Goal: Task Accomplishment & Management: Manage account settings

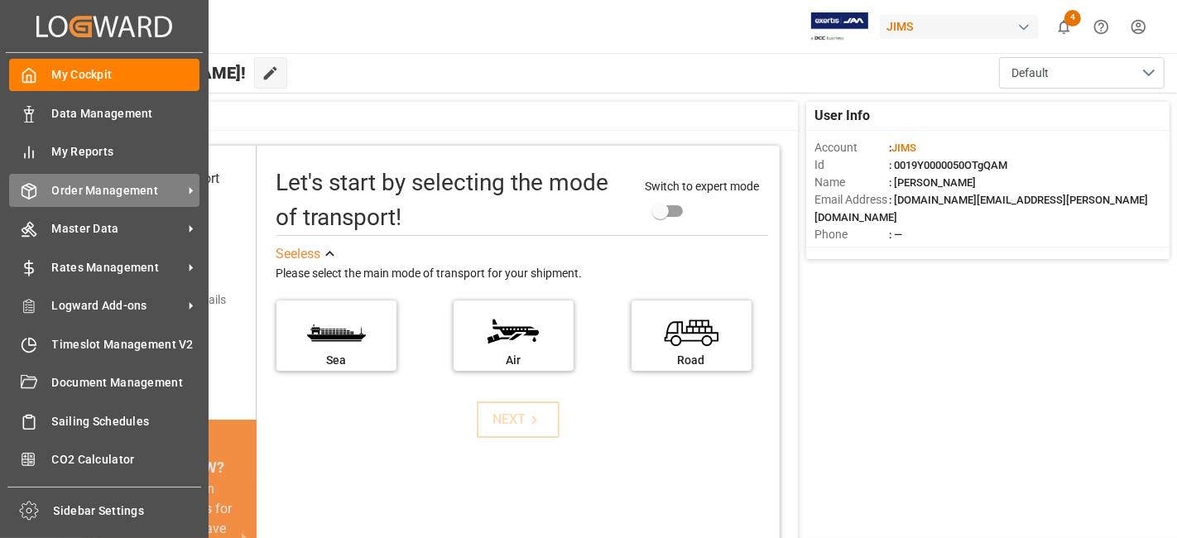
click at [116, 192] on span "Order Management" at bounding box center [117, 190] width 131 height 17
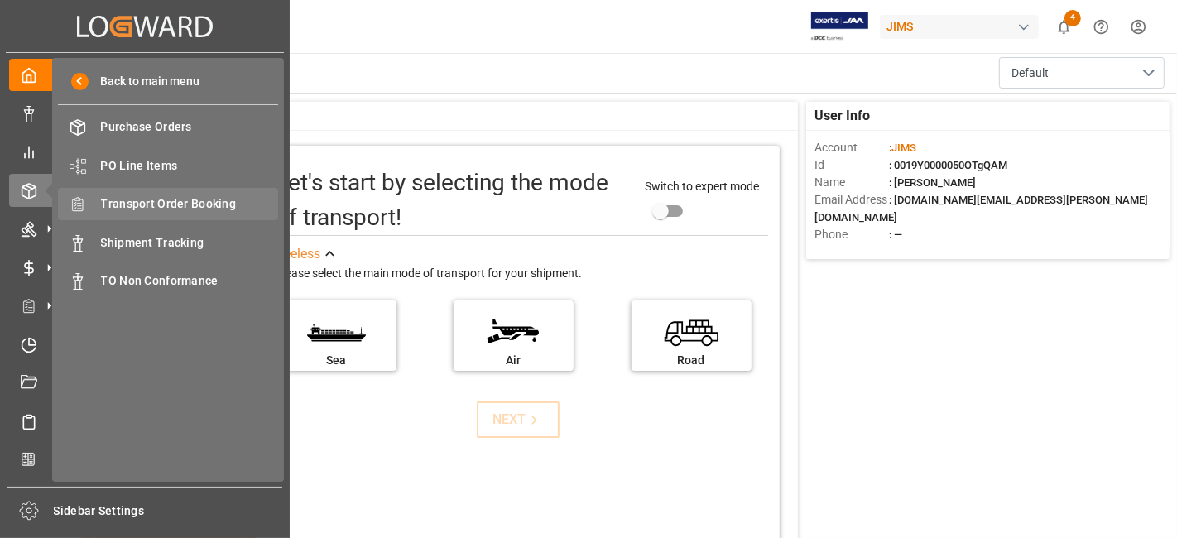
click at [203, 207] on span "Transport Order Booking" at bounding box center [190, 203] width 178 height 17
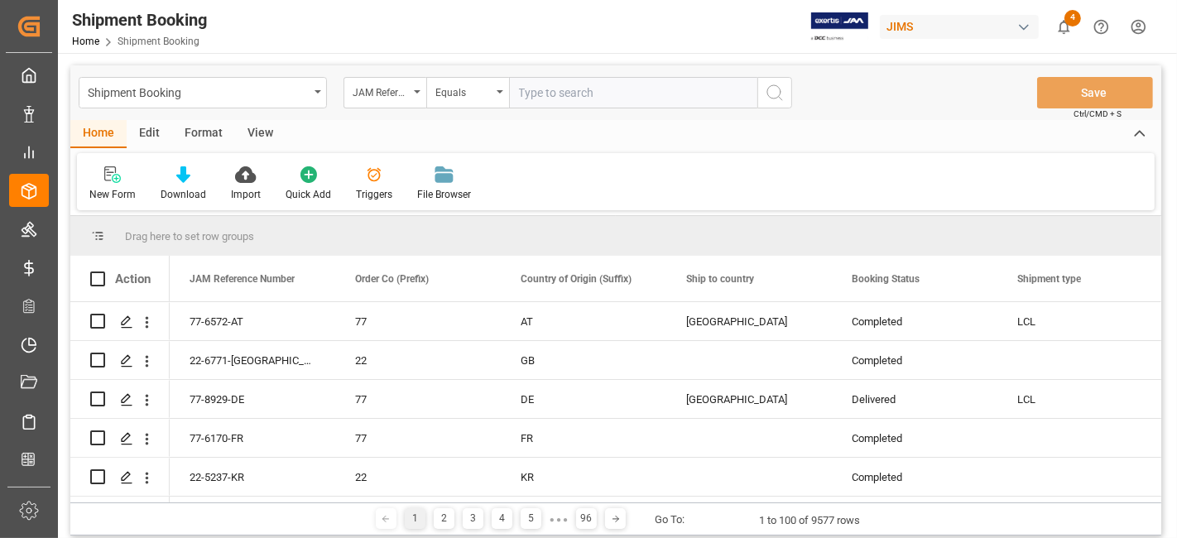
click at [605, 96] on input "text" at bounding box center [633, 92] width 248 height 31
paste input "77-9574-GB"
type input "77-9574-[GEOGRAPHIC_DATA]"
click at [775, 93] on icon "search button" at bounding box center [775, 93] width 20 height 20
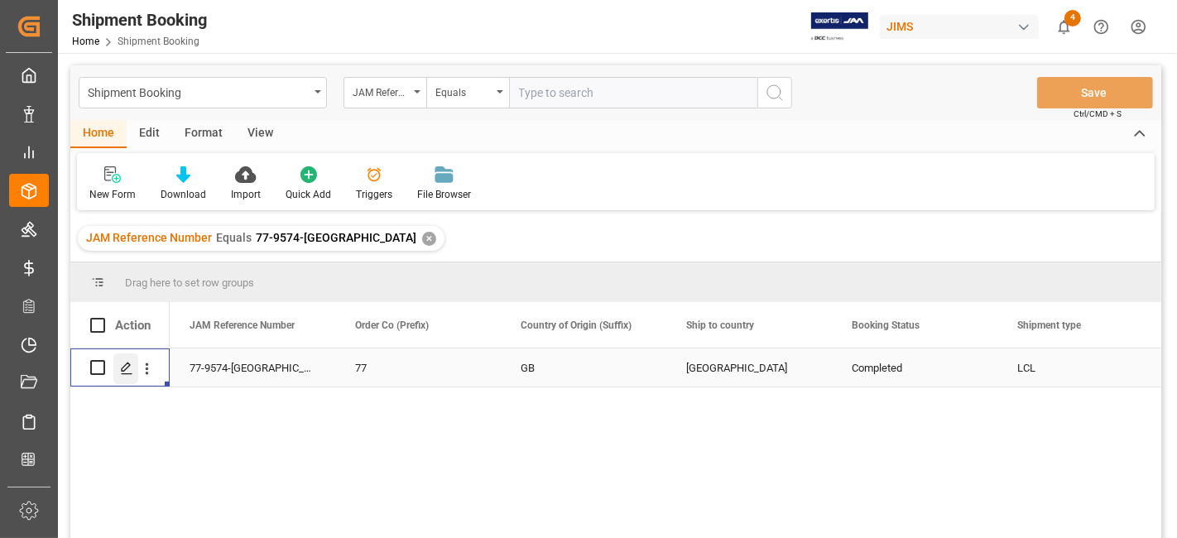
click at [126, 374] on icon "Press SPACE to select this row." at bounding box center [126, 368] width 13 height 13
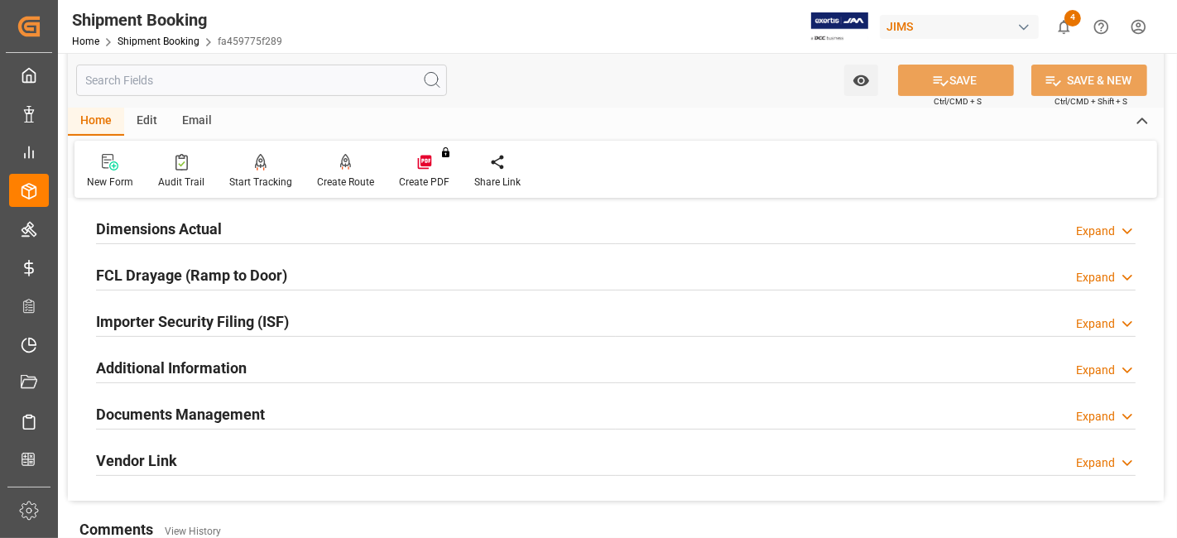
scroll to position [368, 0]
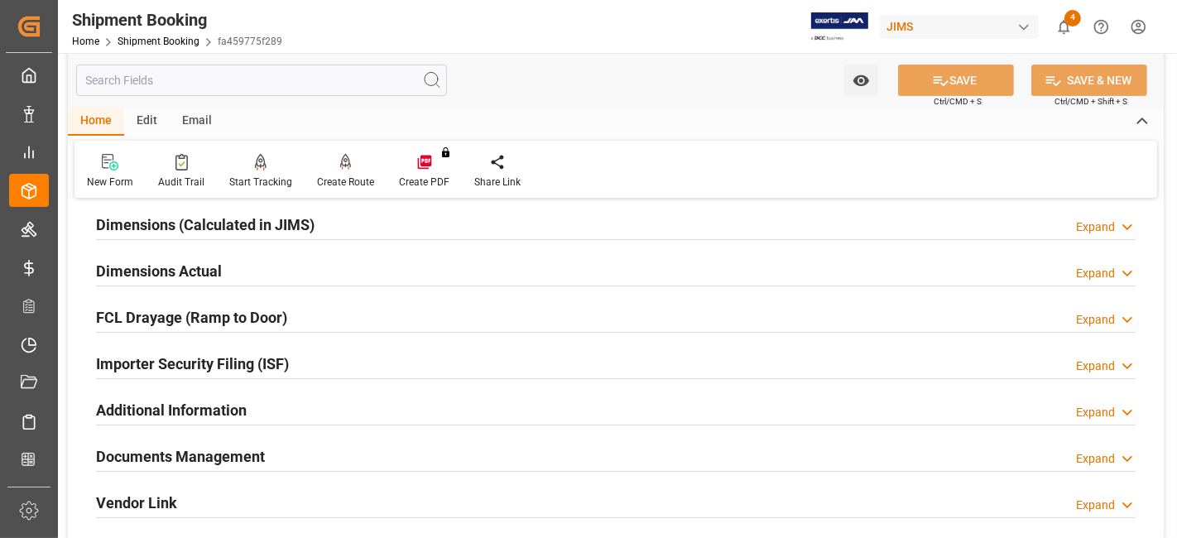
click at [305, 450] on div "Documents Management Expand" at bounding box center [616, 455] width 1040 height 31
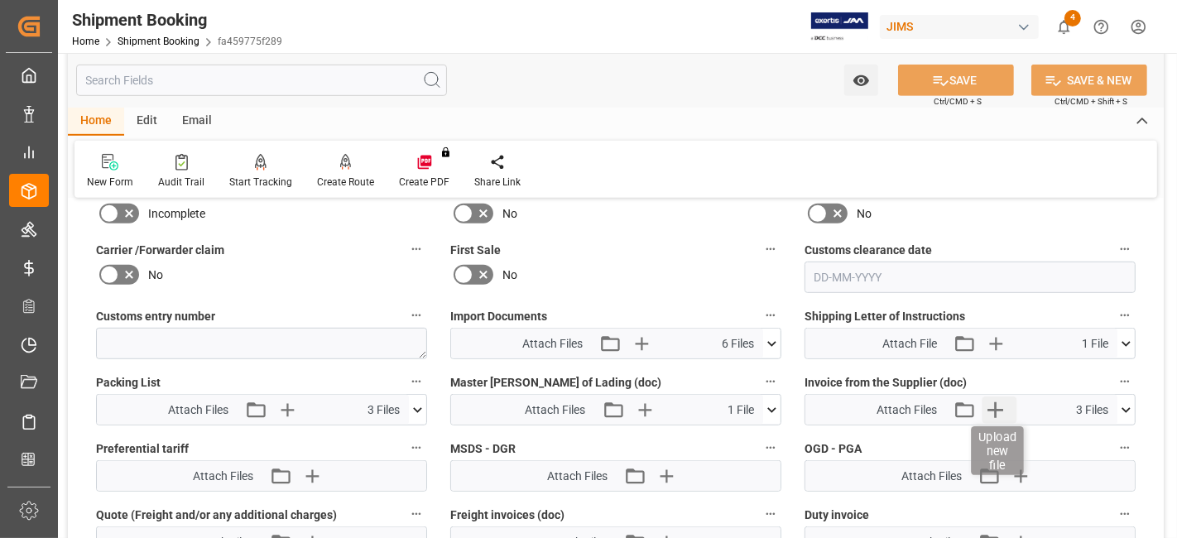
scroll to position [828, 0]
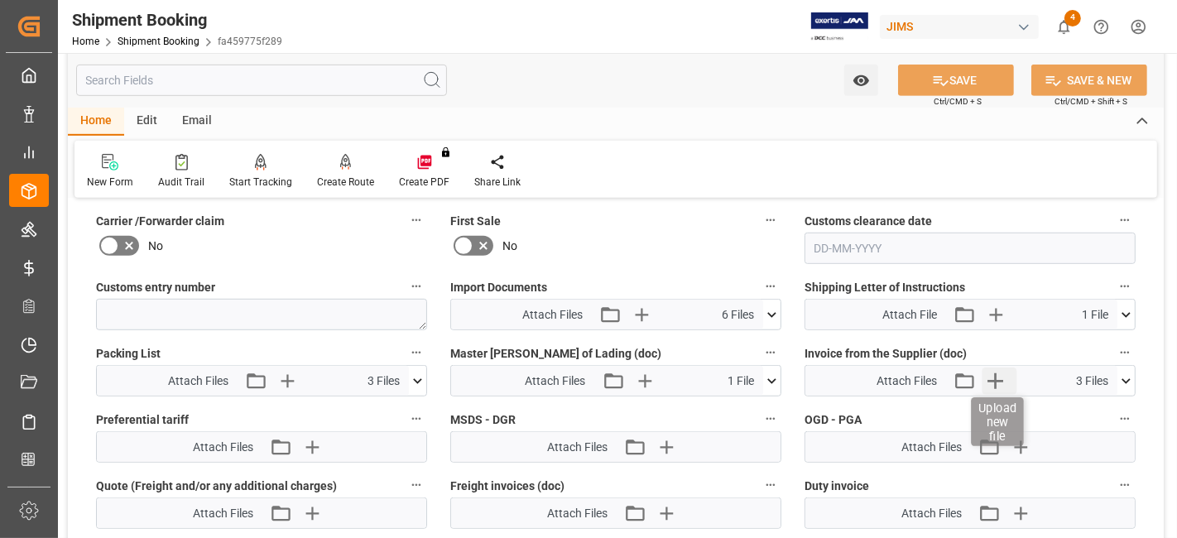
click at [998, 379] on icon "button" at bounding box center [996, 381] width 26 height 26
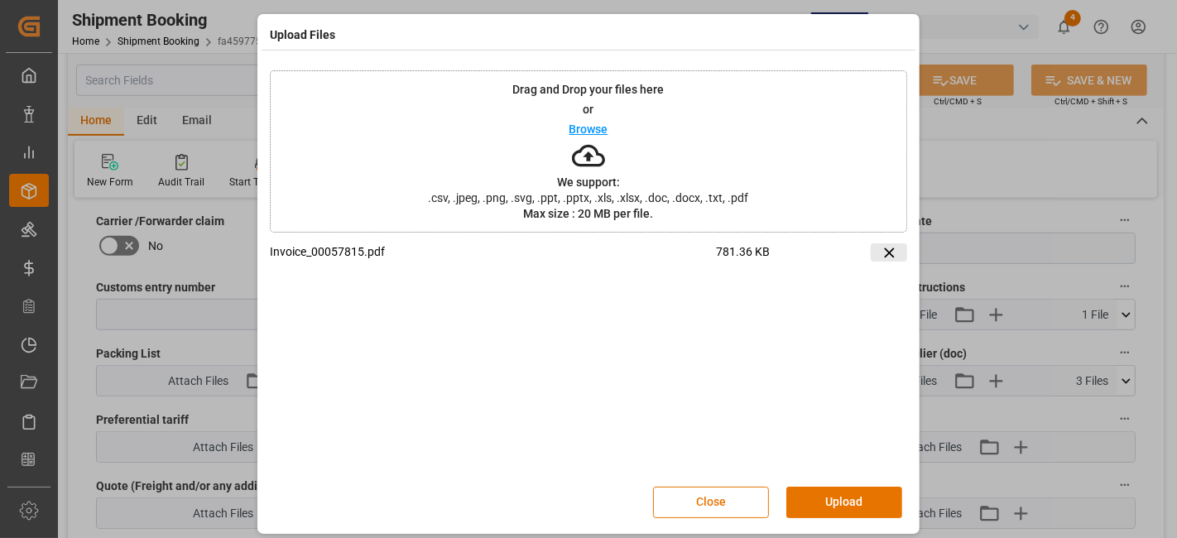
click at [884, 252] on icon at bounding box center [889, 253] width 10 height 10
click at [834, 505] on button "Upload" at bounding box center [845, 502] width 116 height 31
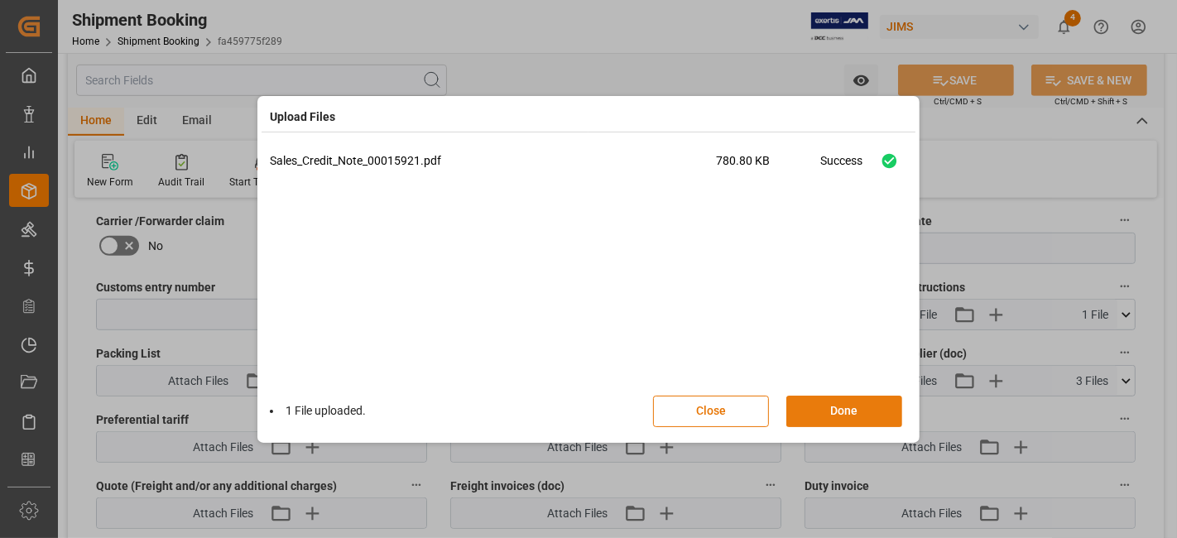
click at [835, 416] on button "Done" at bounding box center [845, 411] width 116 height 31
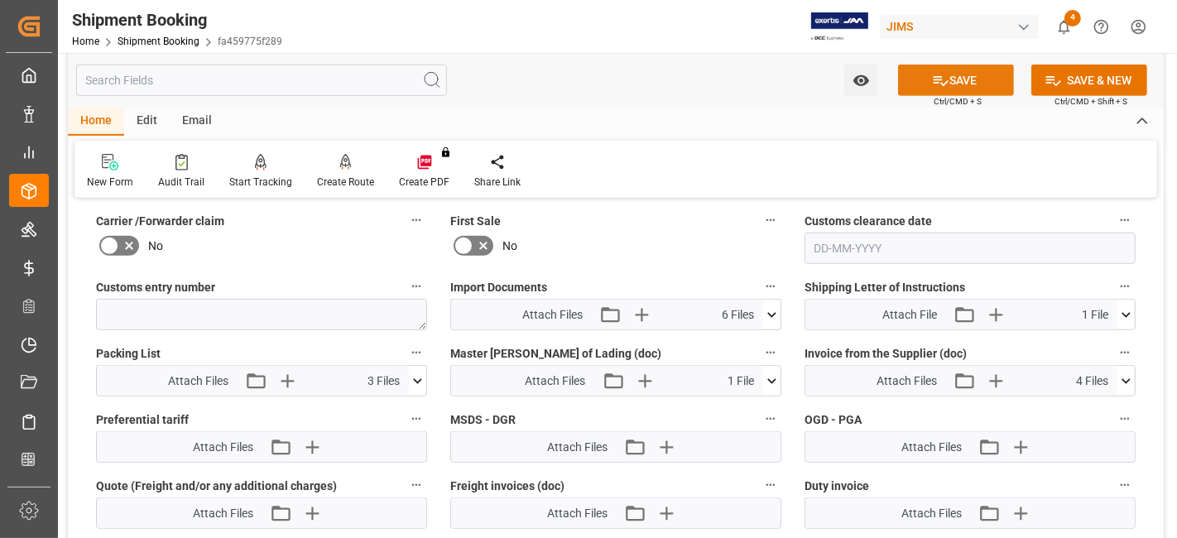
click at [942, 84] on icon at bounding box center [941, 81] width 15 height 10
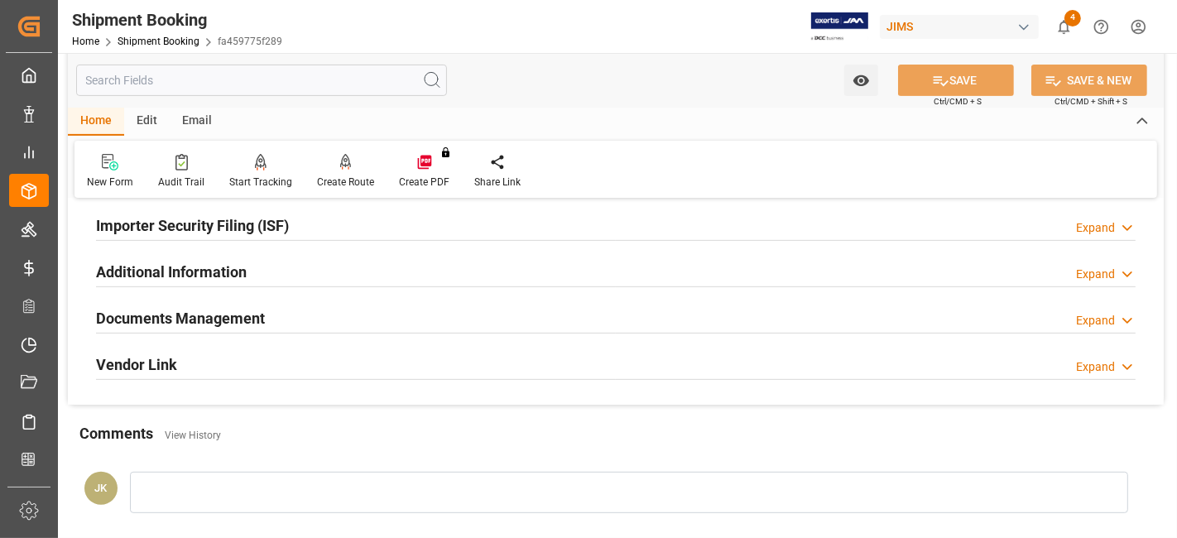
scroll to position [425, 0]
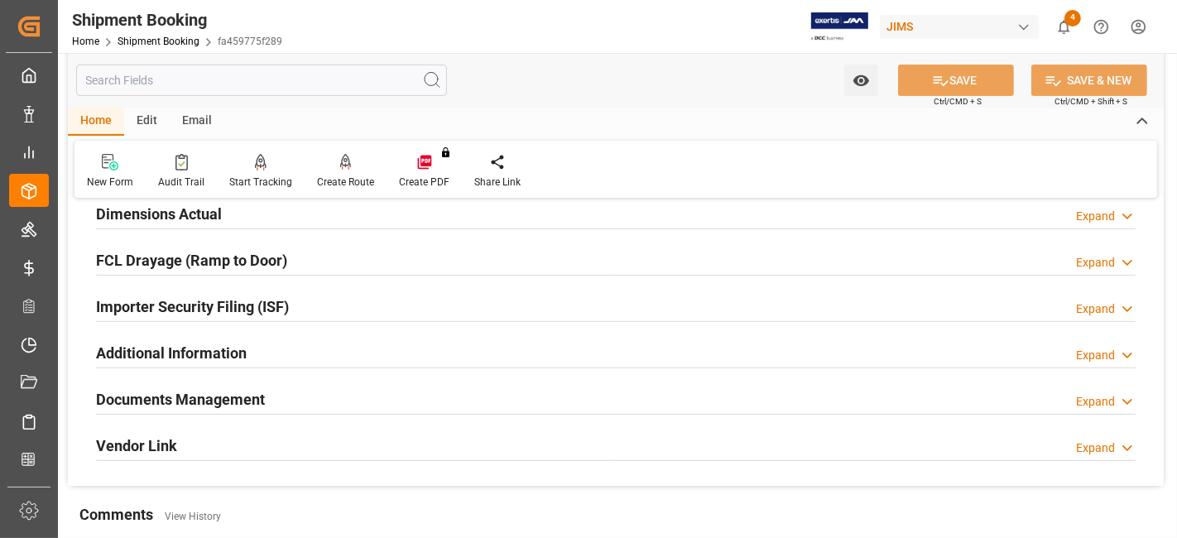
click at [233, 399] on h2 "Documents Management" at bounding box center [180, 399] width 169 height 22
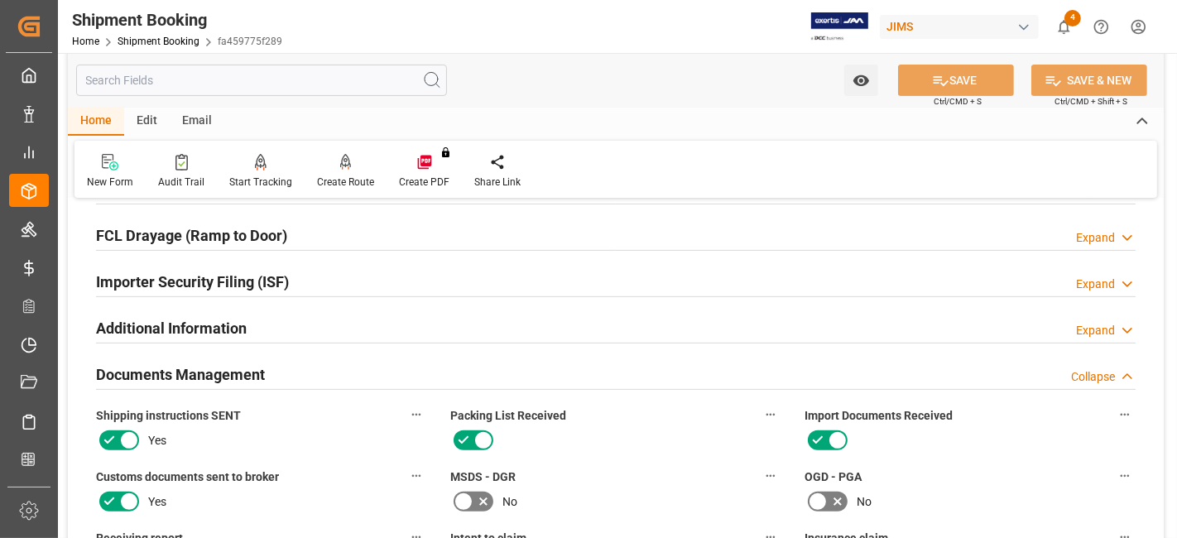
scroll to position [517, 0]
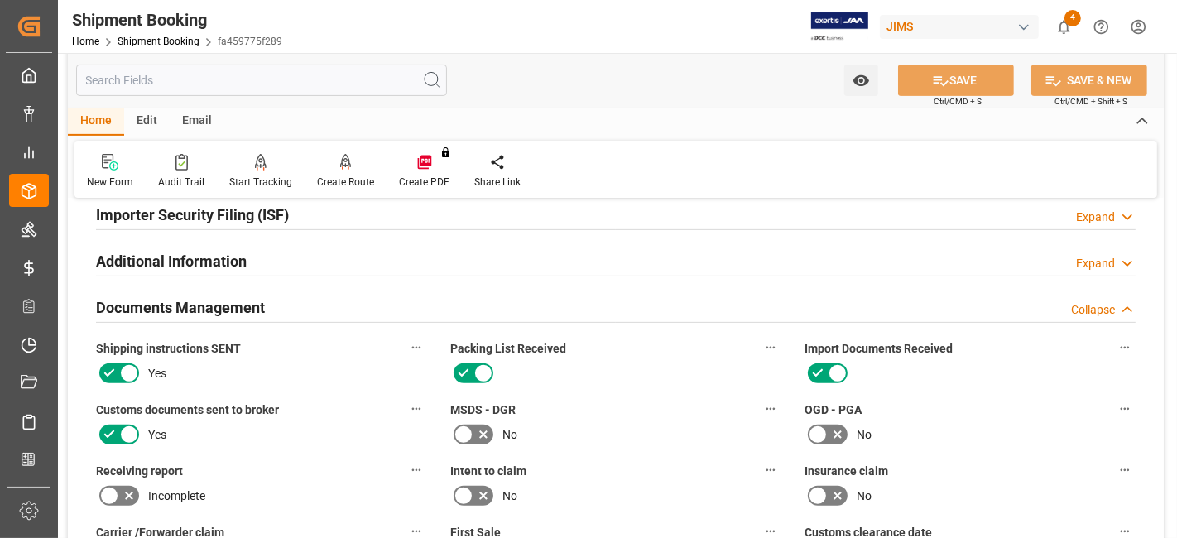
click at [132, 493] on icon at bounding box center [129, 497] width 8 height 8
click at [0, 0] on input "checkbox" at bounding box center [0, 0] width 0 height 0
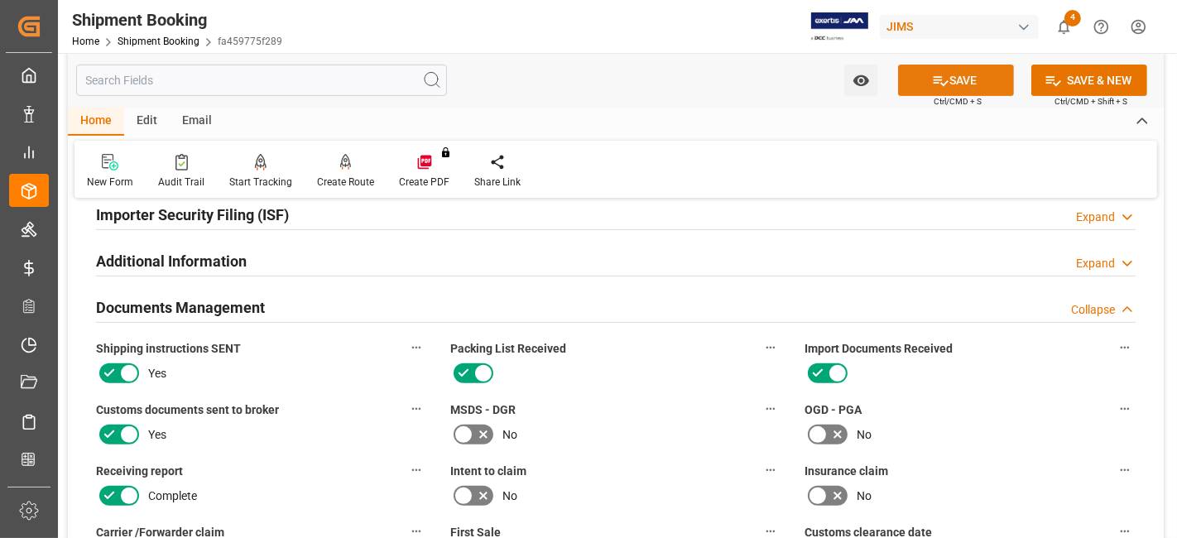
click at [948, 82] on button "SAVE" at bounding box center [956, 80] width 116 height 31
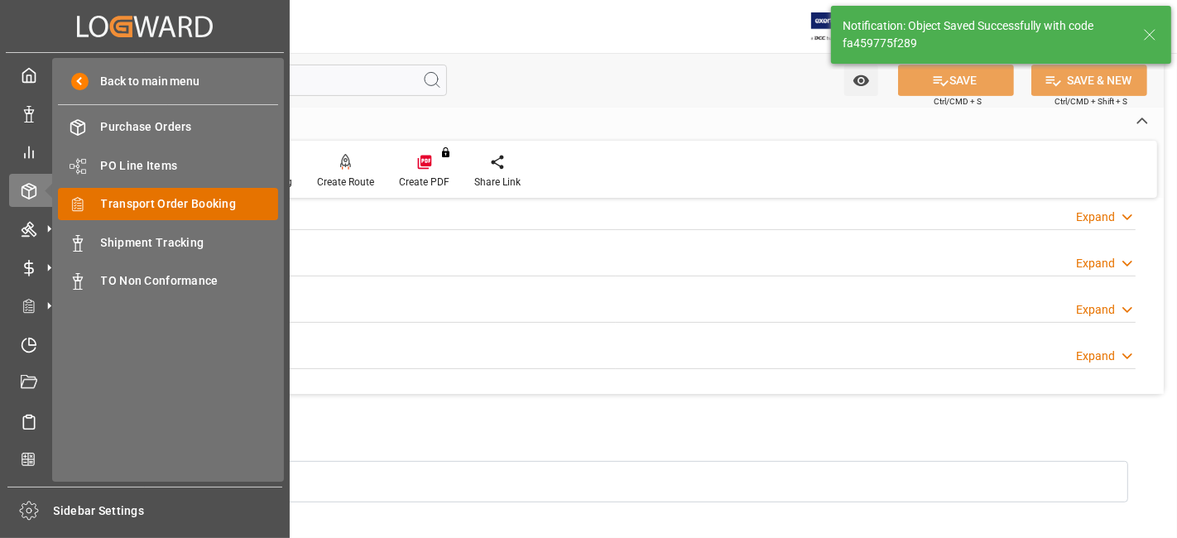
click at [217, 200] on span "Transport Order Booking" at bounding box center [190, 203] width 178 height 17
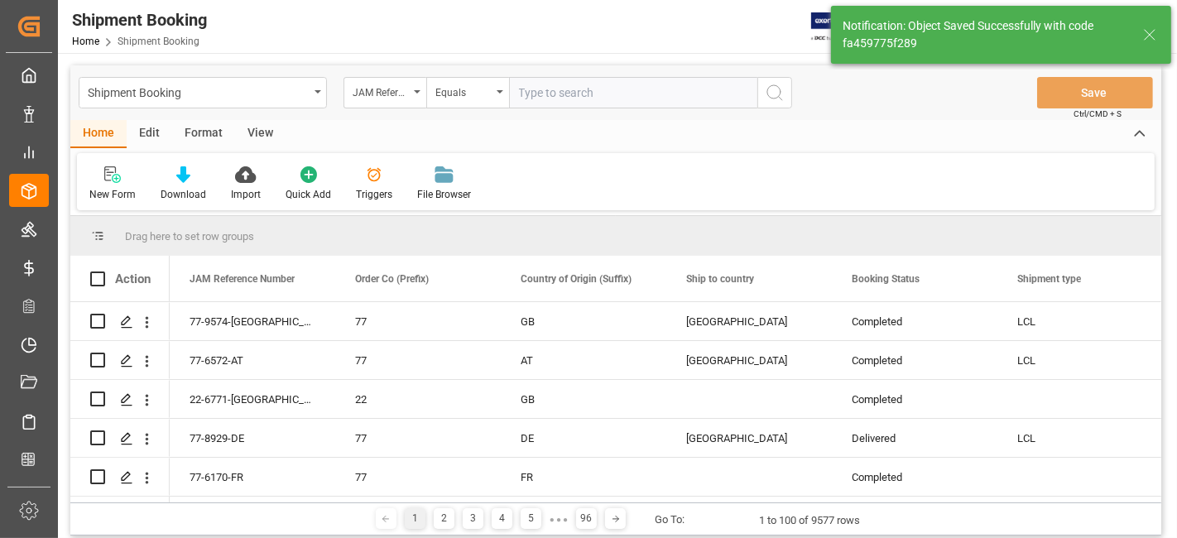
click at [541, 98] on input "text" at bounding box center [633, 92] width 248 height 31
type input "77-10216-GB"
click at [792, 98] on div "Shipment Booking JAM Reference Number Equals 77-10216-GB Save Ctrl/CMD + S" at bounding box center [615, 92] width 1091 height 55
click at [780, 99] on icon "search button" at bounding box center [775, 93] width 20 height 20
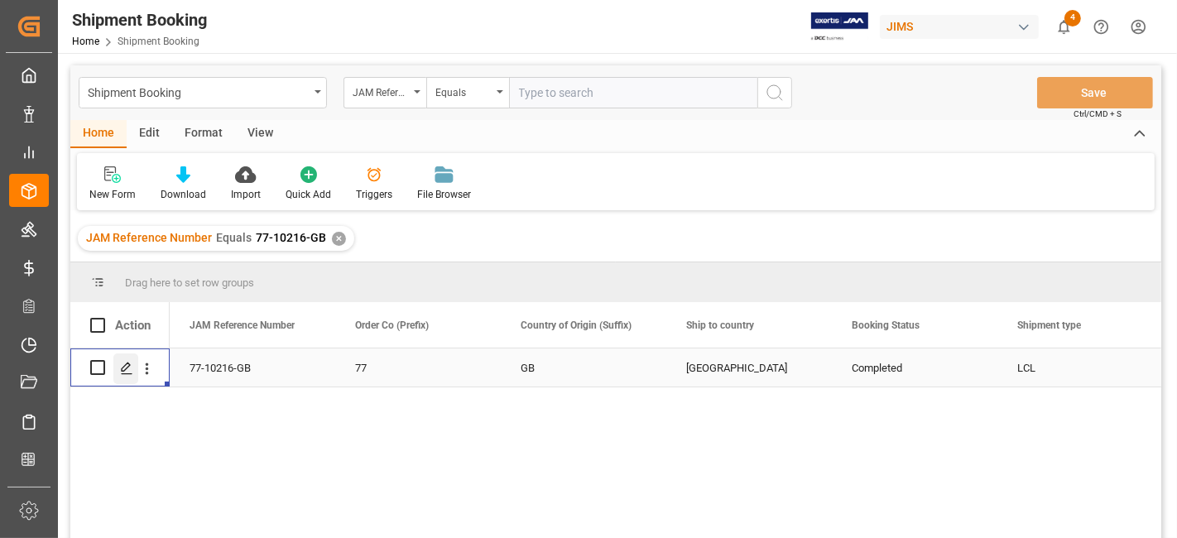
click at [126, 368] on polygon "Press SPACE to select this row." at bounding box center [126, 367] width 8 height 8
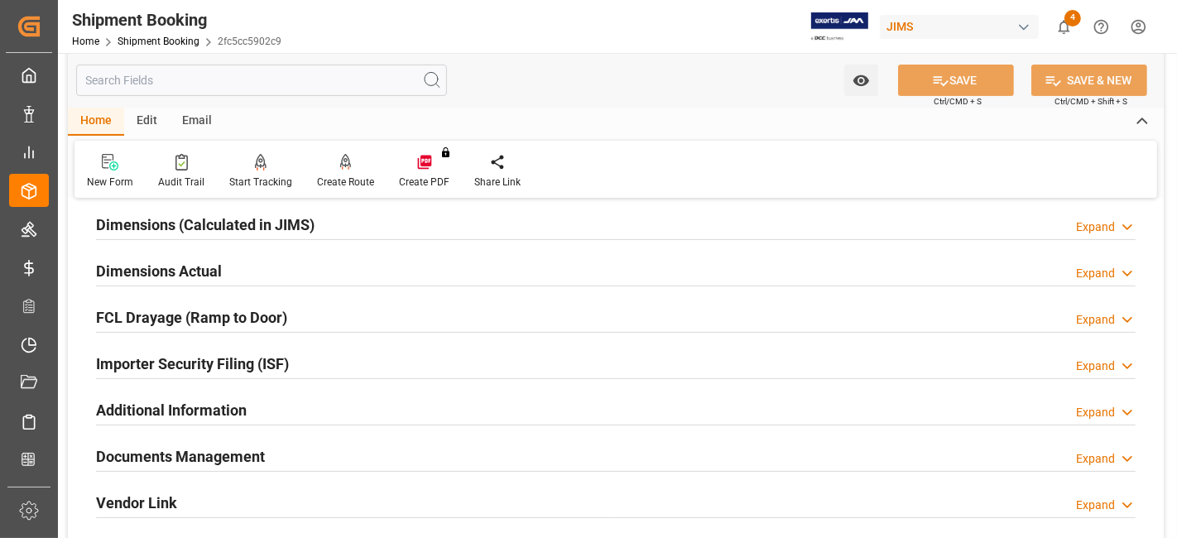
scroll to position [551, 0]
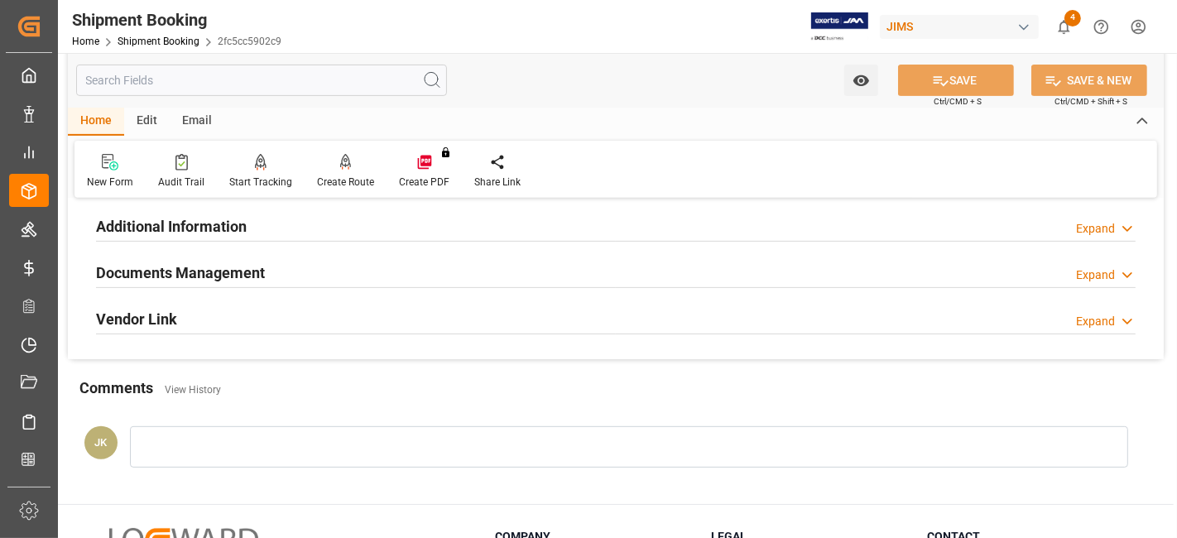
click at [255, 272] on h2 "Documents Management" at bounding box center [180, 273] width 169 height 22
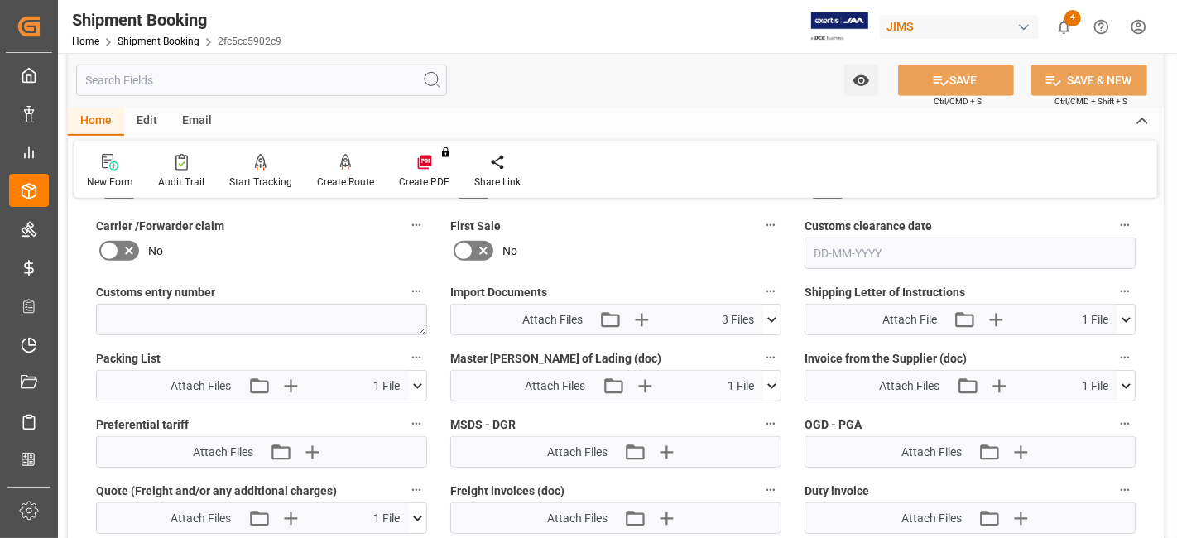
scroll to position [920, 0]
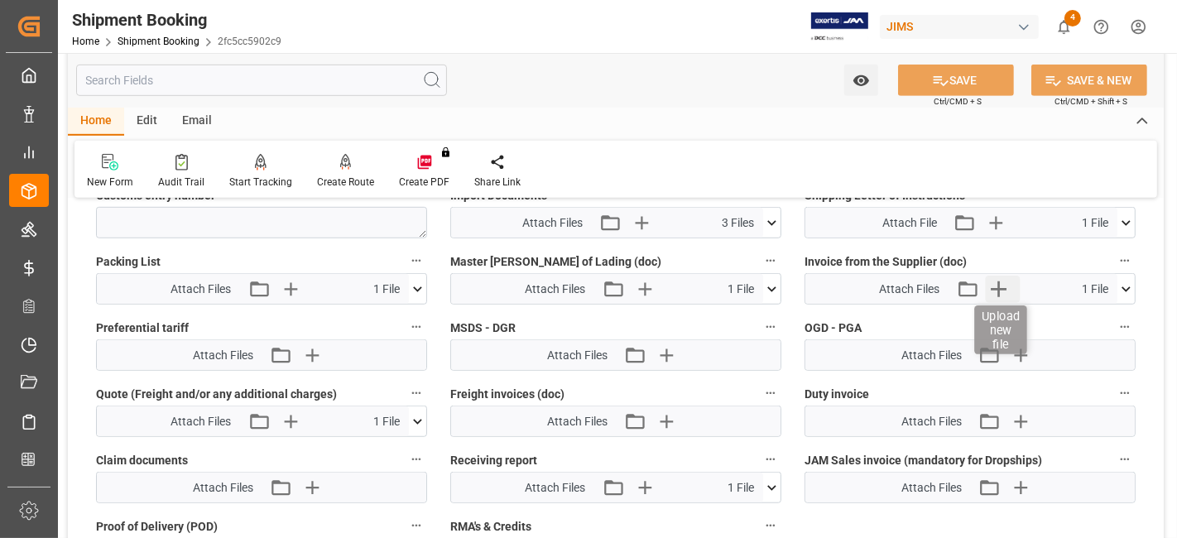
click at [995, 290] on icon "button" at bounding box center [998, 289] width 26 height 26
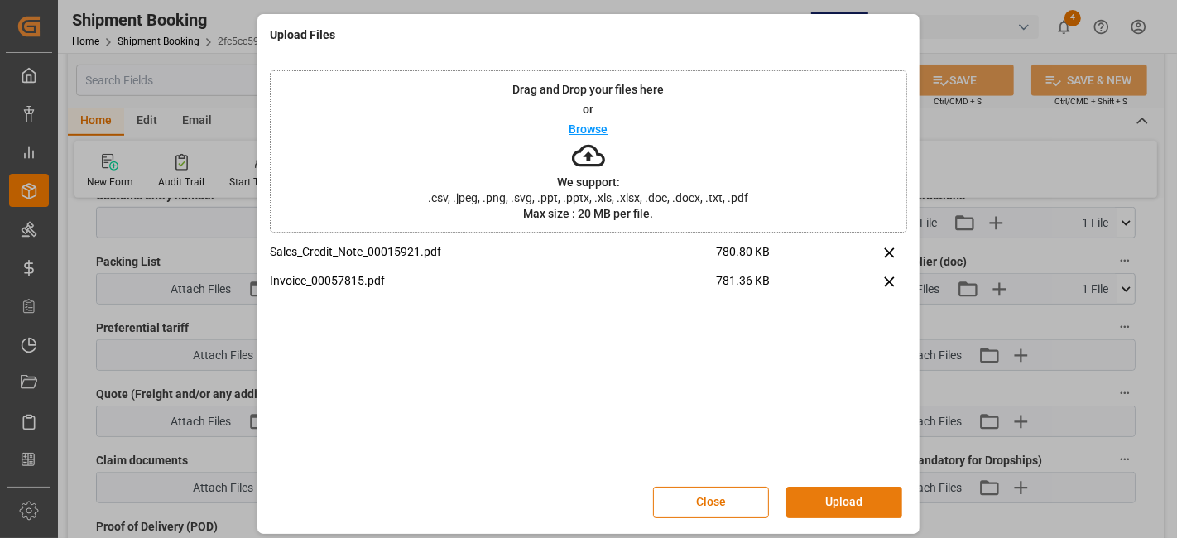
click at [829, 504] on button "Upload" at bounding box center [845, 502] width 116 height 31
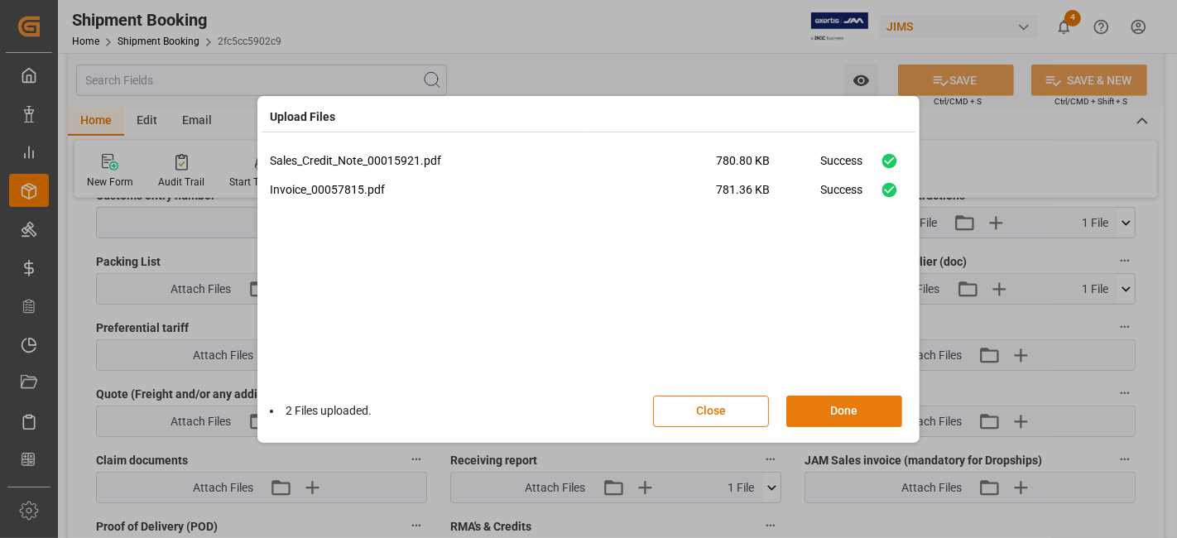
click at [835, 408] on button "Done" at bounding box center [845, 411] width 116 height 31
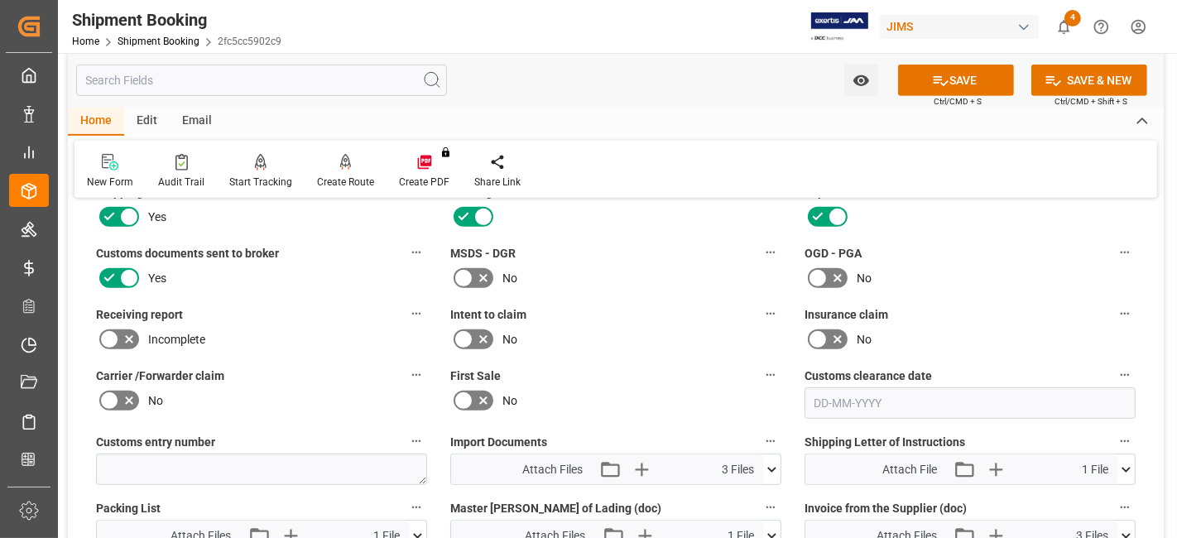
scroll to position [643, 0]
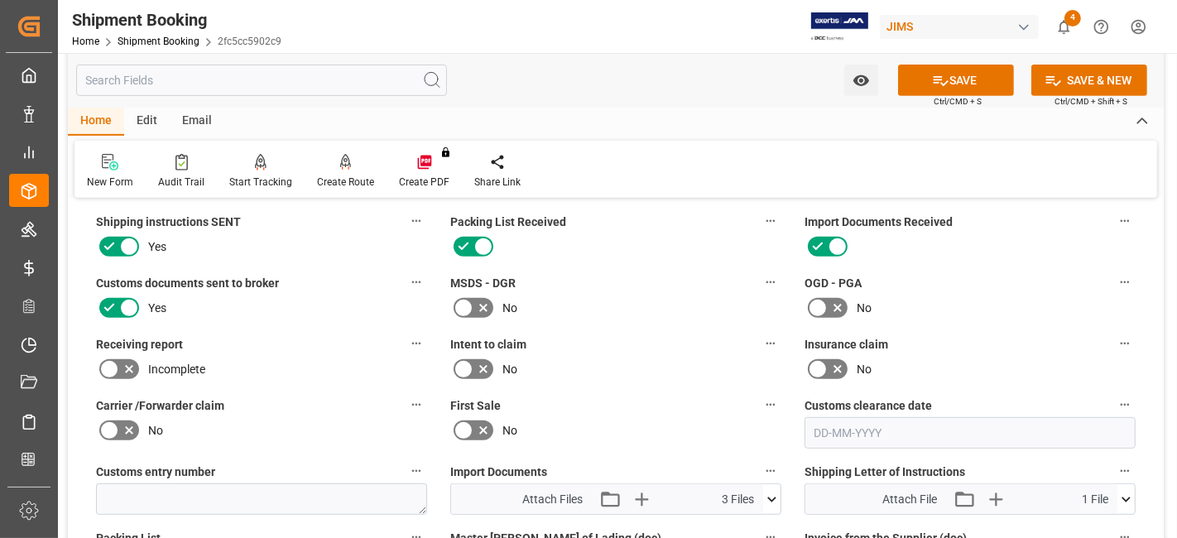
click at [128, 370] on icon at bounding box center [129, 369] width 20 height 20
click at [0, 0] on input "checkbox" at bounding box center [0, 0] width 0 height 0
click at [939, 79] on icon at bounding box center [940, 80] width 17 height 17
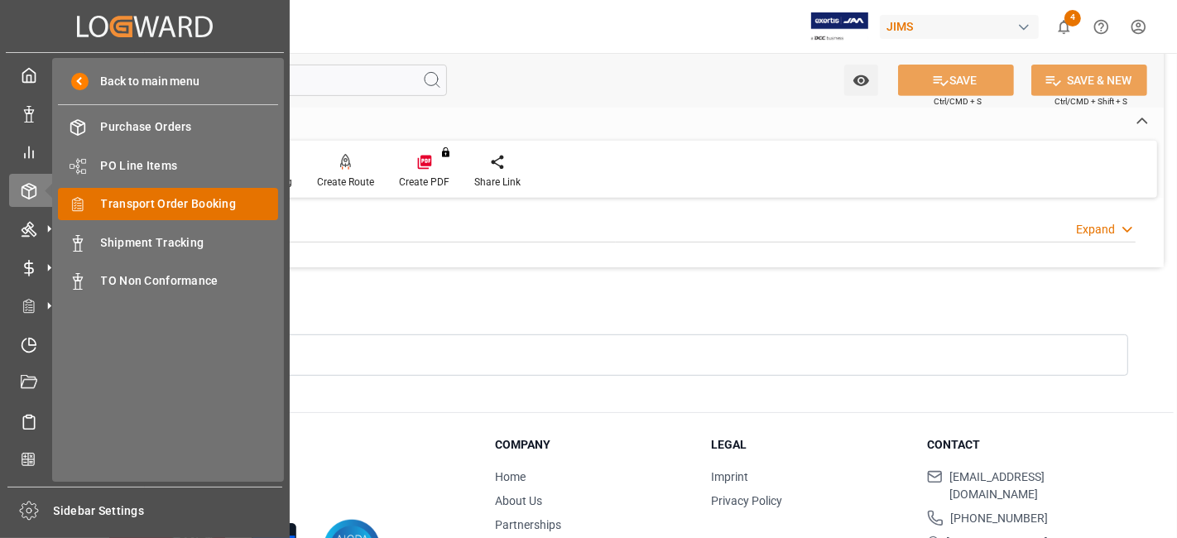
click at [189, 208] on span "Transport Order Booking" at bounding box center [190, 203] width 178 height 17
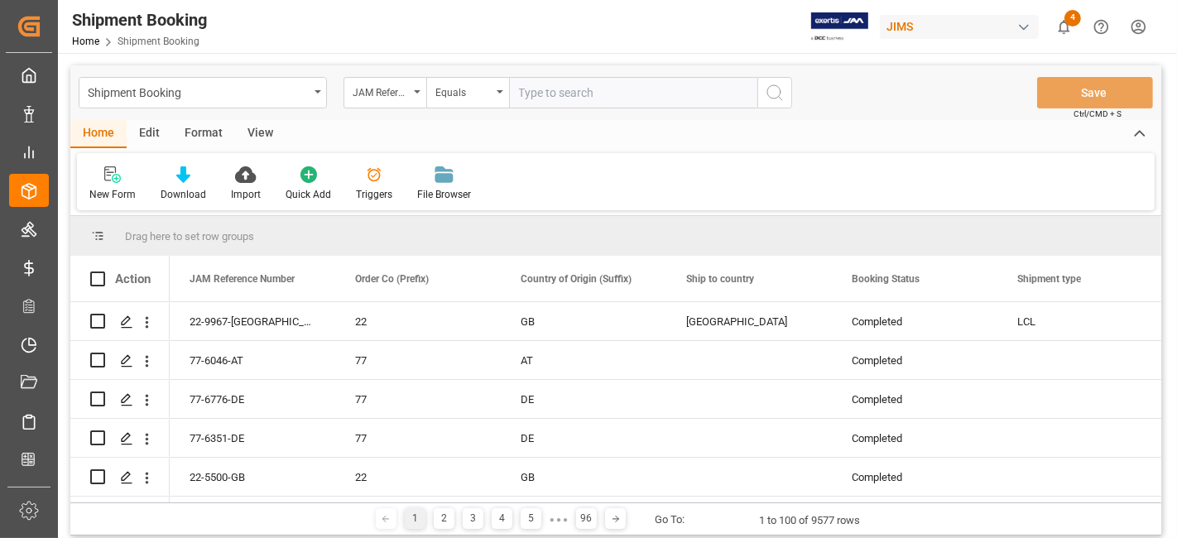
click at [546, 96] on input "text" at bounding box center [633, 92] width 248 height 31
paste input "77-10745-US"
type input "77-10745-US"
click at [782, 98] on icon "search button" at bounding box center [775, 93] width 20 height 20
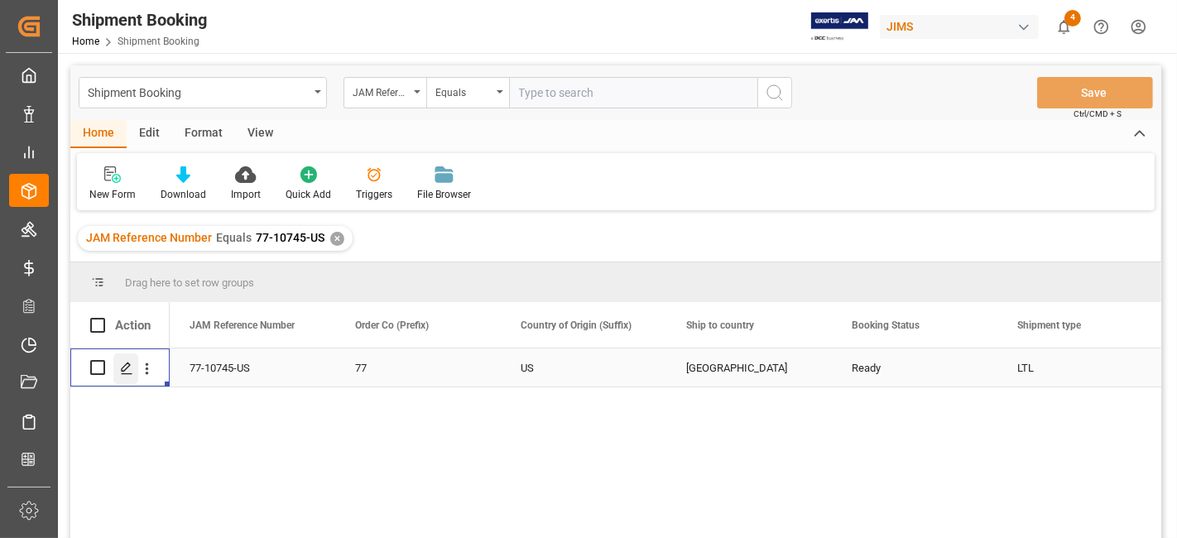
click at [118, 368] on div "Press SPACE to select this row." at bounding box center [125, 369] width 25 height 31
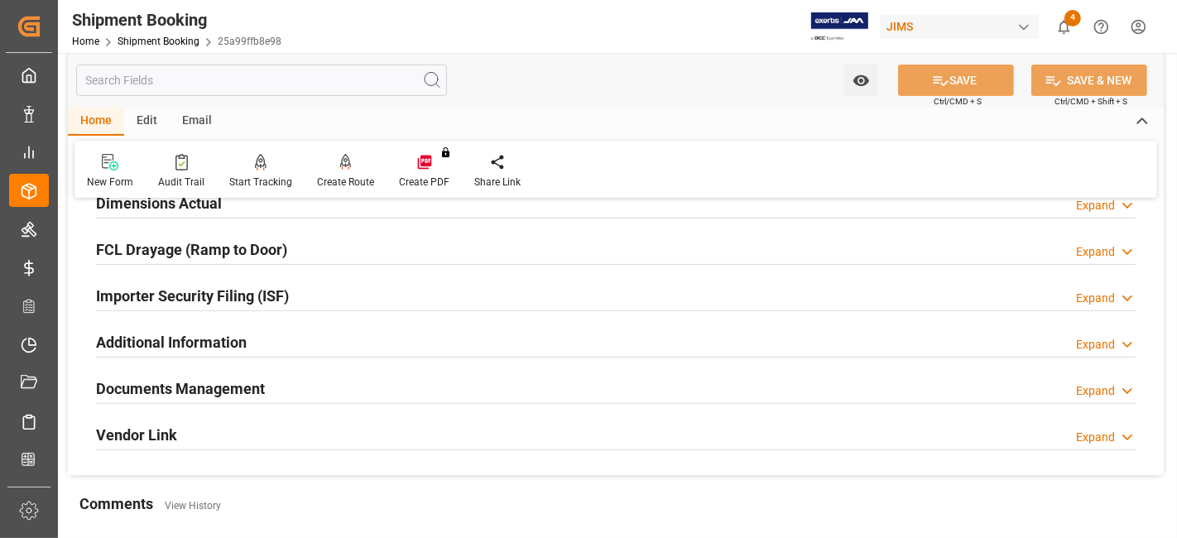
scroll to position [459, 0]
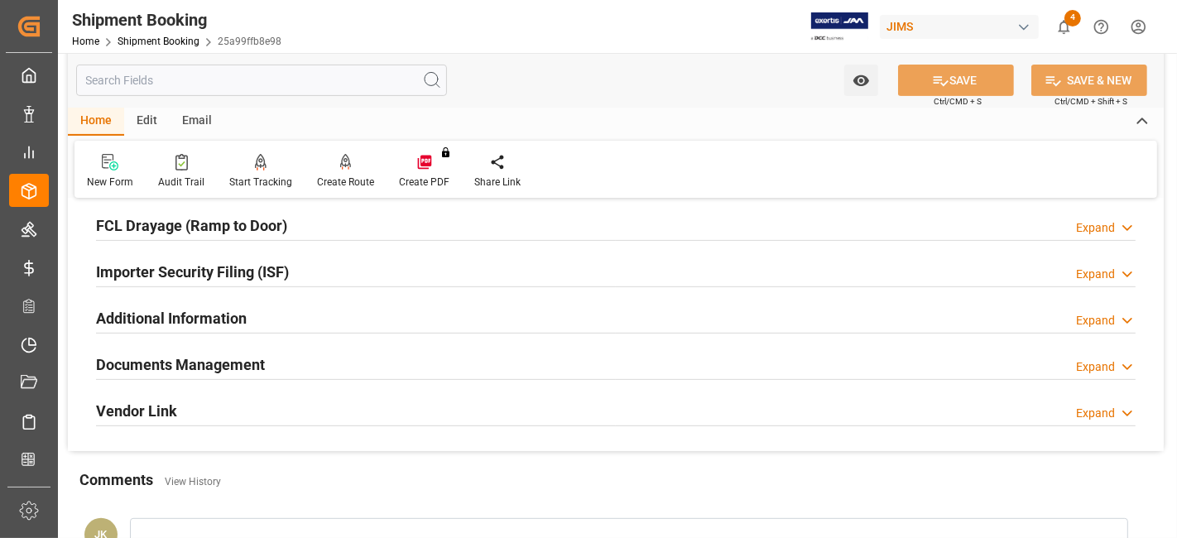
click at [298, 362] on div "Documents Management Expand" at bounding box center [616, 363] width 1040 height 31
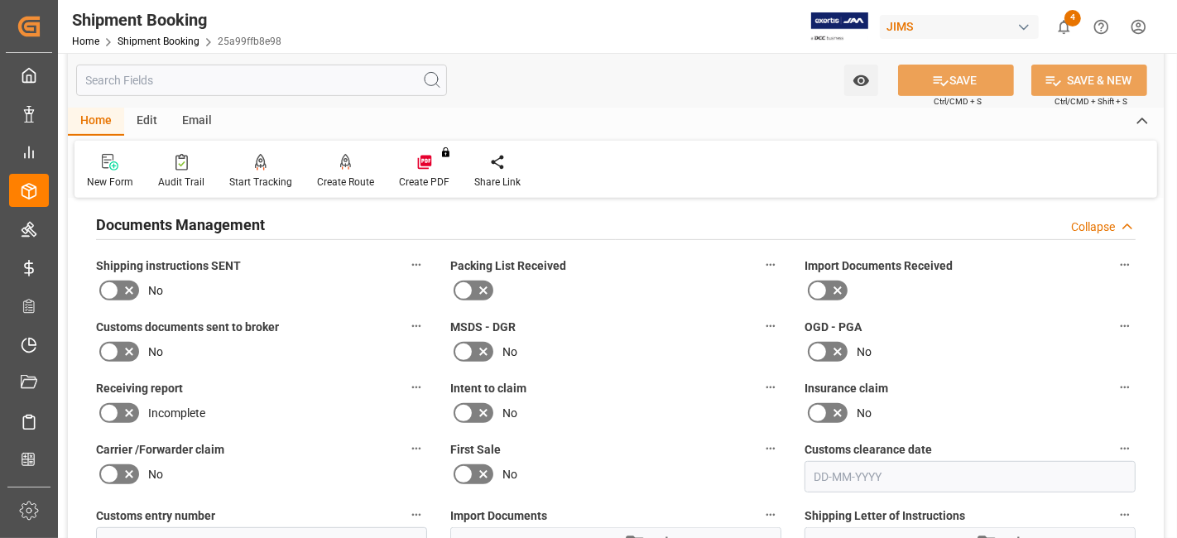
scroll to position [643, 0]
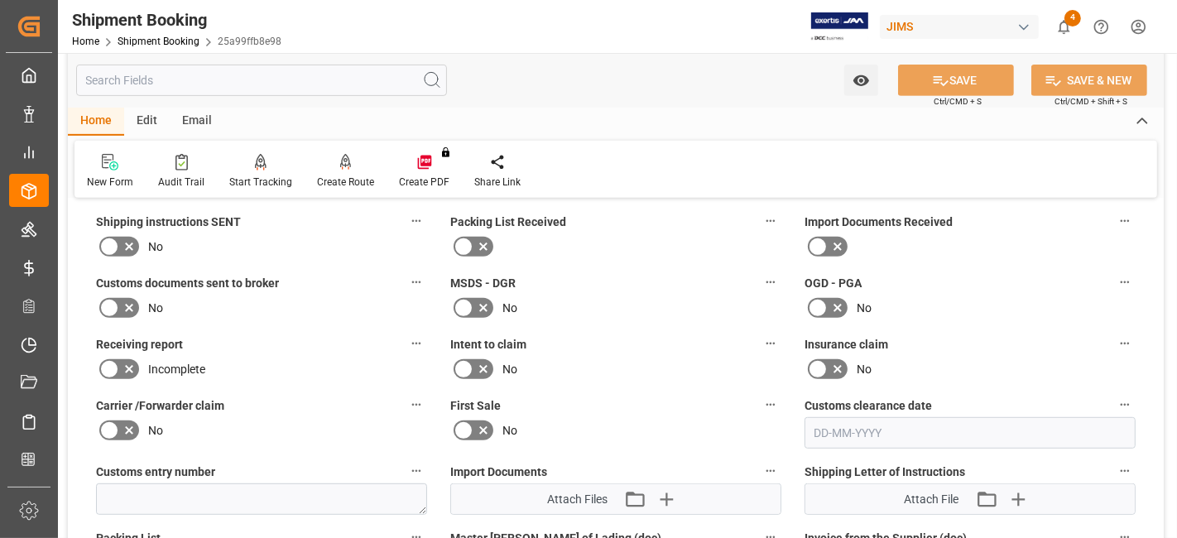
click at [126, 243] on icon at bounding box center [129, 247] width 20 height 20
click at [0, 0] on input "checkbox" at bounding box center [0, 0] width 0 height 0
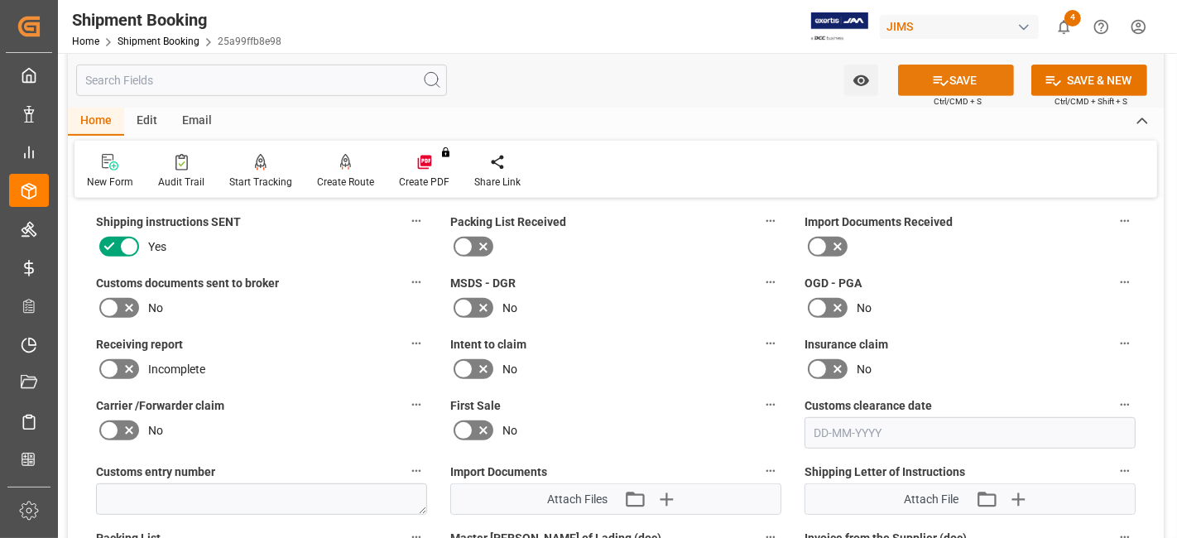
click at [960, 86] on button "SAVE" at bounding box center [956, 80] width 116 height 31
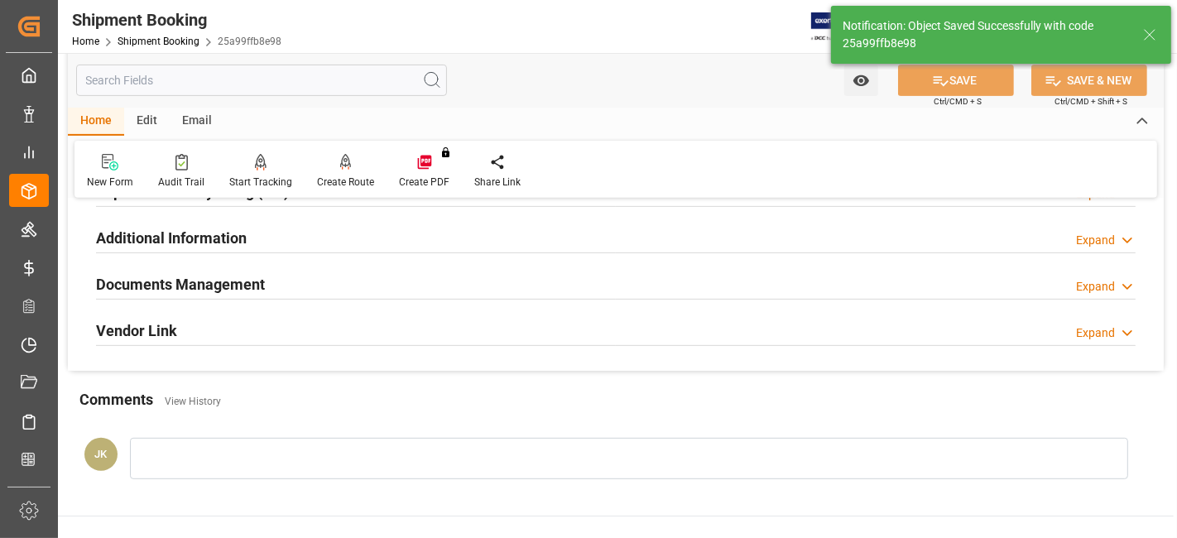
scroll to position [459, 0]
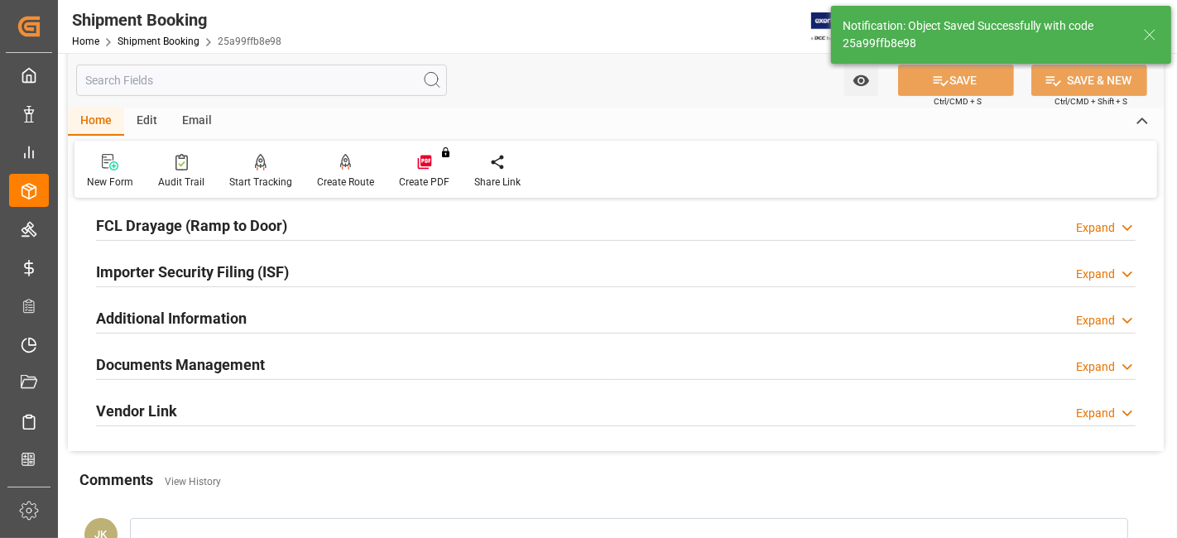
click at [277, 351] on div "Documents Management Expand" at bounding box center [616, 363] width 1040 height 31
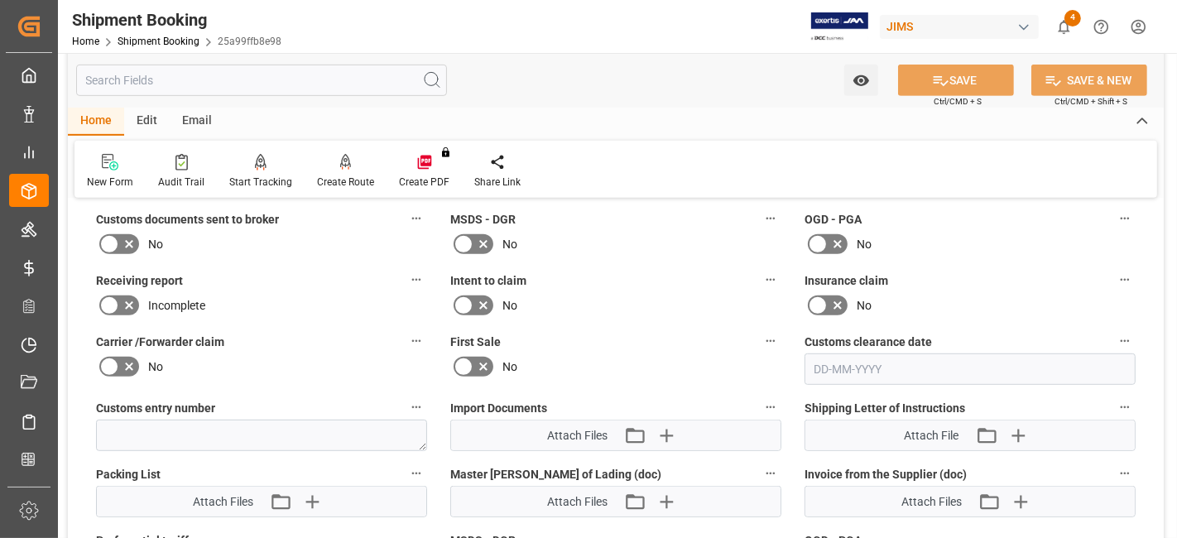
scroll to position [735, 0]
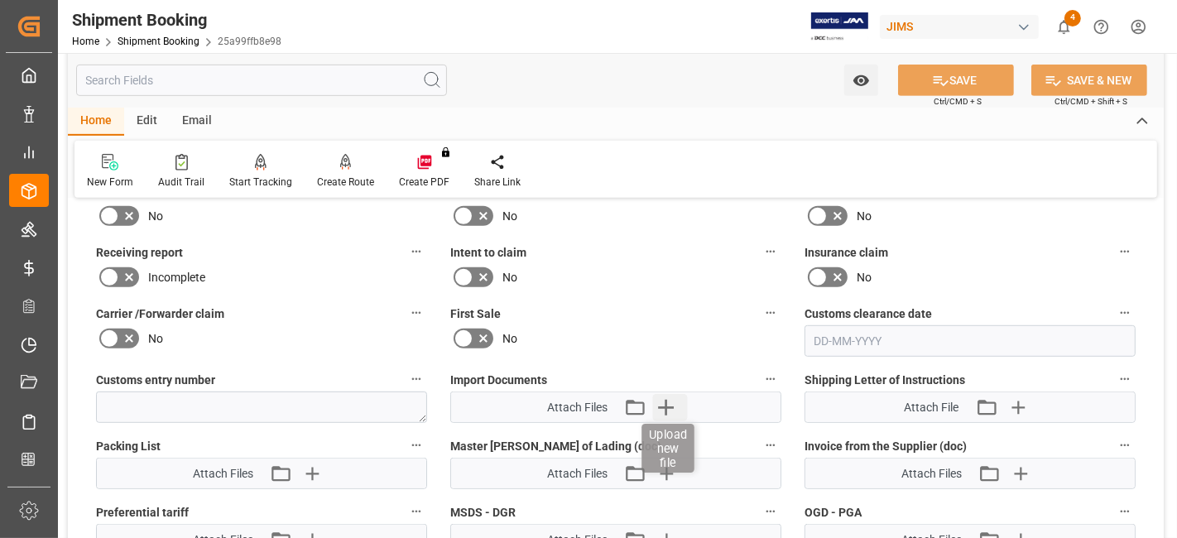
click at [665, 410] on icon "button" at bounding box center [666, 407] width 26 height 26
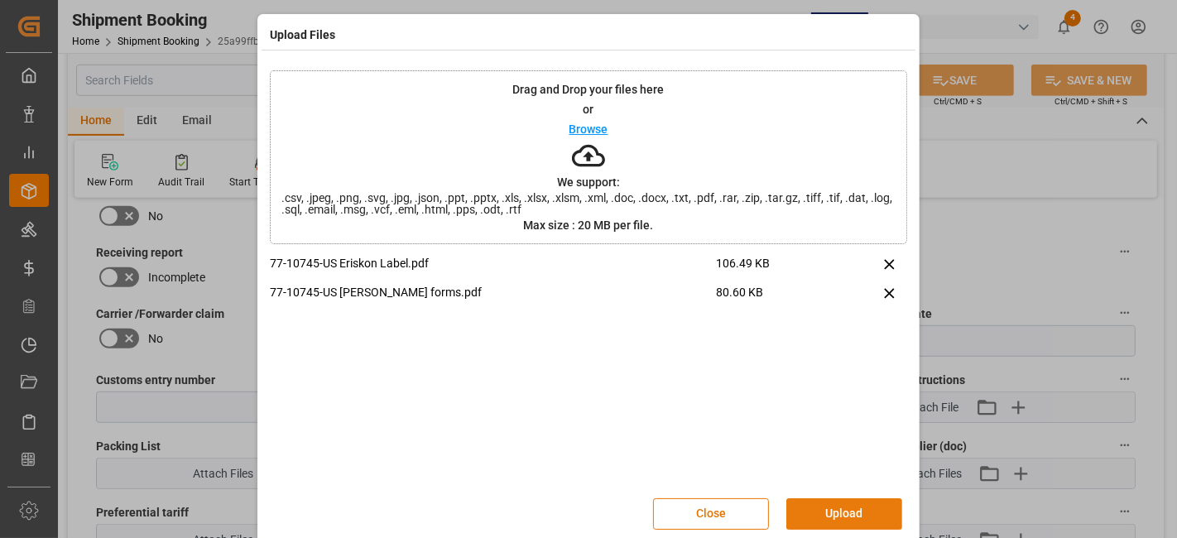
click at [840, 504] on button "Upload" at bounding box center [845, 513] width 116 height 31
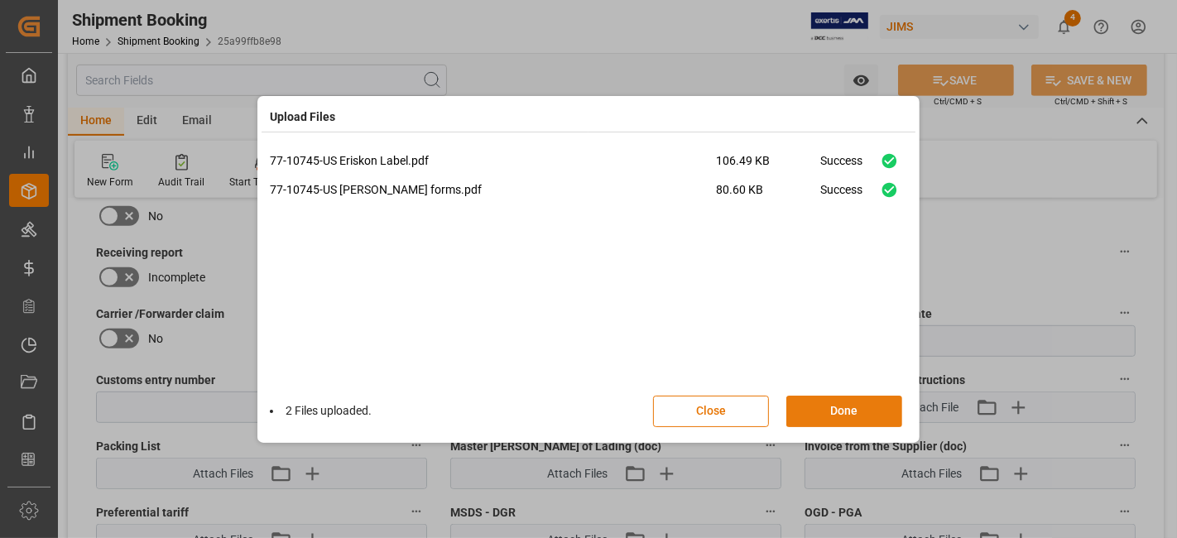
click at [844, 406] on button "Done" at bounding box center [845, 411] width 116 height 31
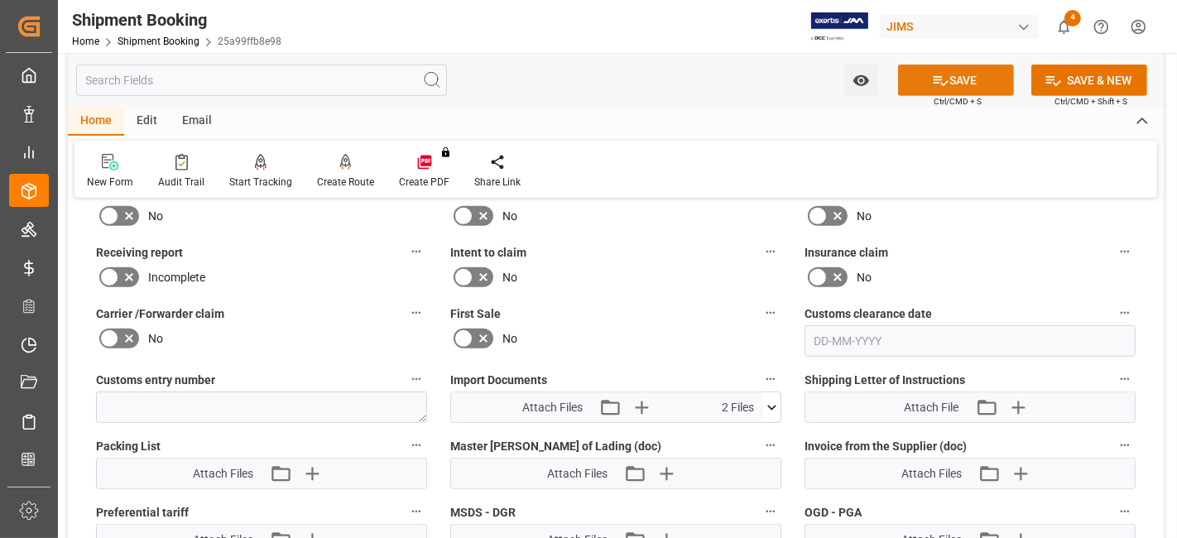
click at [922, 85] on button "SAVE" at bounding box center [956, 80] width 116 height 31
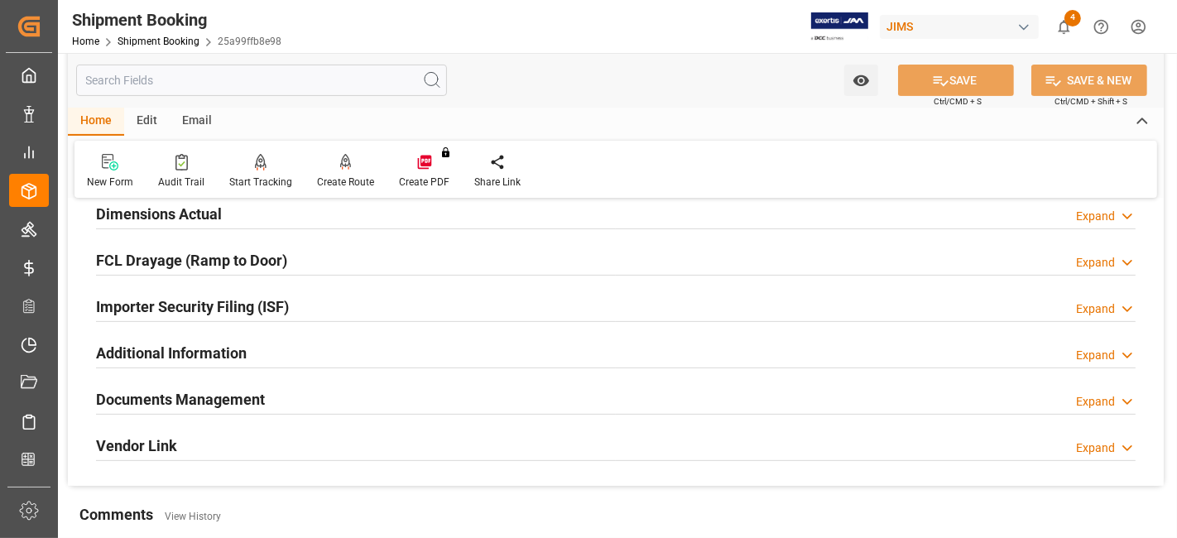
scroll to position [333, 0]
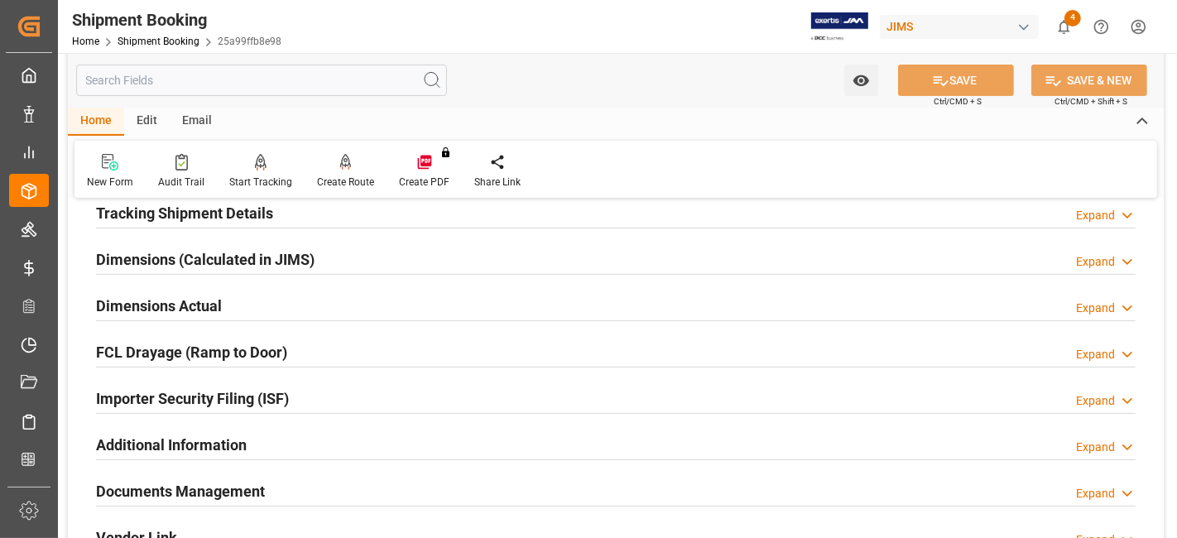
click at [243, 301] on div "Dimensions Actual Expand" at bounding box center [616, 304] width 1040 height 31
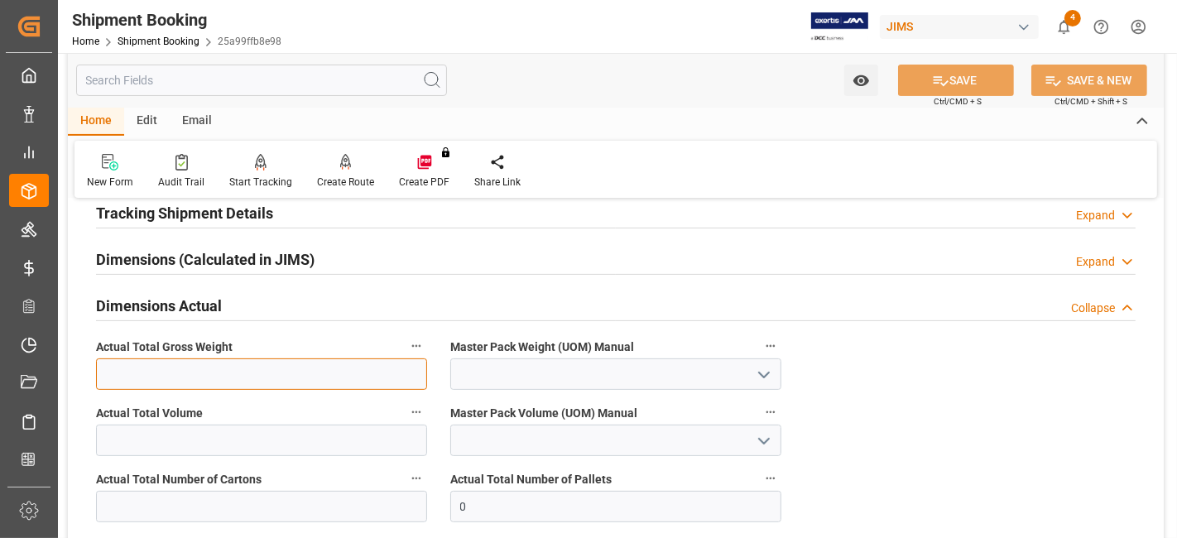
click at [213, 366] on input "text" at bounding box center [261, 373] width 331 height 31
type input "2"
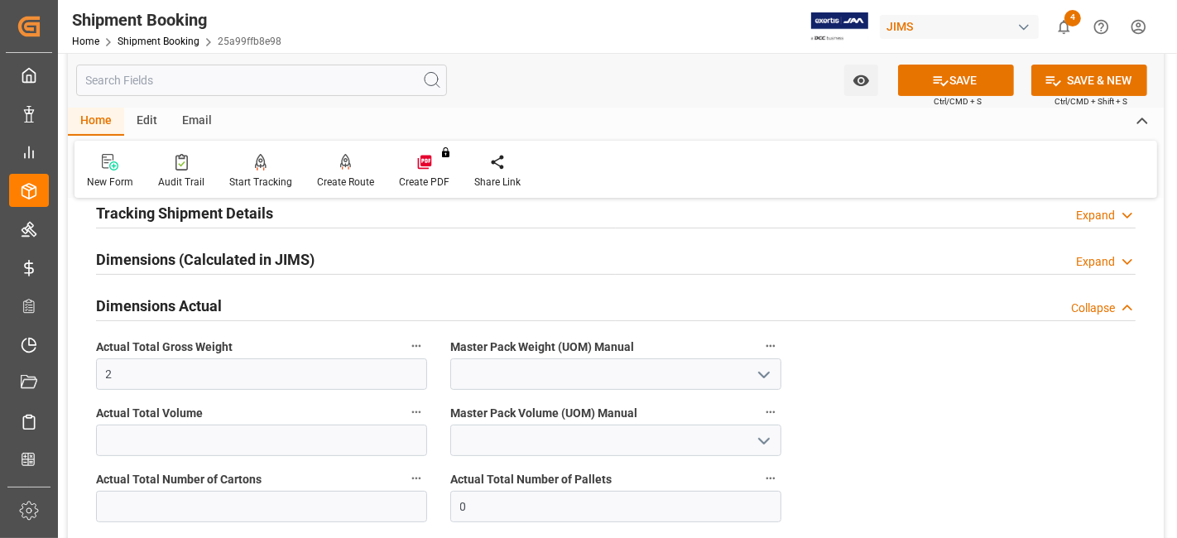
click at [763, 373] on polyline "open menu" at bounding box center [764, 375] width 10 height 5
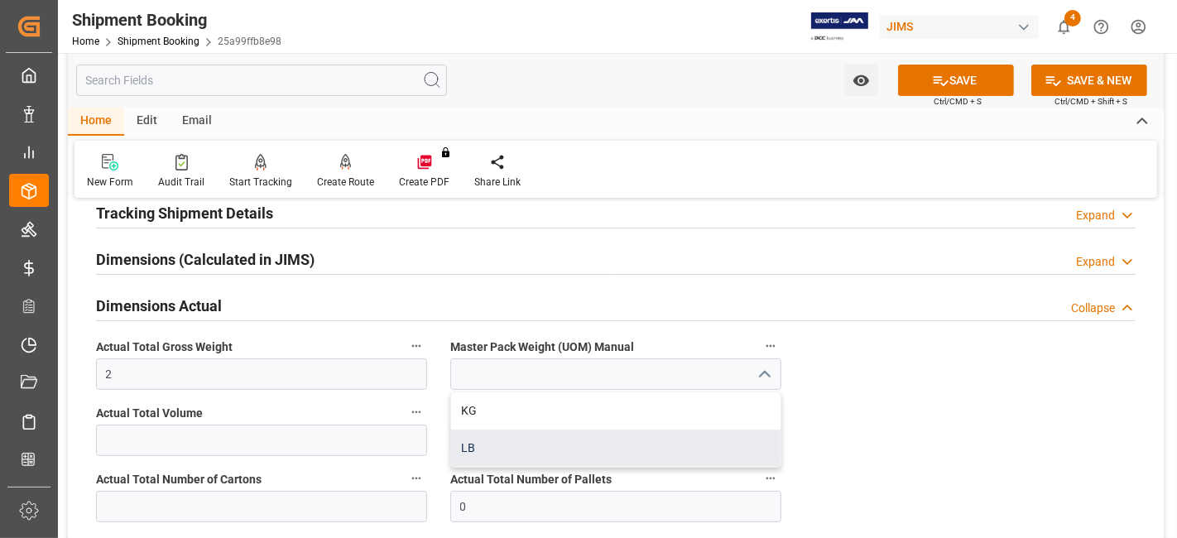
click at [650, 439] on div "LB" at bounding box center [616, 448] width 330 height 37
type input "LB"
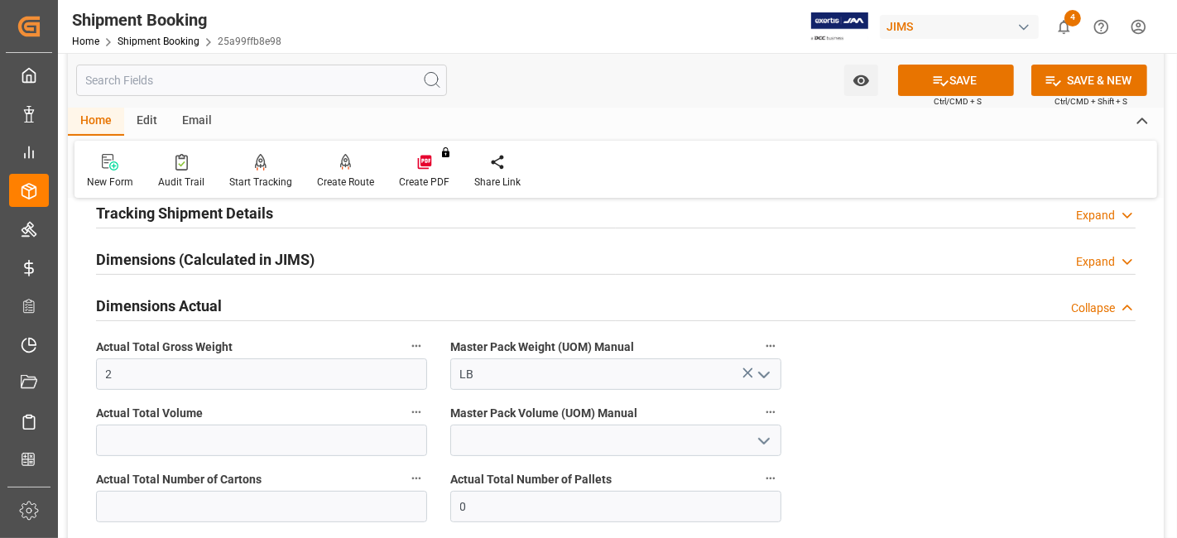
click at [936, 383] on div "Quote Ready In-Transit Delivered Completed Cancelled References Expand JAM Refe…" at bounding box center [616, 328] width 1096 height 897
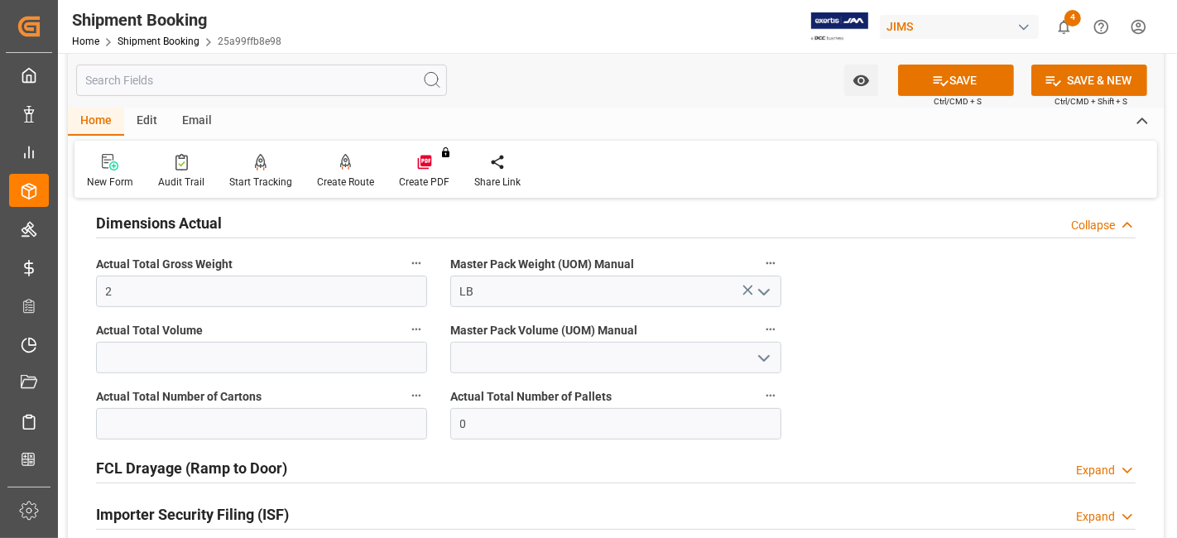
scroll to position [425, 0]
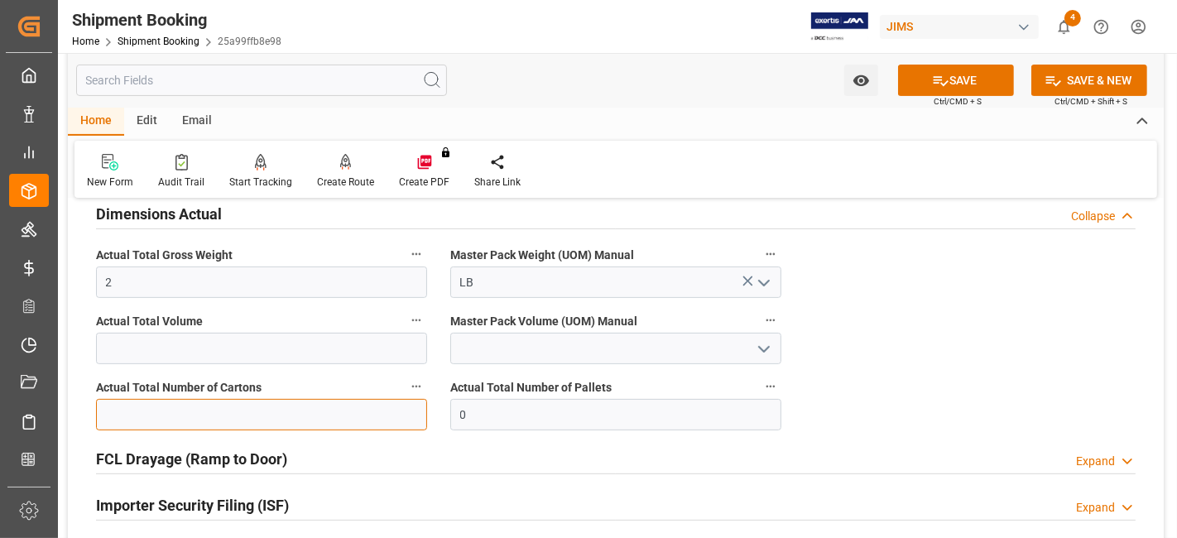
click at [354, 412] on input "text" at bounding box center [261, 414] width 331 height 31
type input "1"
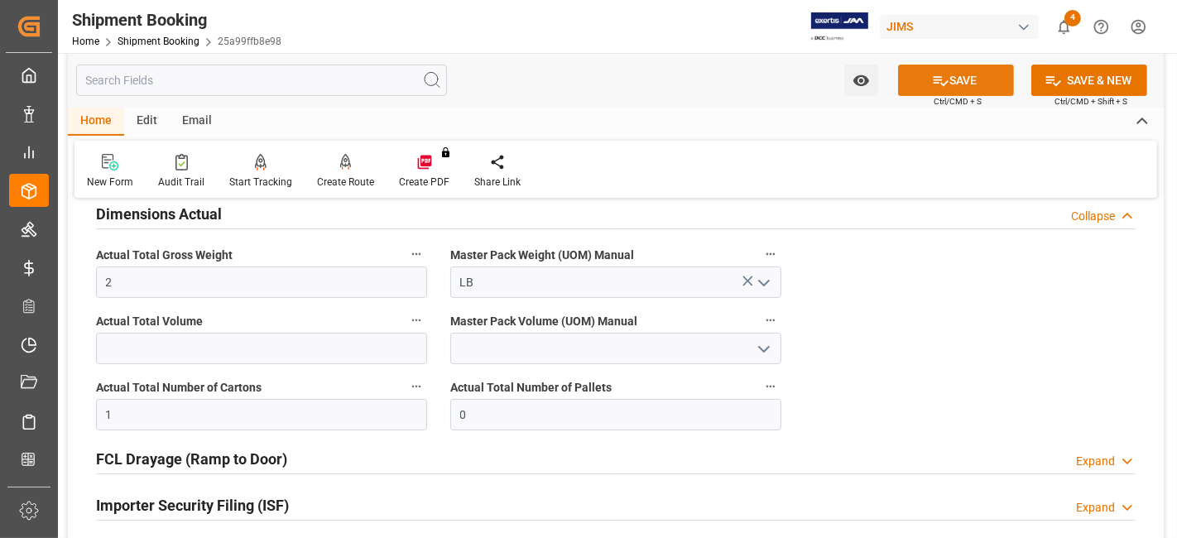
click at [950, 82] on button "SAVE" at bounding box center [956, 80] width 116 height 31
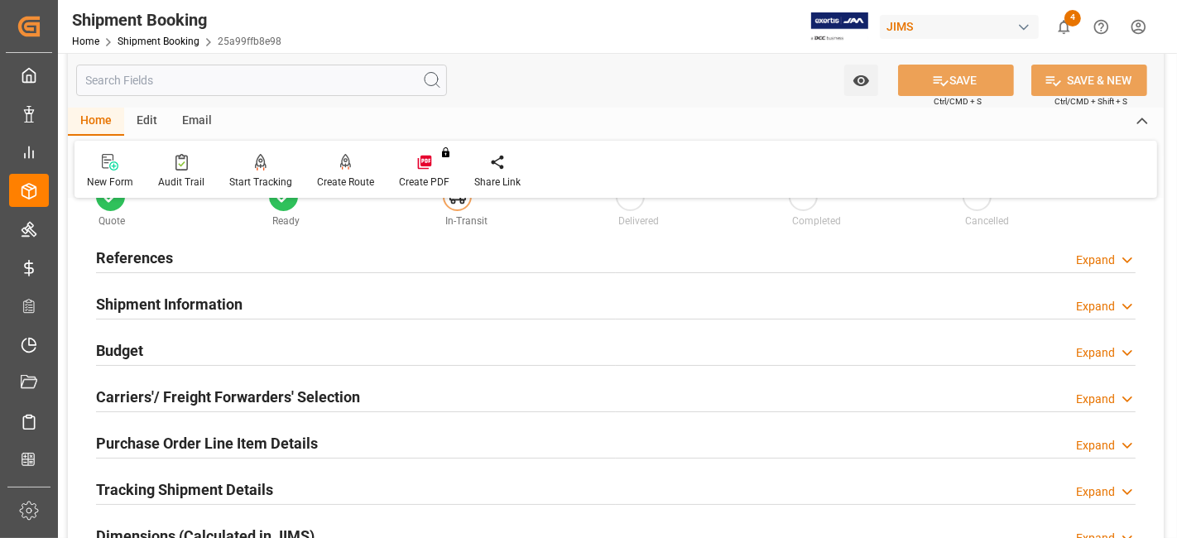
scroll to position [0, 0]
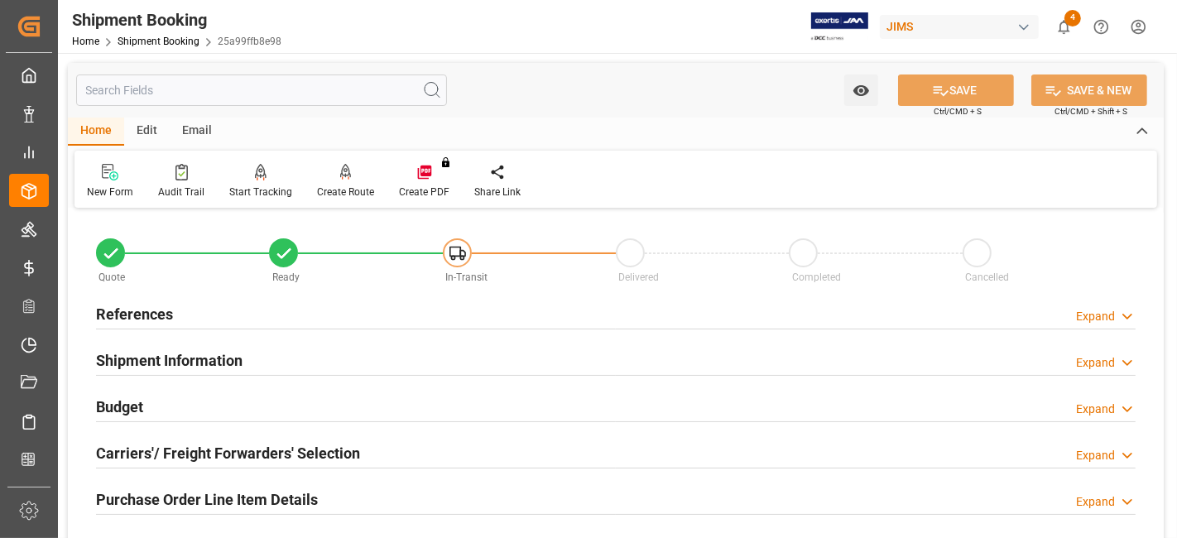
click at [201, 364] on h2 "Shipment Information" at bounding box center [169, 360] width 147 height 22
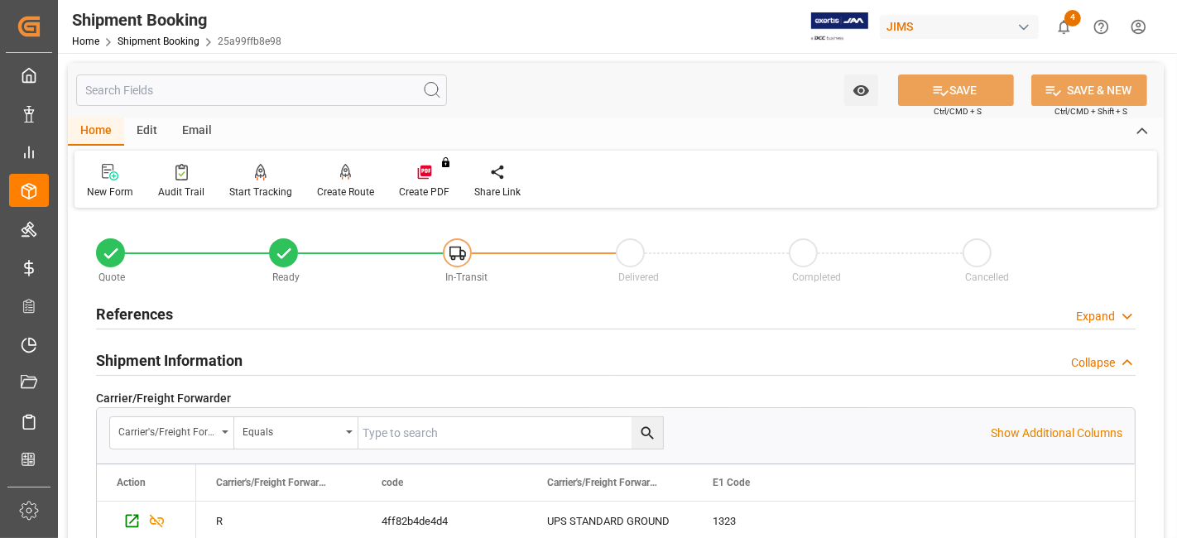
click at [201, 364] on h2 "Shipment Information" at bounding box center [169, 360] width 147 height 22
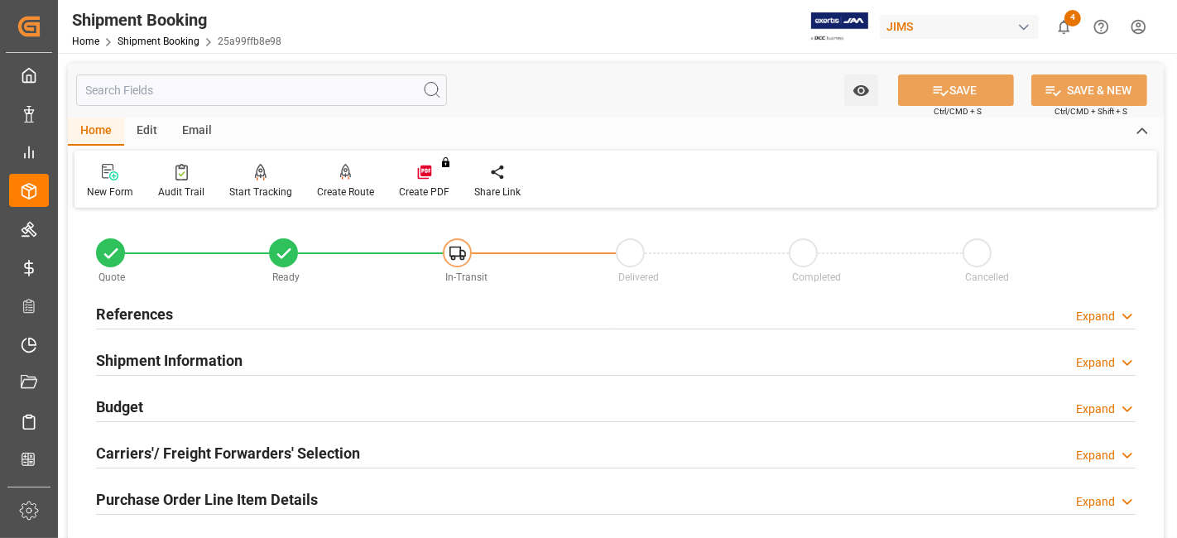
click at [182, 415] on div "Budget Expand" at bounding box center [616, 405] width 1040 height 31
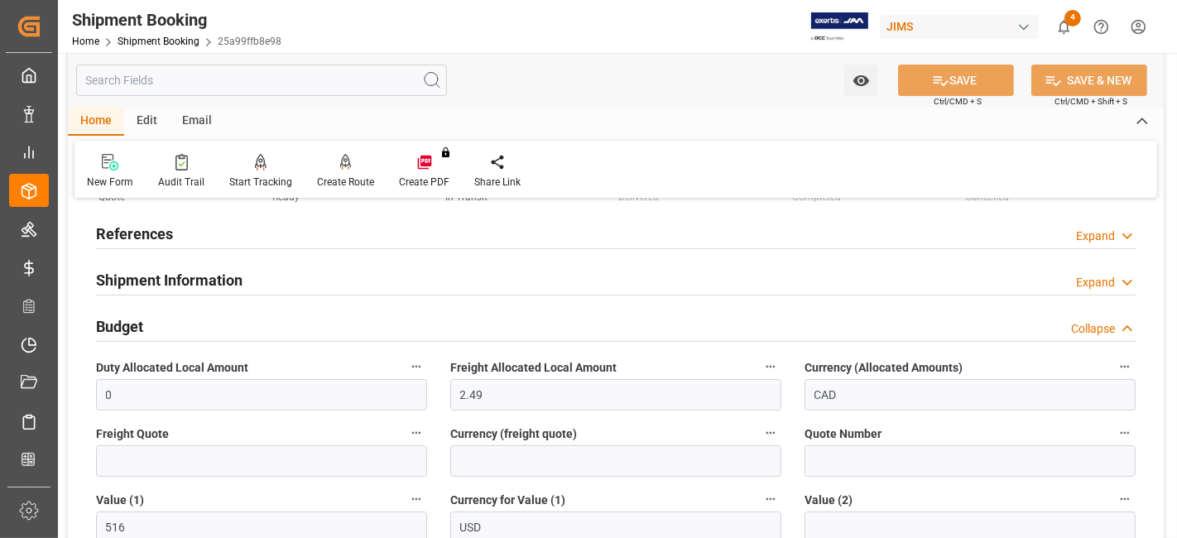
scroll to position [92, 0]
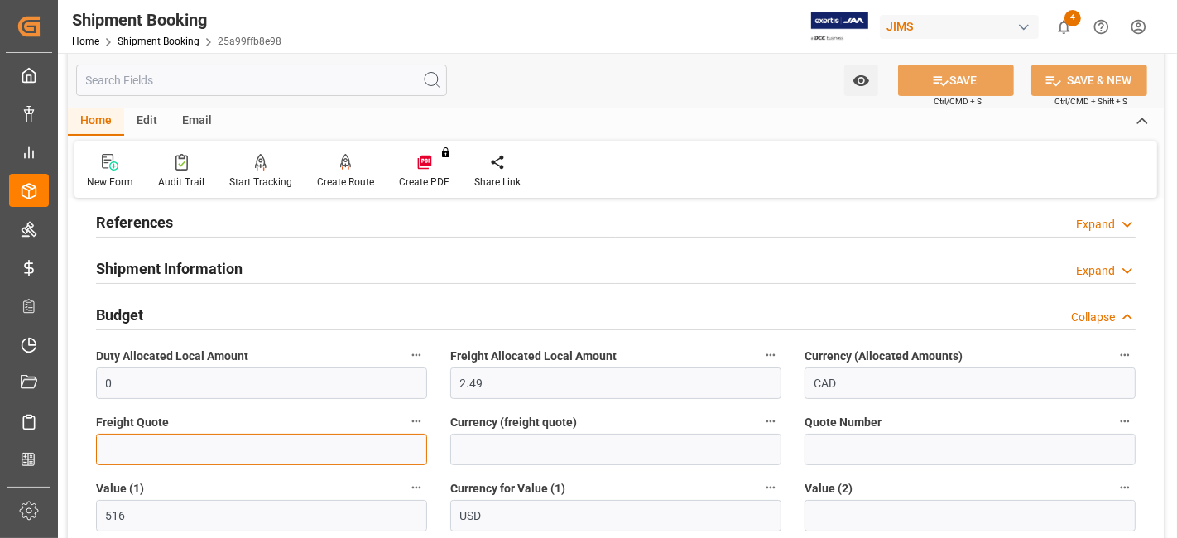
click at [181, 445] on input "text" at bounding box center [261, 449] width 331 height 31
type input "20"
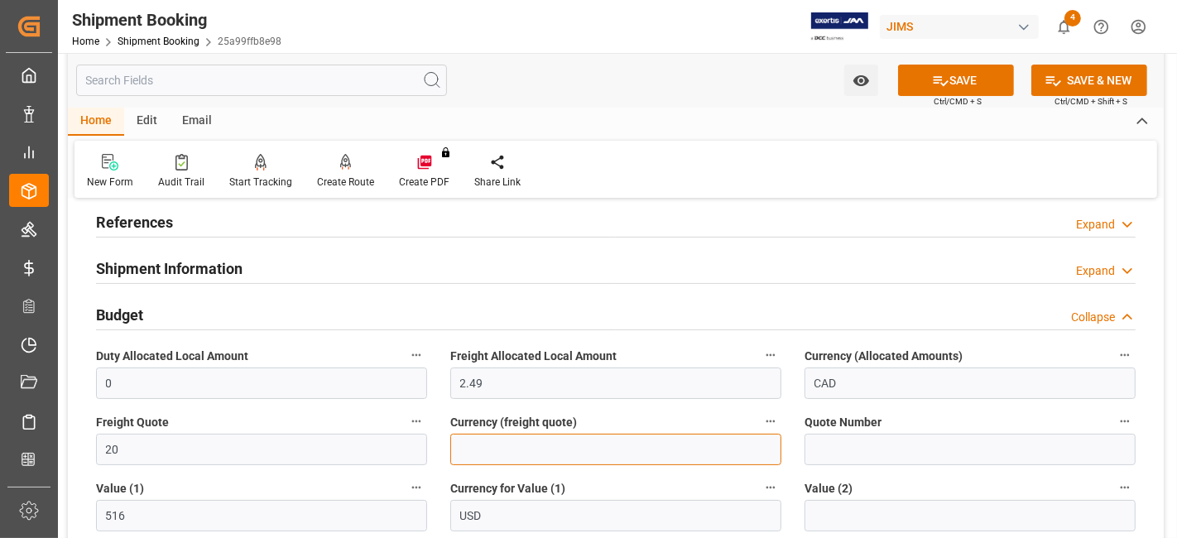
click at [590, 448] on input at bounding box center [615, 449] width 331 height 31
type input "CAD"
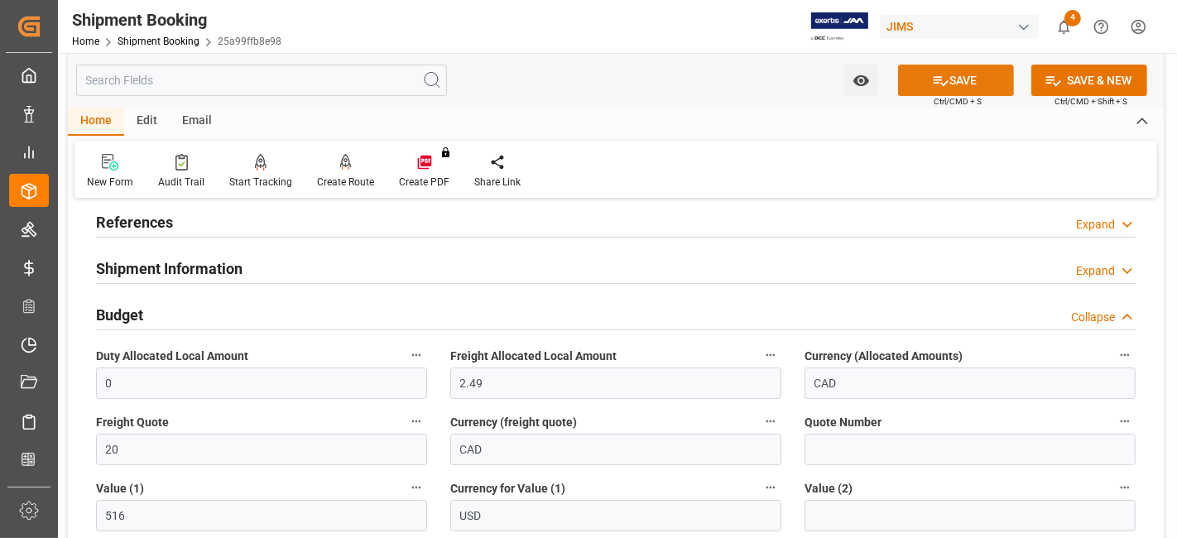
click at [911, 72] on button "SAVE" at bounding box center [956, 80] width 116 height 31
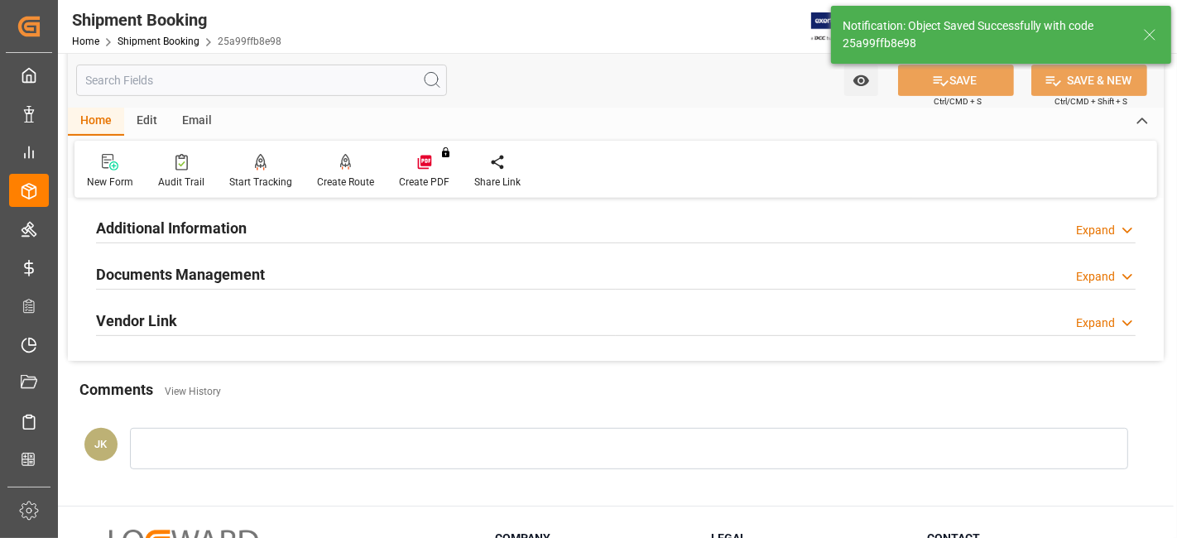
scroll to position [551, 0]
click at [207, 274] on h2 "Documents Management" at bounding box center [180, 273] width 169 height 22
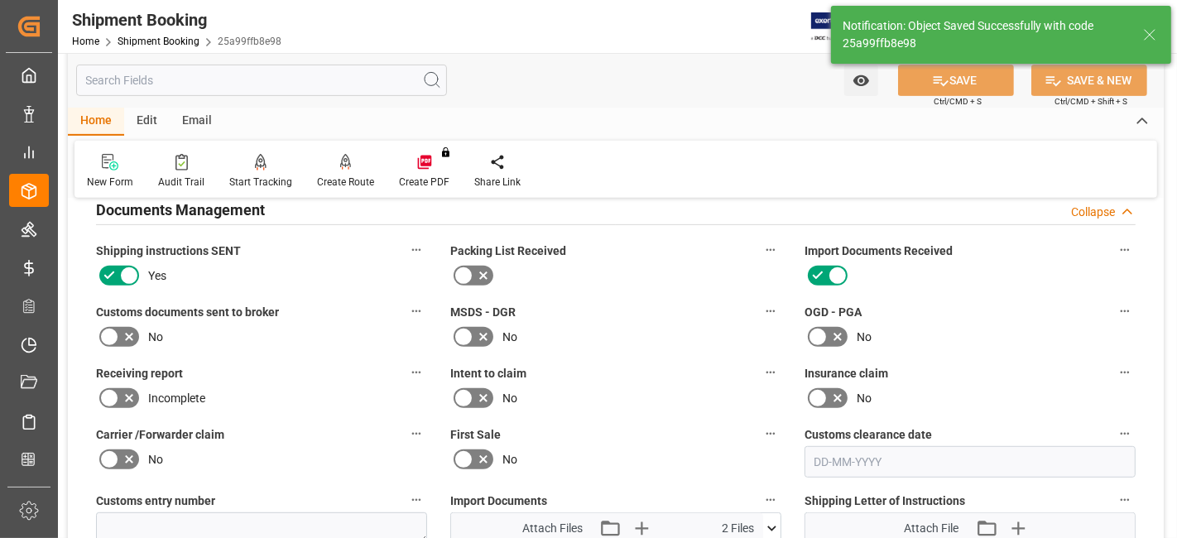
scroll to position [643, 0]
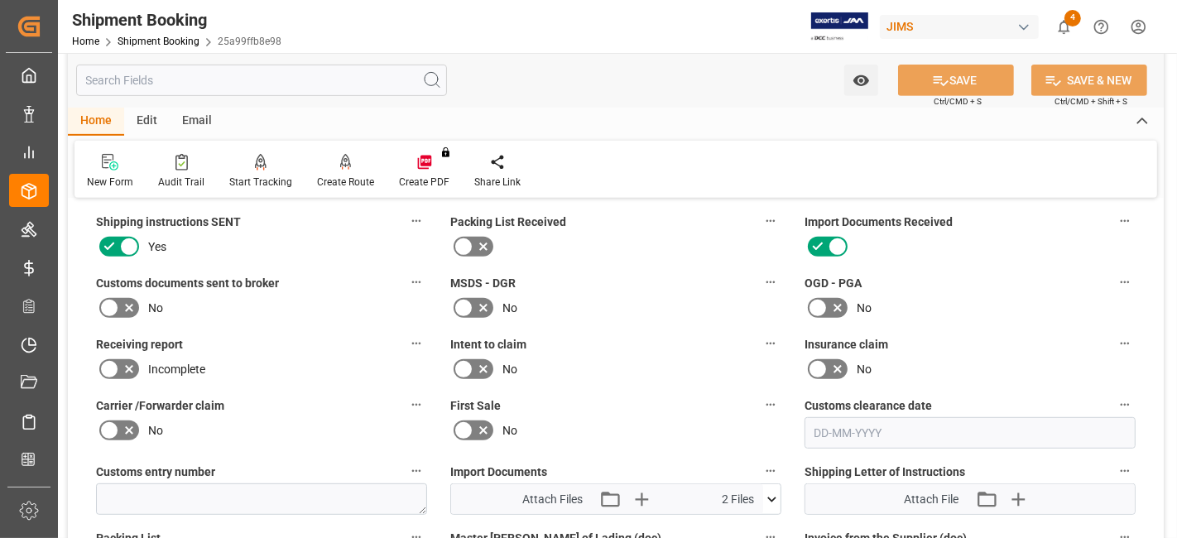
click at [126, 301] on icon at bounding box center [129, 308] width 20 height 20
click at [0, 0] on input "checkbox" at bounding box center [0, 0] width 0 height 0
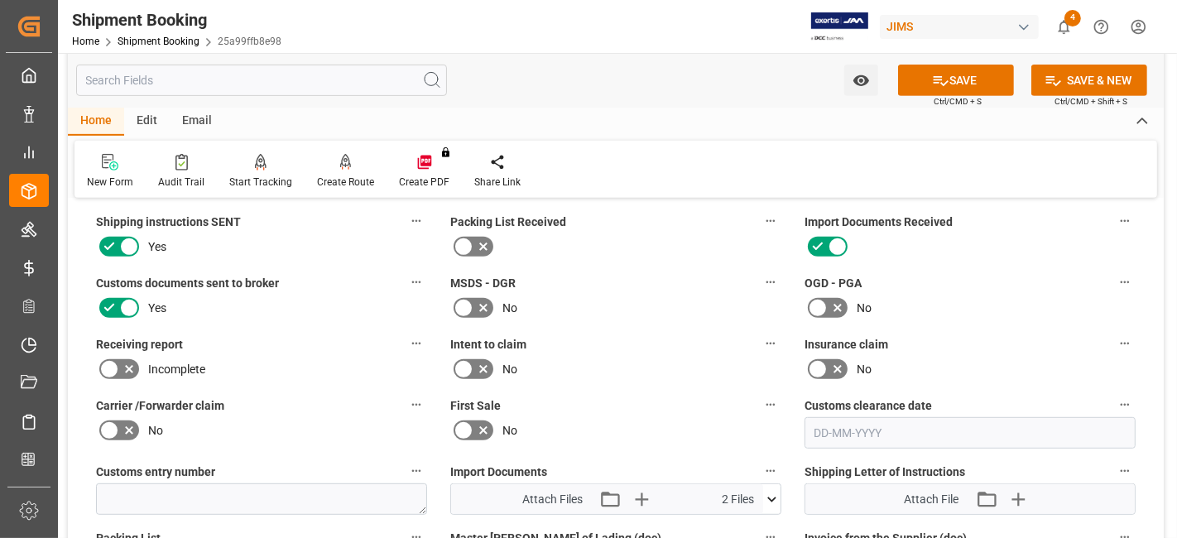
drag, startPoint x: 964, startPoint y: 72, endPoint x: 766, endPoint y: 132, distance: 206.7
click at [963, 72] on button "SAVE" at bounding box center [956, 80] width 116 height 31
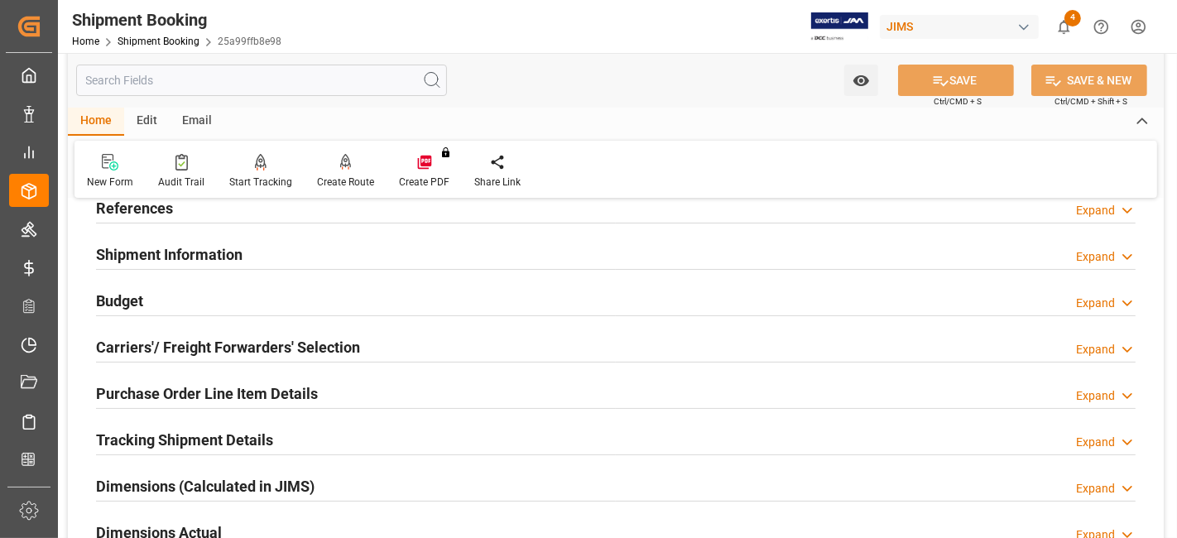
scroll to position [184, 0]
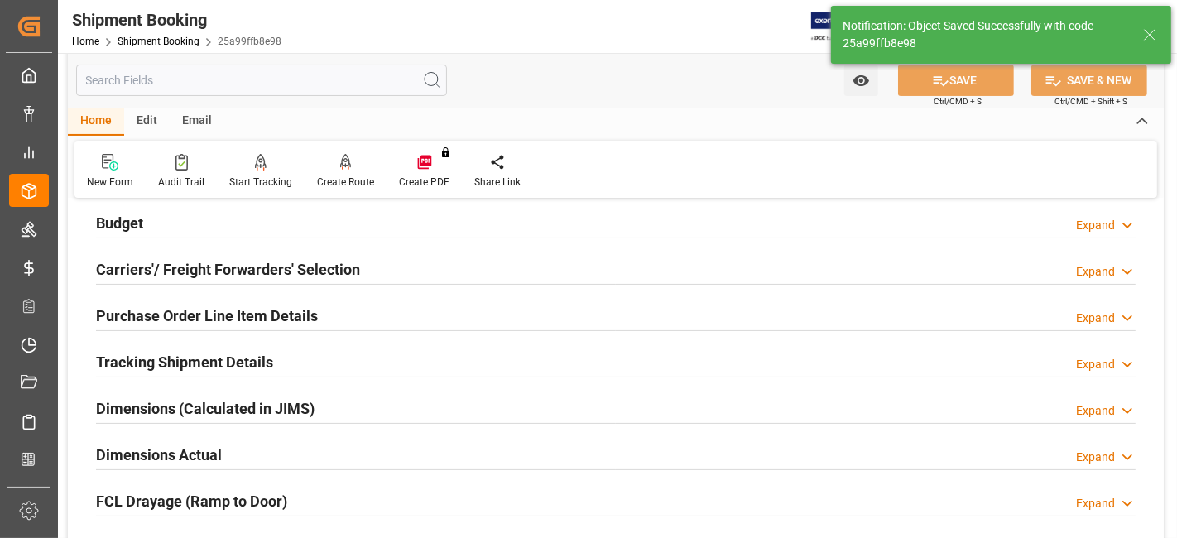
click at [222, 363] on h2 "Tracking Shipment Details" at bounding box center [184, 362] width 177 height 22
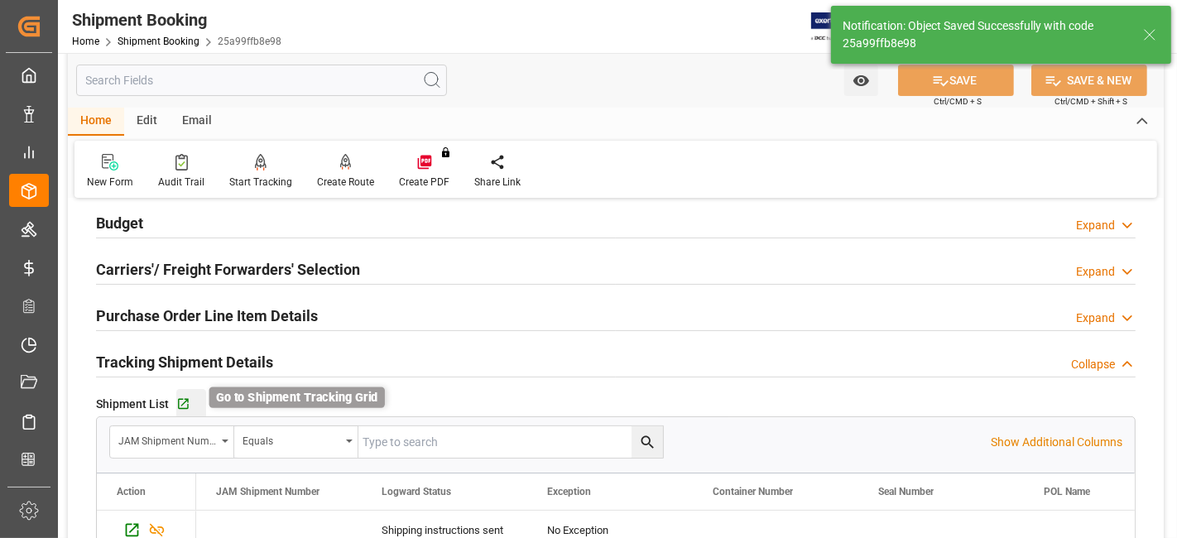
click at [182, 402] on icon "button" at bounding box center [183, 404] width 11 height 11
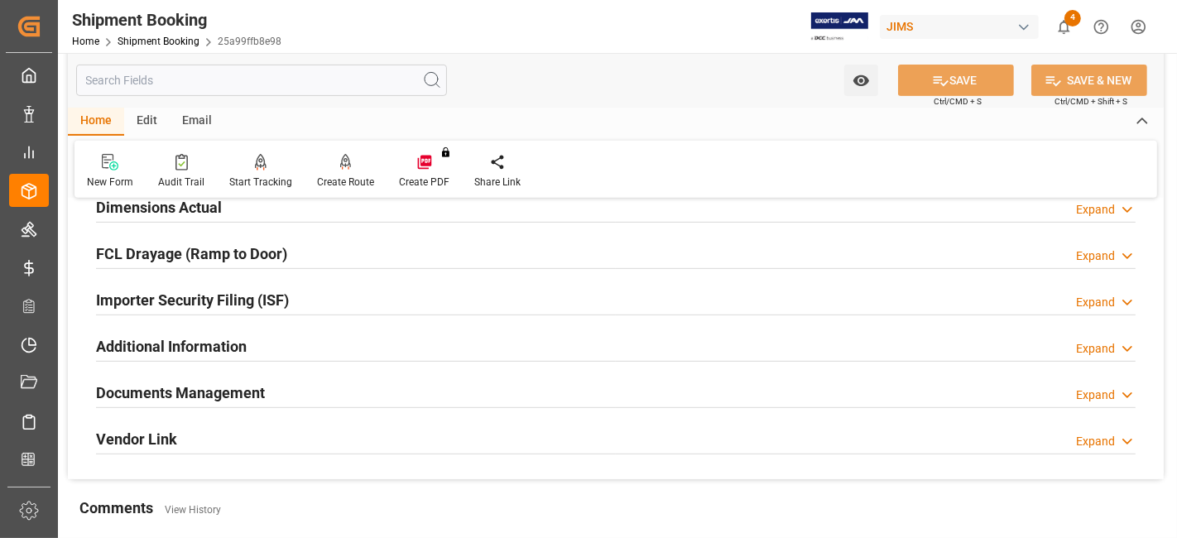
scroll to position [643, 0]
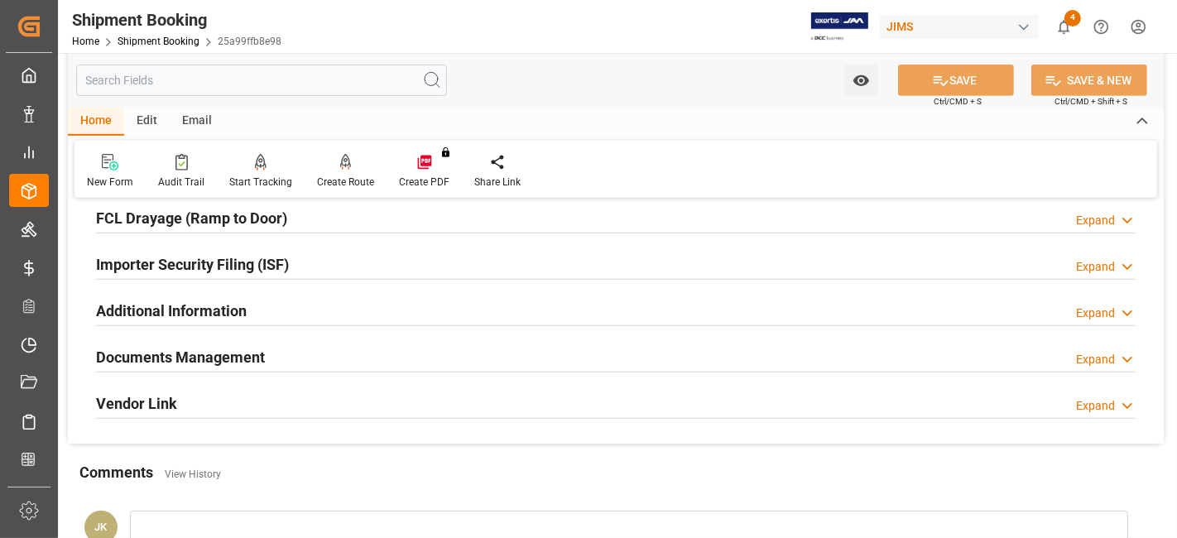
drag, startPoint x: 227, startPoint y: 353, endPoint x: 343, endPoint y: 449, distance: 150.5
click at [227, 352] on h2 "Documents Management" at bounding box center [180, 357] width 169 height 22
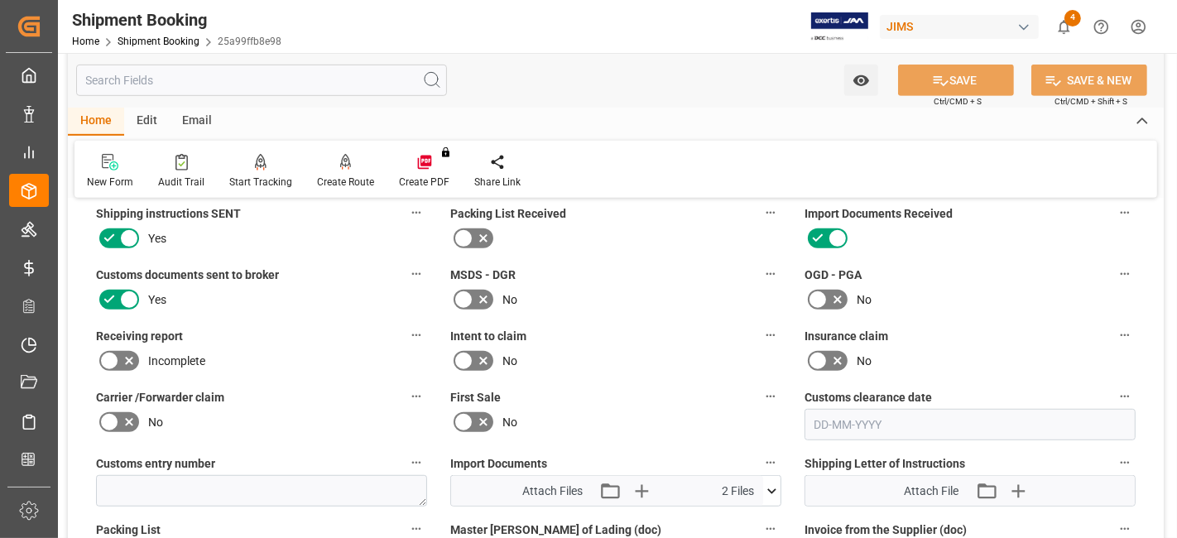
scroll to position [1012, 0]
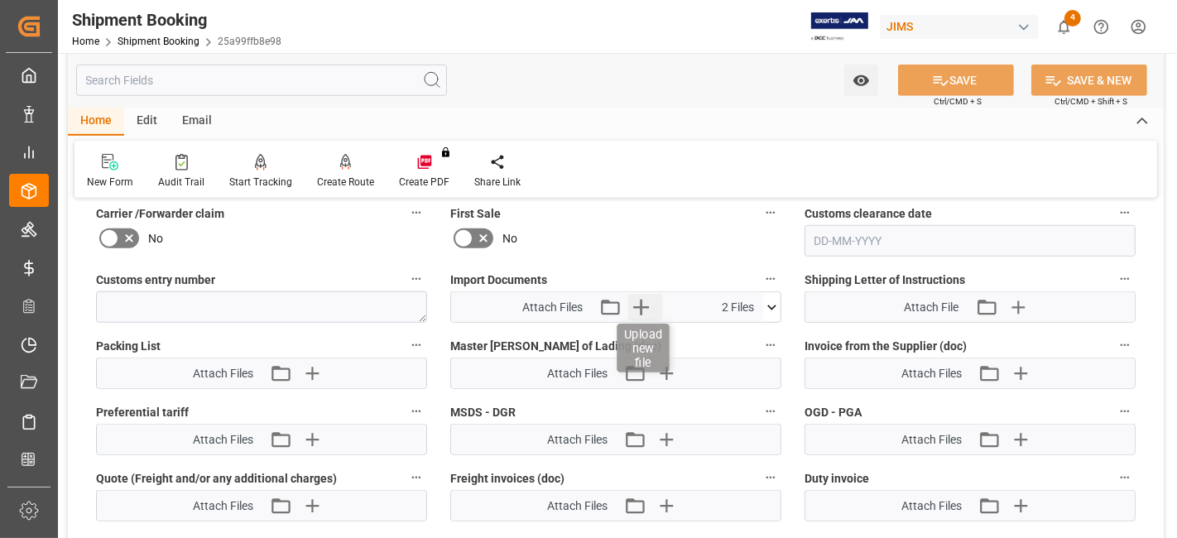
click at [636, 301] on icon "button" at bounding box center [641, 307] width 26 height 26
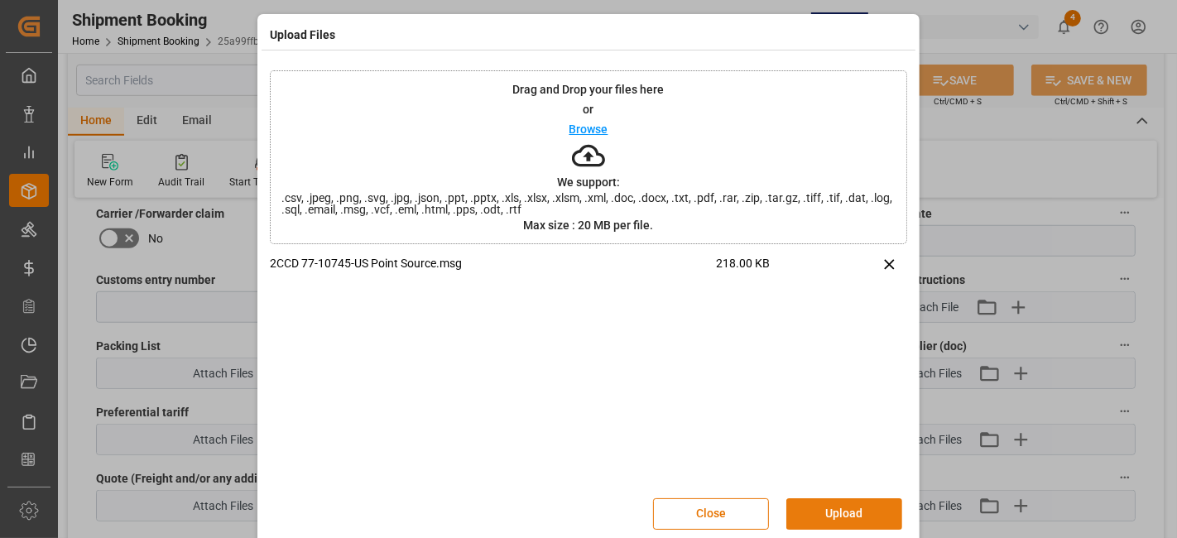
click at [835, 512] on button "Upload" at bounding box center [845, 513] width 116 height 31
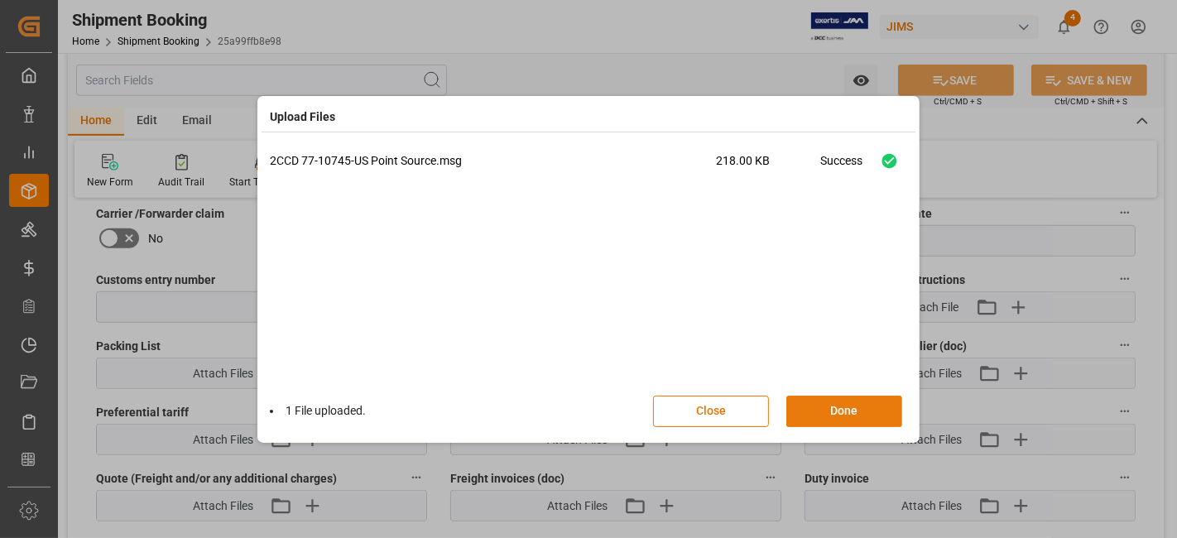
click at [840, 417] on button "Done" at bounding box center [845, 411] width 116 height 31
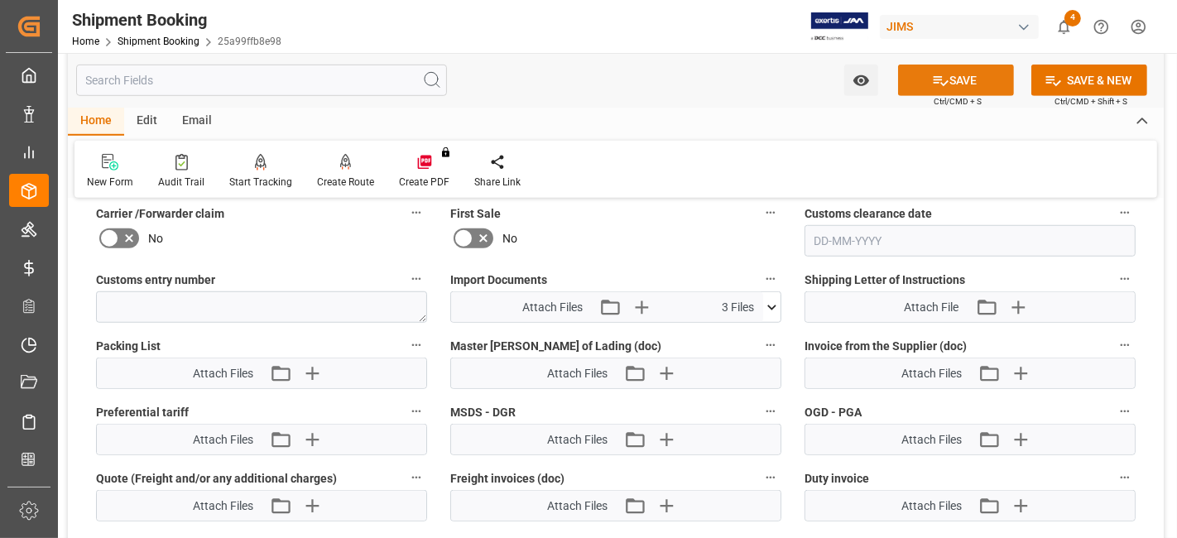
click at [927, 86] on button "SAVE" at bounding box center [956, 80] width 116 height 31
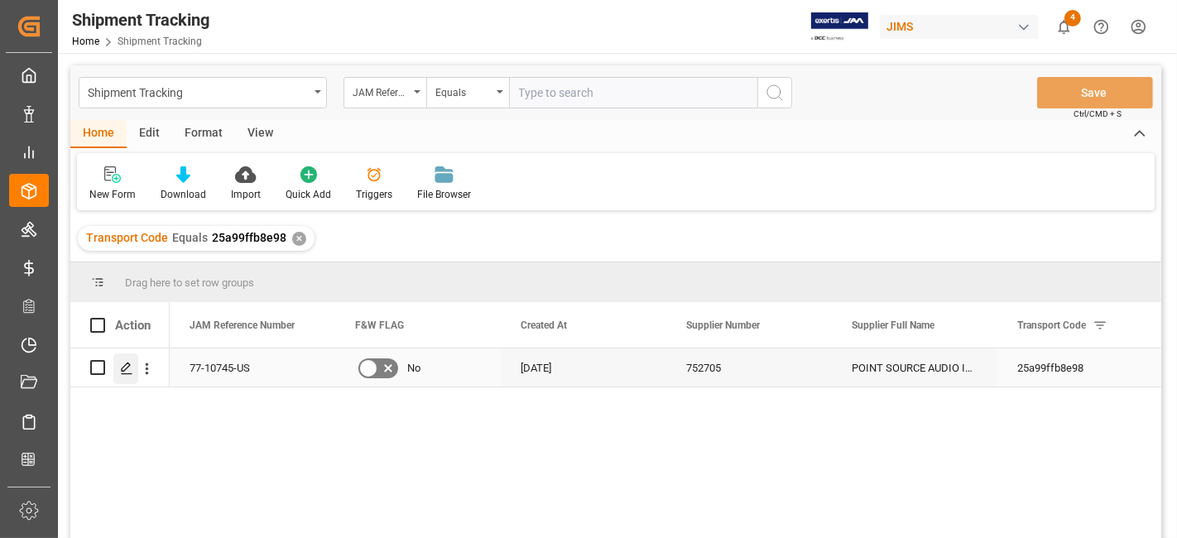
click at [129, 370] on icon "Press SPACE to select this row." at bounding box center [126, 368] width 13 height 13
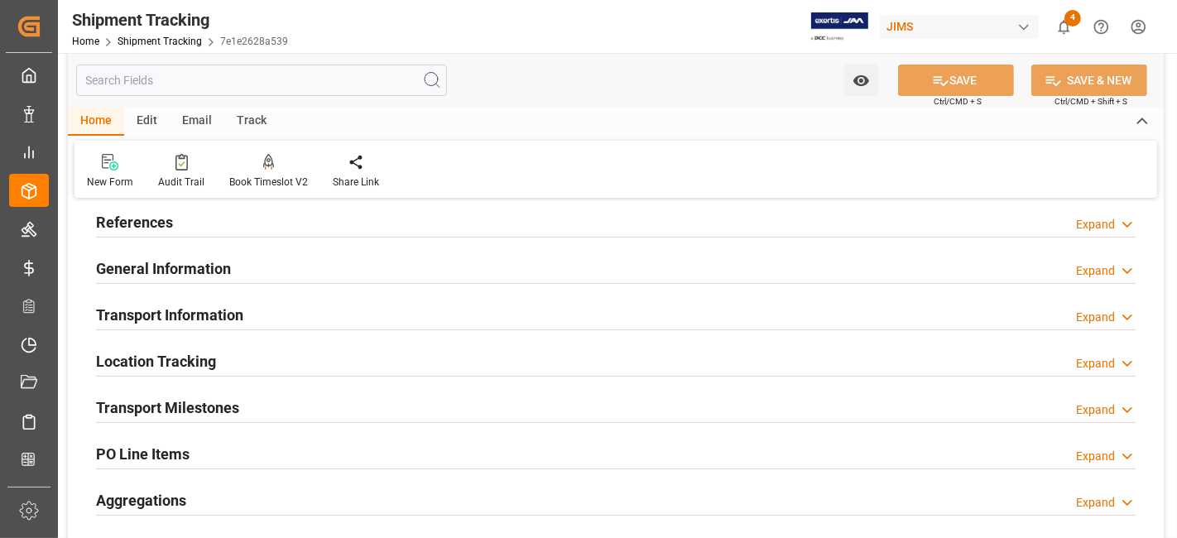
scroll to position [92, 0]
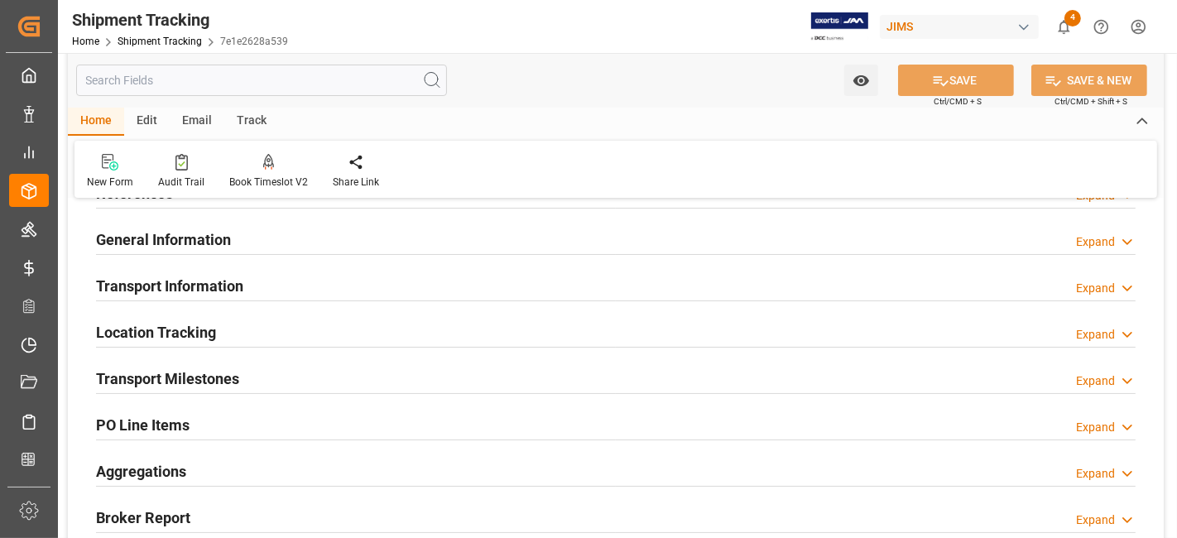
click at [260, 277] on div "Transport Information Expand" at bounding box center [616, 284] width 1040 height 31
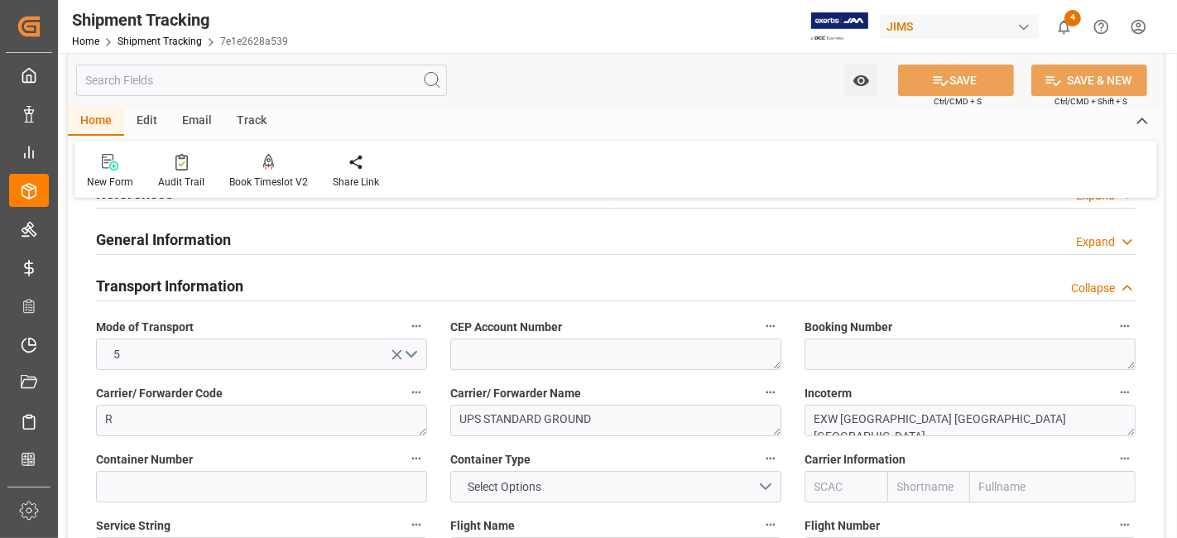
click at [260, 276] on div "Transport Information Collapse" at bounding box center [616, 284] width 1040 height 31
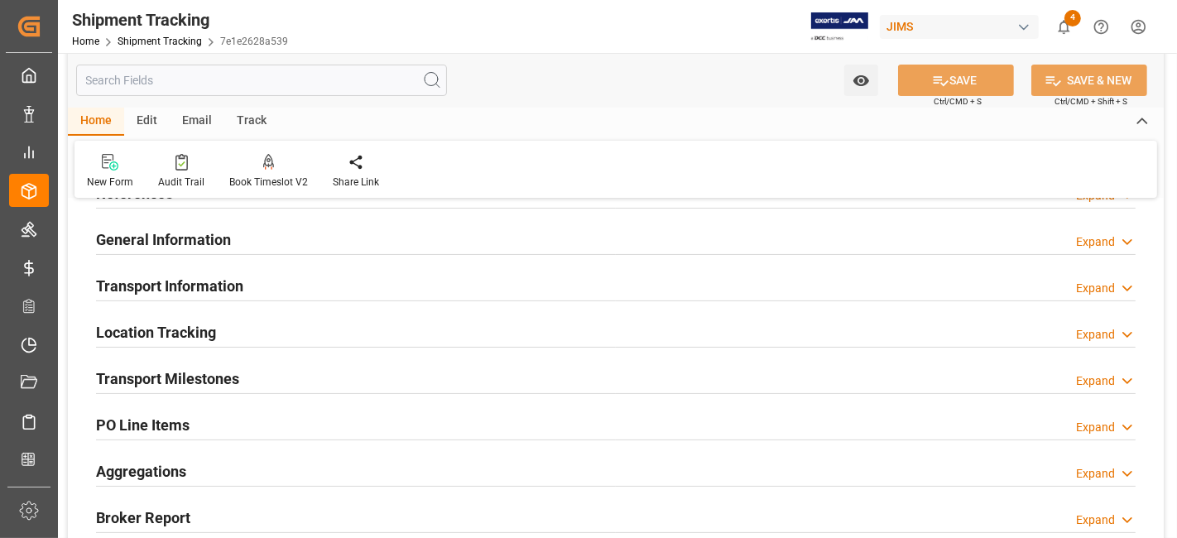
click at [261, 231] on div "General Information Expand" at bounding box center [616, 238] width 1040 height 31
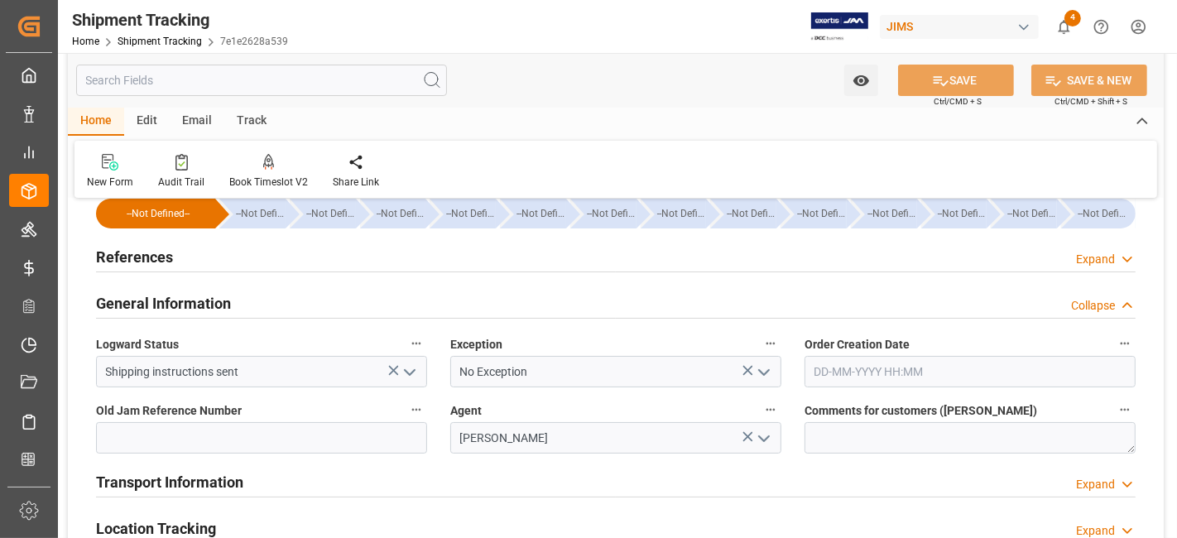
scroll to position [0, 0]
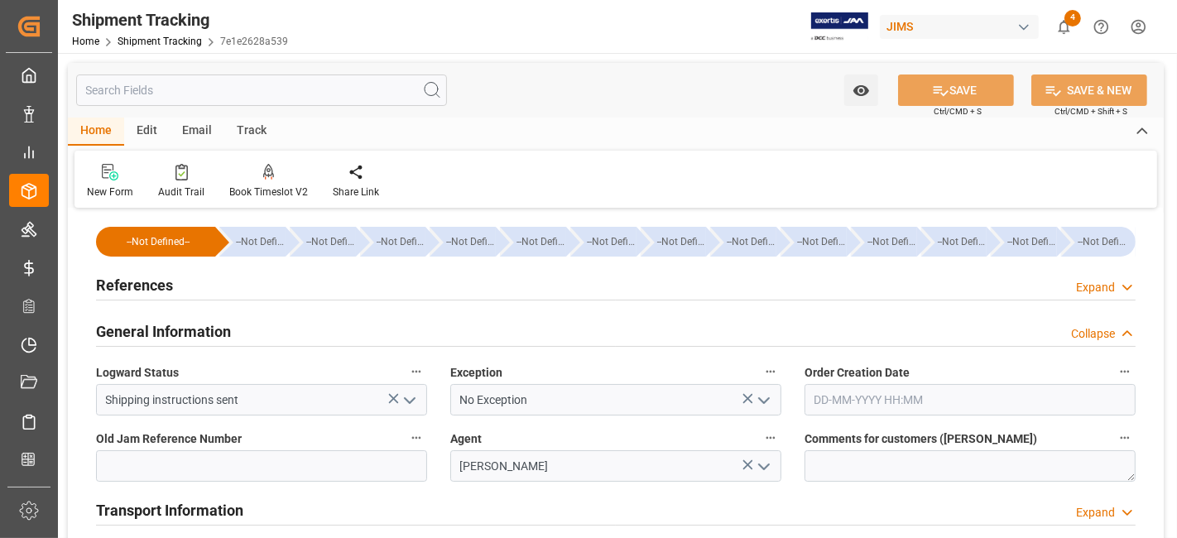
click at [173, 330] on h2 "General Information" at bounding box center [163, 331] width 135 height 22
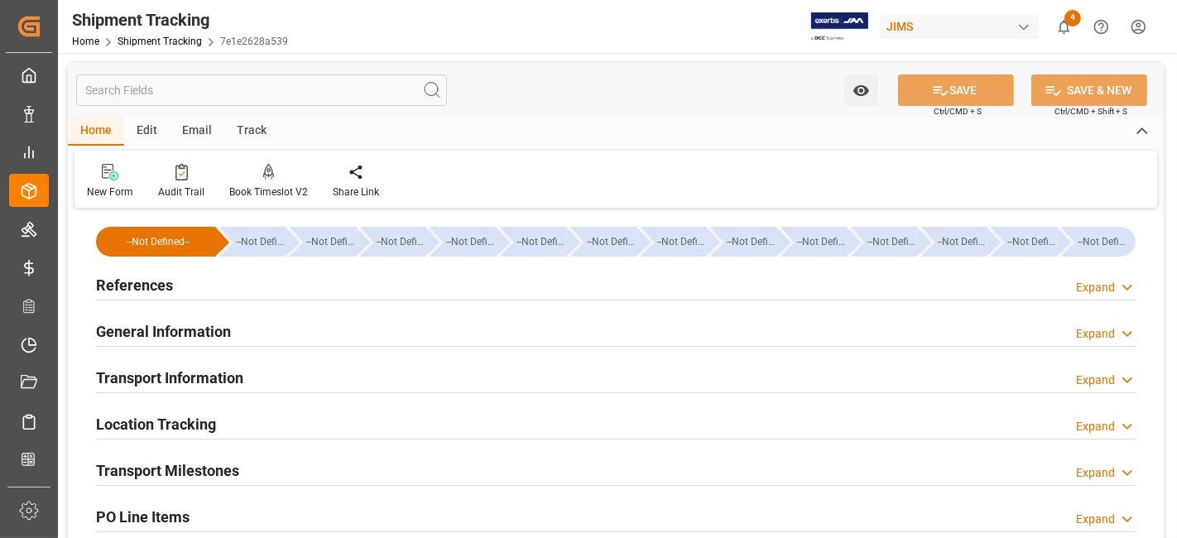
click at [164, 294] on h2 "References" at bounding box center [134, 285] width 77 height 22
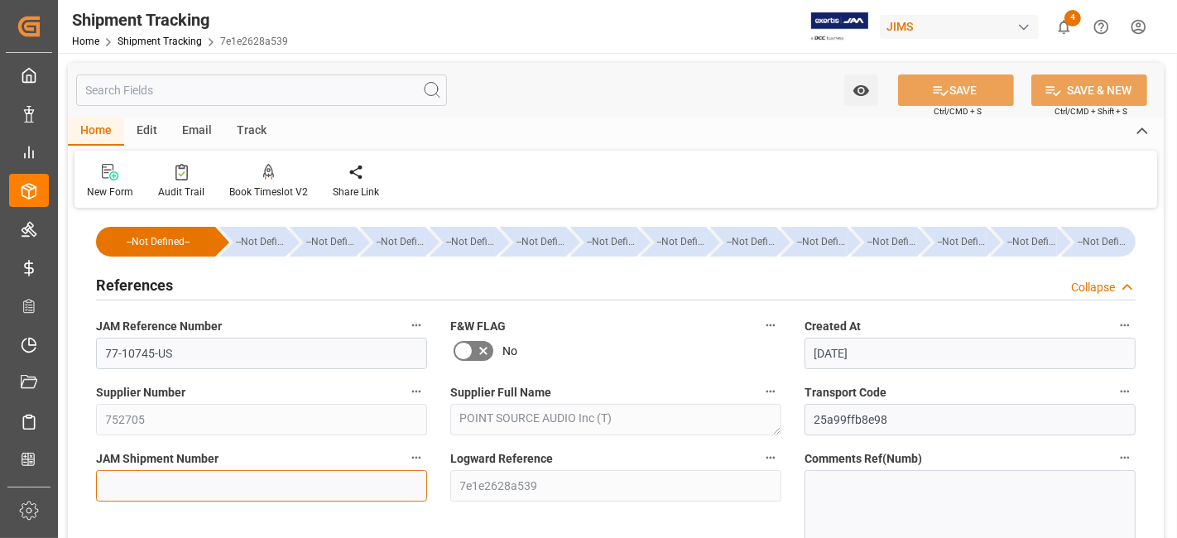
click at [224, 495] on input at bounding box center [261, 485] width 331 height 31
paste input "72785"
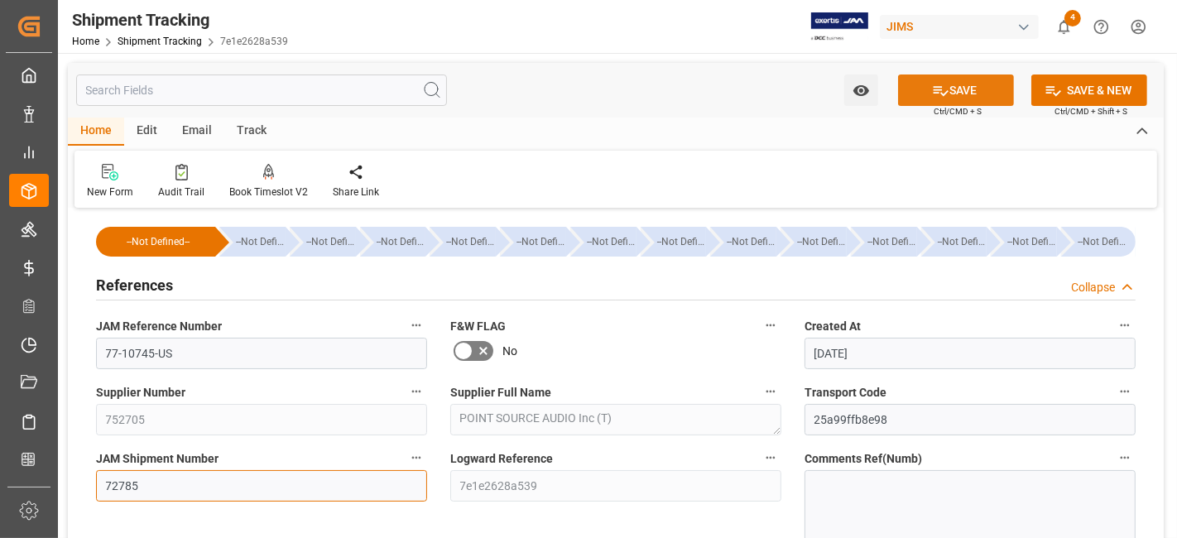
type input "72785"
click at [950, 91] on button "SAVE" at bounding box center [956, 90] width 116 height 31
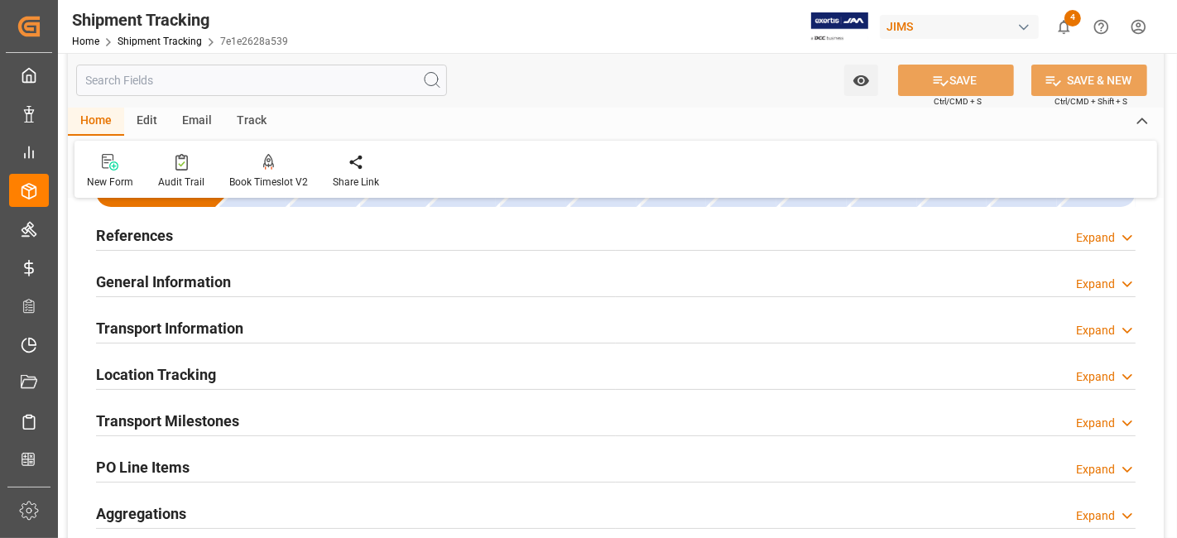
scroll to position [92, 0]
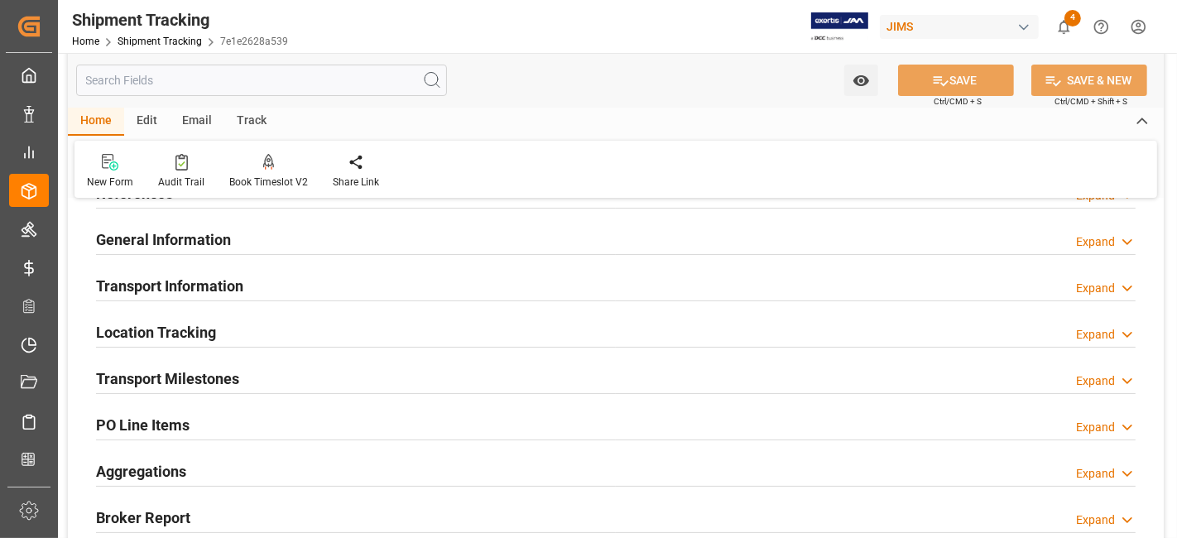
click at [223, 290] on h2 "Transport Information" at bounding box center [169, 286] width 147 height 22
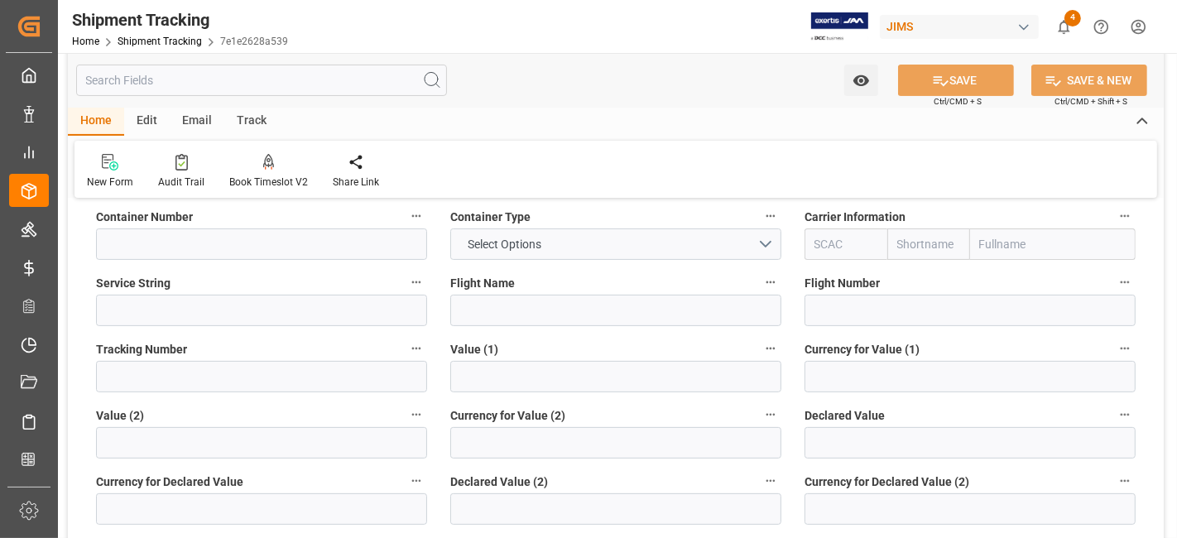
scroll to position [368, 0]
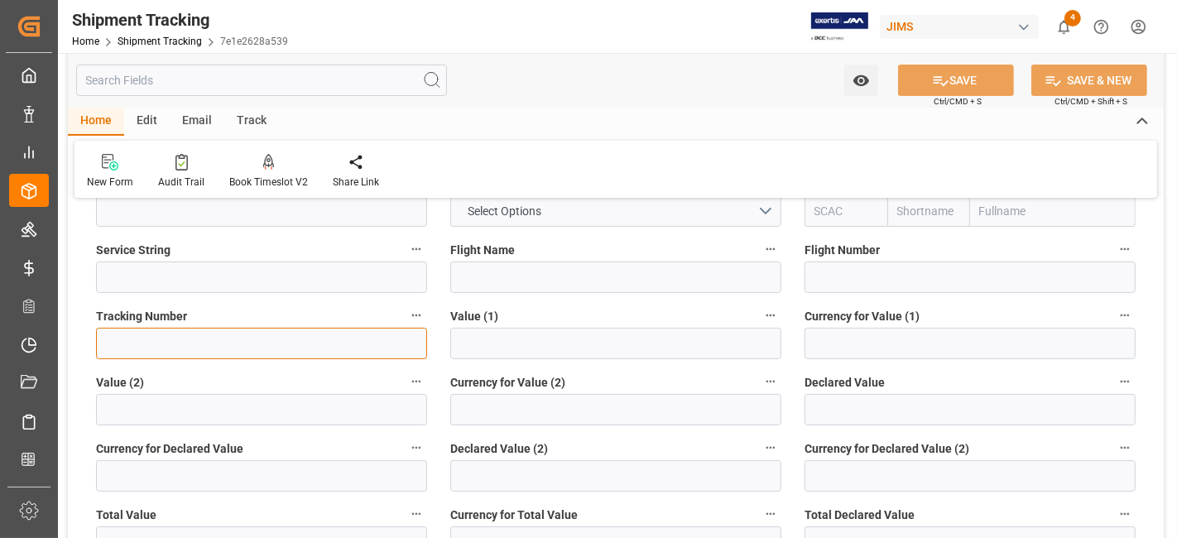
click at [210, 349] on input at bounding box center [261, 343] width 331 height 31
paste input "1ZA550Y26899140167"
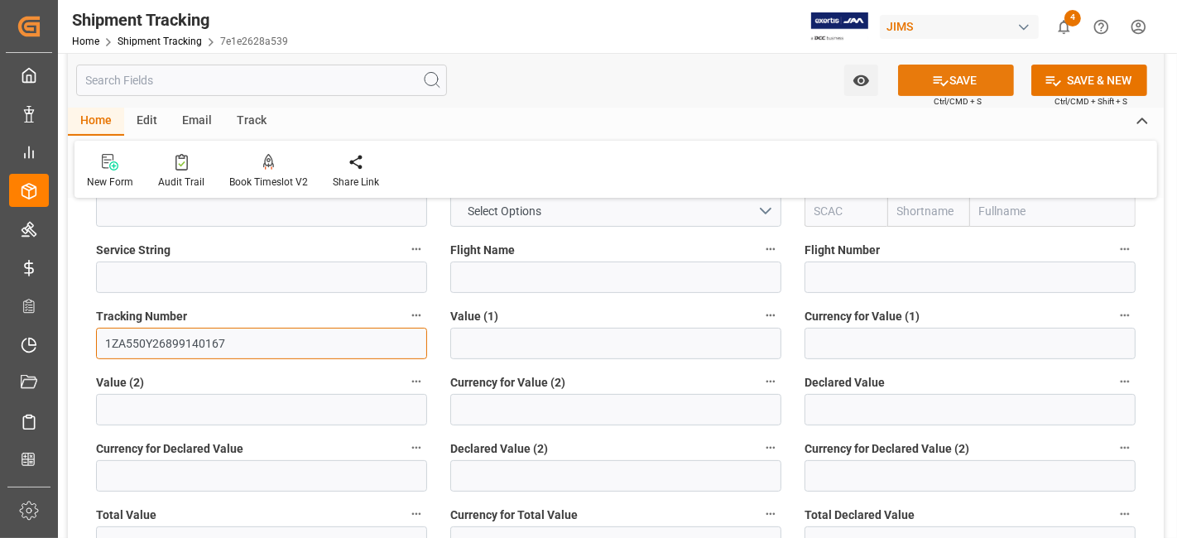
type input "1ZA550Y26899140167"
click at [903, 80] on button "SAVE" at bounding box center [956, 80] width 116 height 31
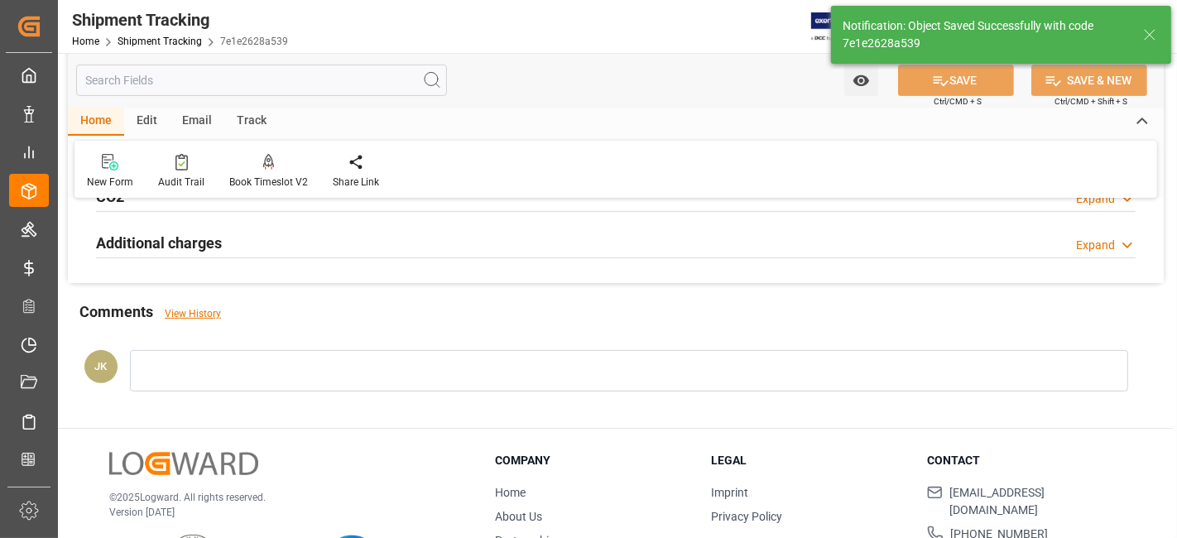
scroll to position [184, 0]
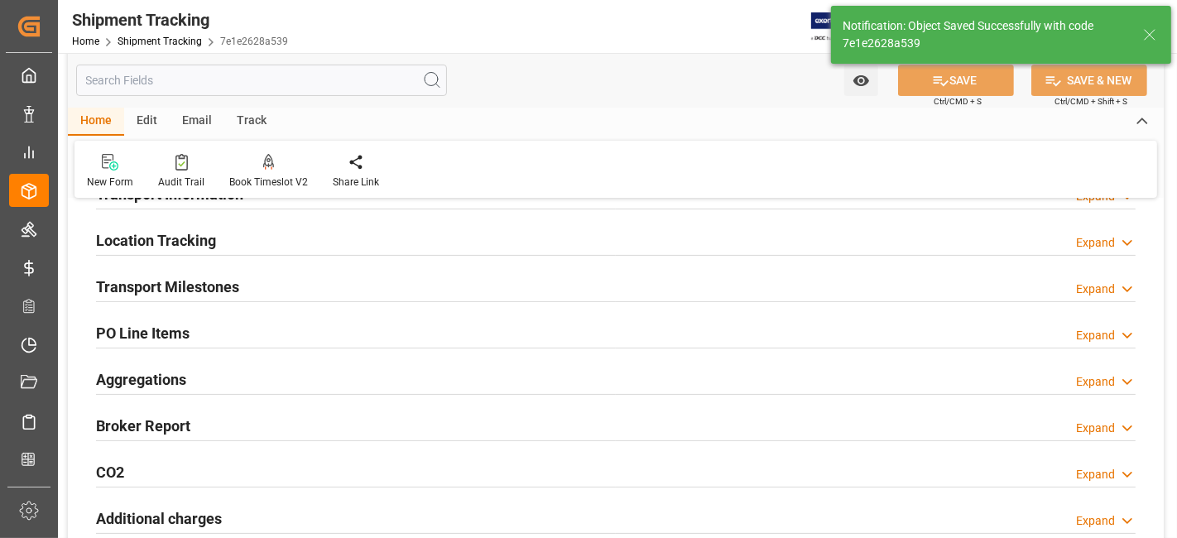
click at [214, 294] on h2 "Transport Milestones" at bounding box center [167, 287] width 143 height 22
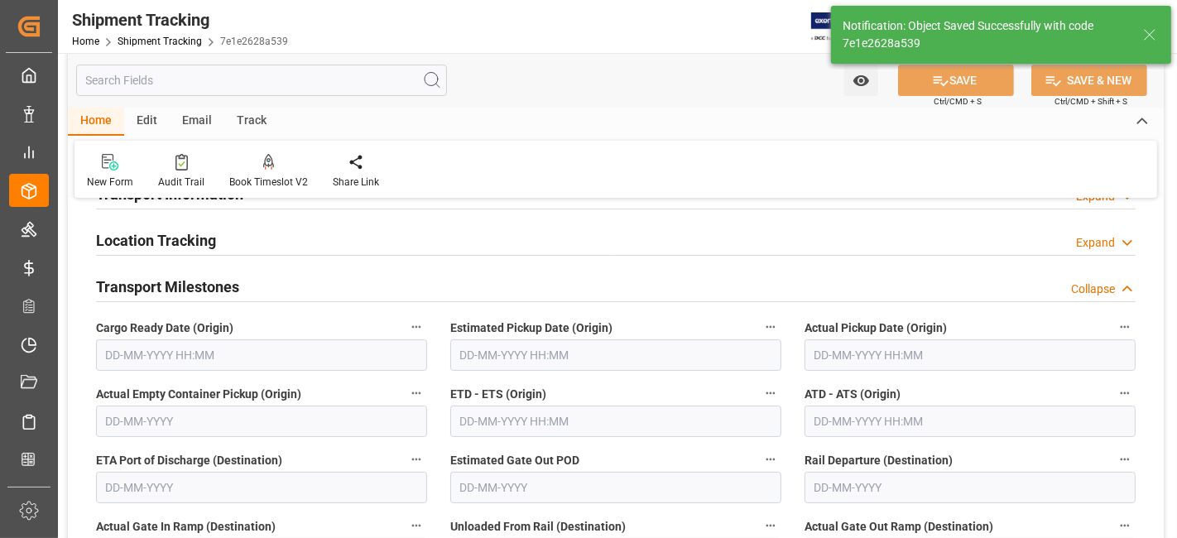
click at [209, 367] on input "text" at bounding box center [261, 354] width 331 height 31
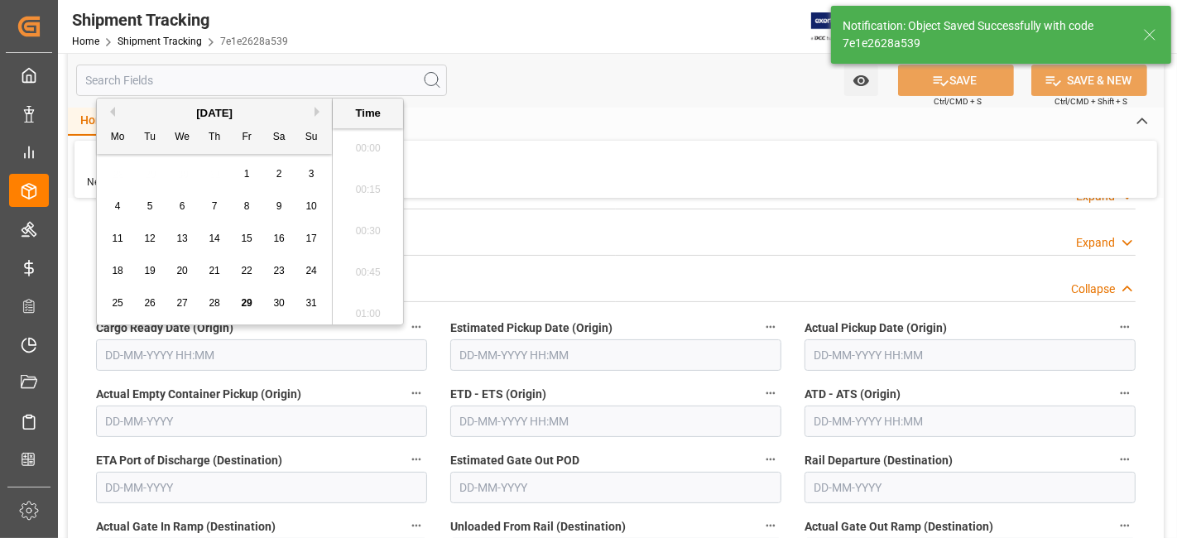
scroll to position [1370, 0]
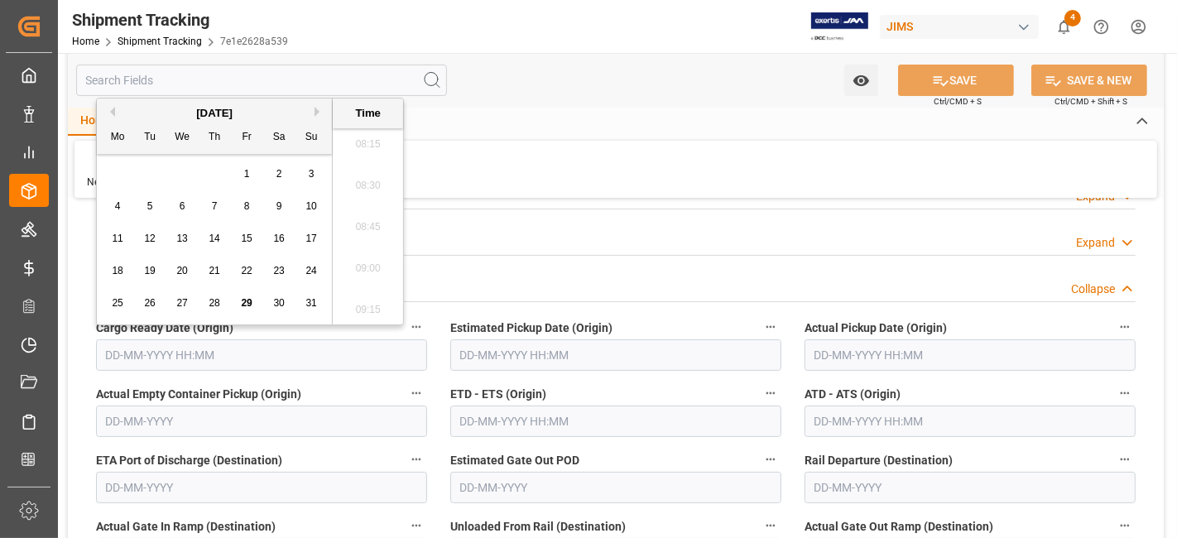
click at [160, 293] on div "25 26 27 28 29 30 31" at bounding box center [215, 303] width 226 height 32
click at [222, 310] on div "28" at bounding box center [214, 304] width 21 height 20
type input "28-08-2025 00:00"
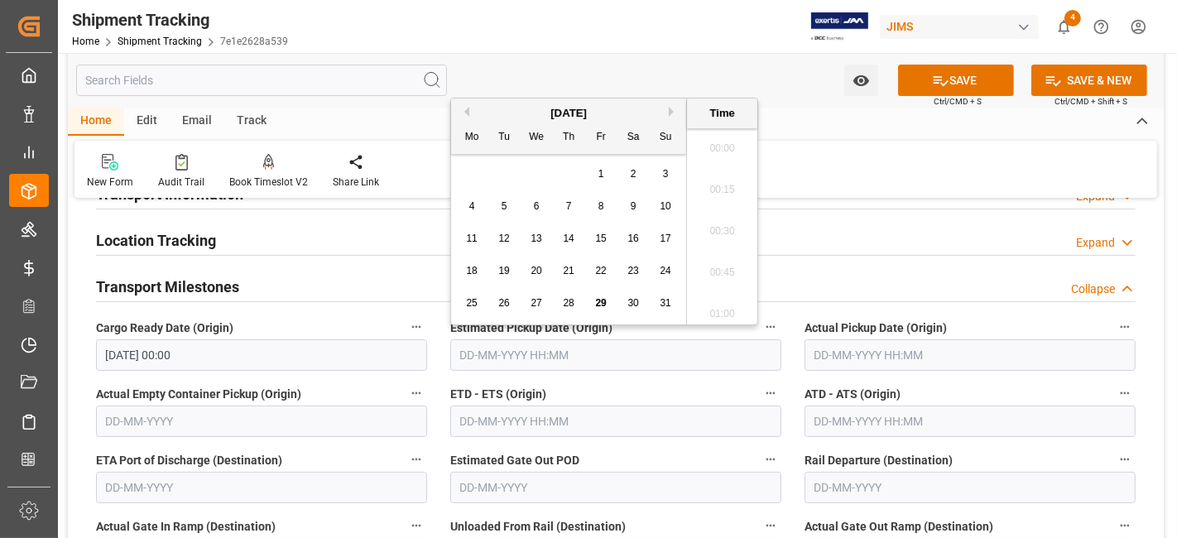
click at [652, 351] on input "text" at bounding box center [615, 354] width 331 height 31
click at [600, 306] on span "29" at bounding box center [600, 303] width 11 height 12
type input "29-08-2025 00:00"
click at [844, 352] on input "text" at bounding box center [970, 354] width 331 height 31
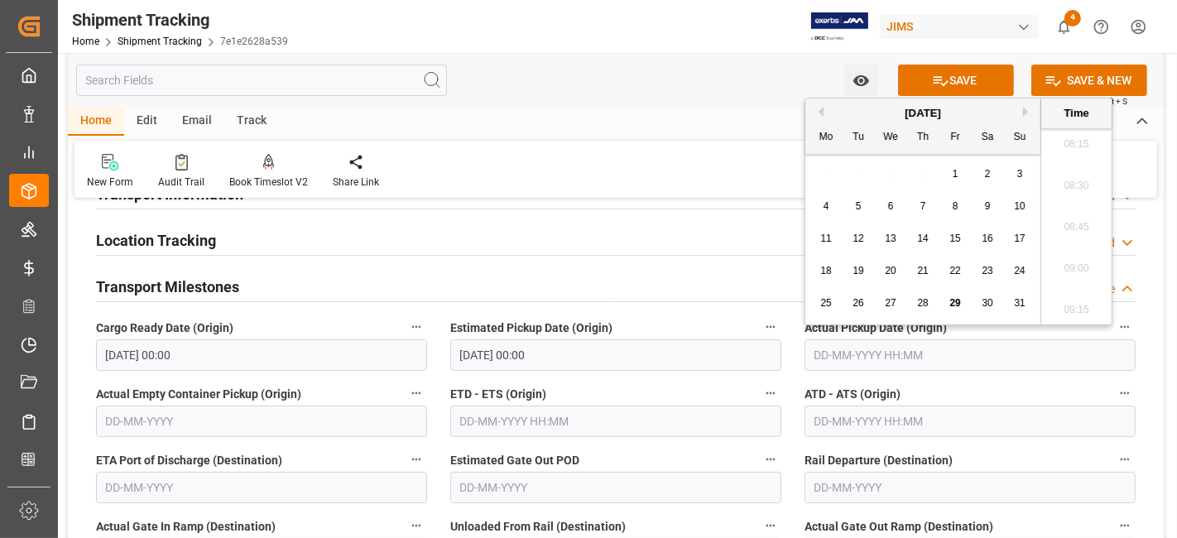
click at [879, 286] on div "18 19 20 21 22 23 24" at bounding box center [924, 271] width 226 height 32
click at [960, 308] on div "29" at bounding box center [955, 304] width 21 height 20
type input "29-08-2025 00:00"
click at [533, 431] on input "text" at bounding box center [615, 421] width 331 height 31
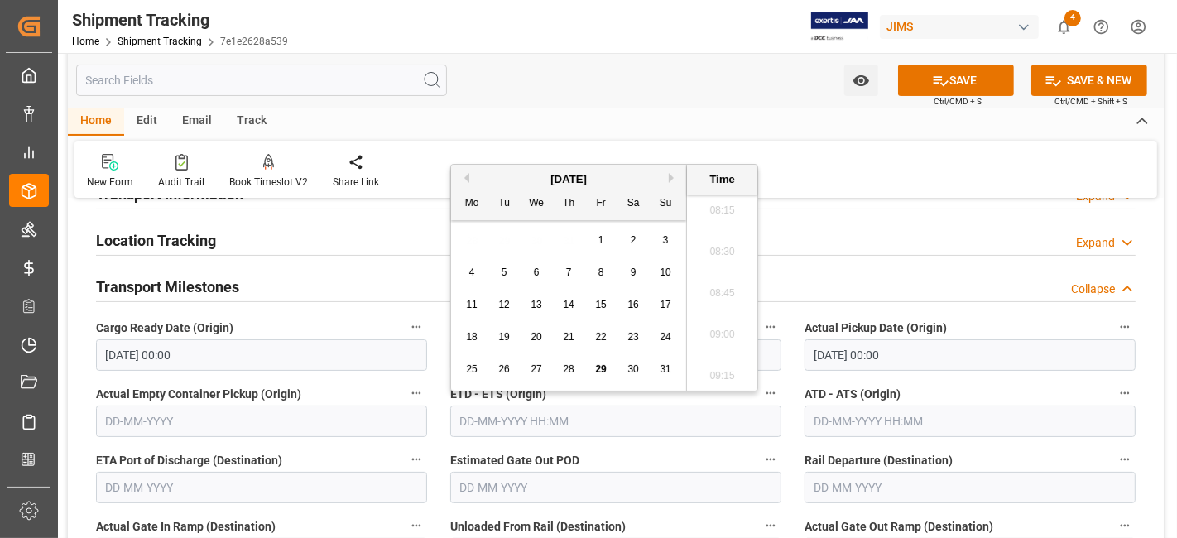
click at [520, 357] on div "25 26 27 28 29 30 31" at bounding box center [569, 370] width 226 height 32
click at [597, 371] on span "29" at bounding box center [600, 369] width 11 height 12
type input "29-08-2025 00:00"
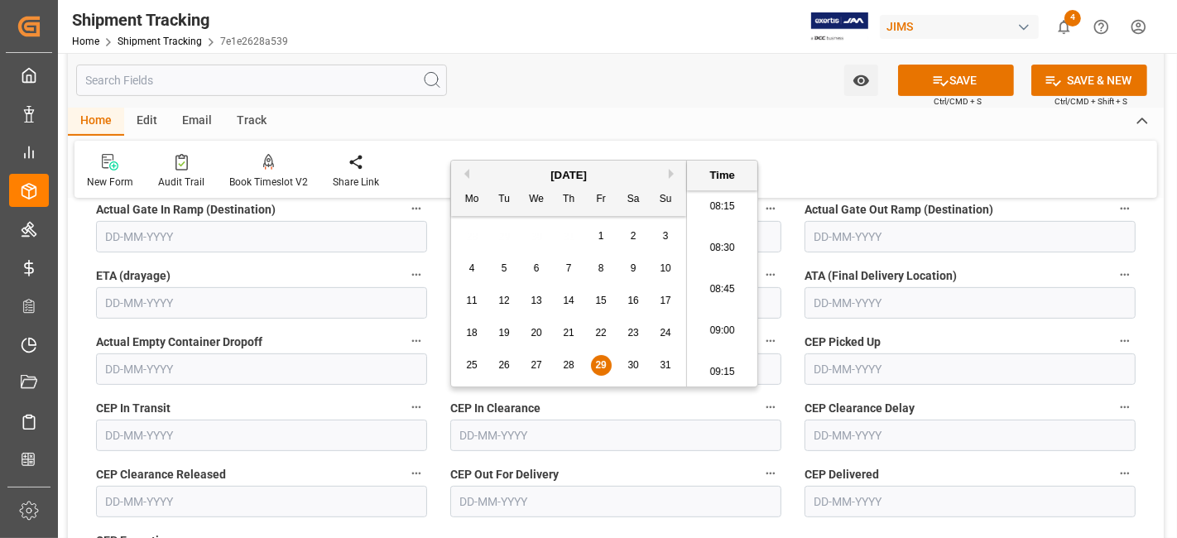
scroll to position [459, 0]
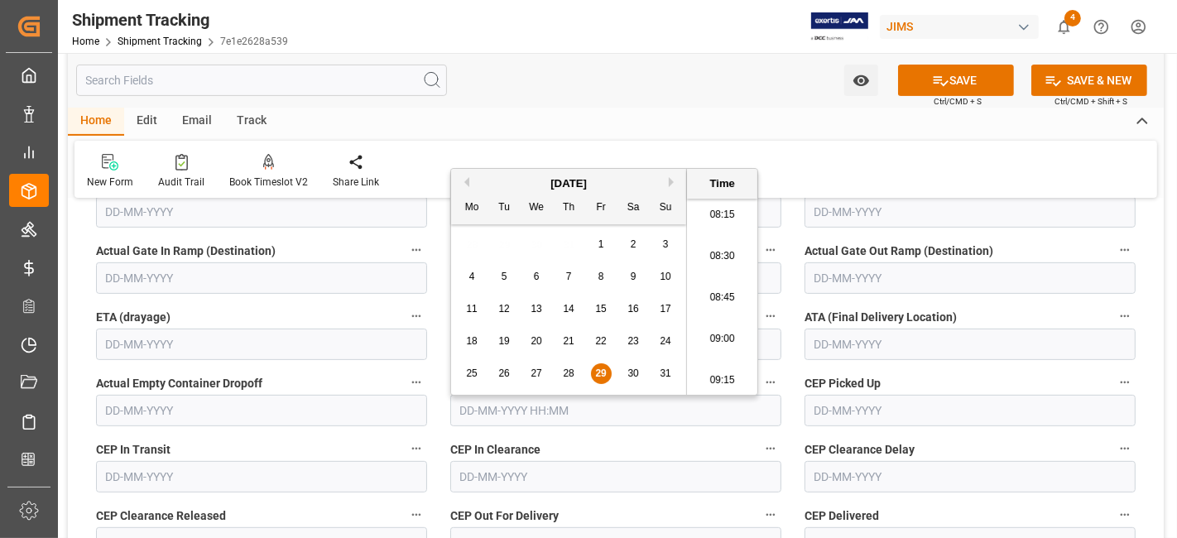
click at [358, 310] on label "ETA (drayage)" at bounding box center [261, 317] width 331 height 23
click at [406, 310] on button "ETA (drayage)" at bounding box center [417, 317] width 22 height 22
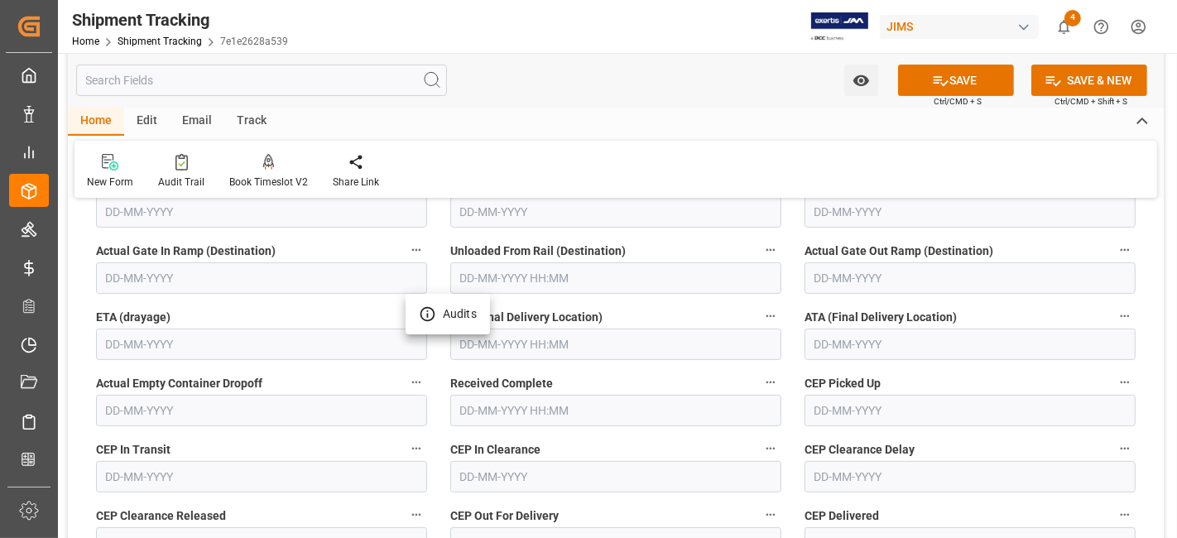
click at [579, 346] on div at bounding box center [588, 269] width 1177 height 538
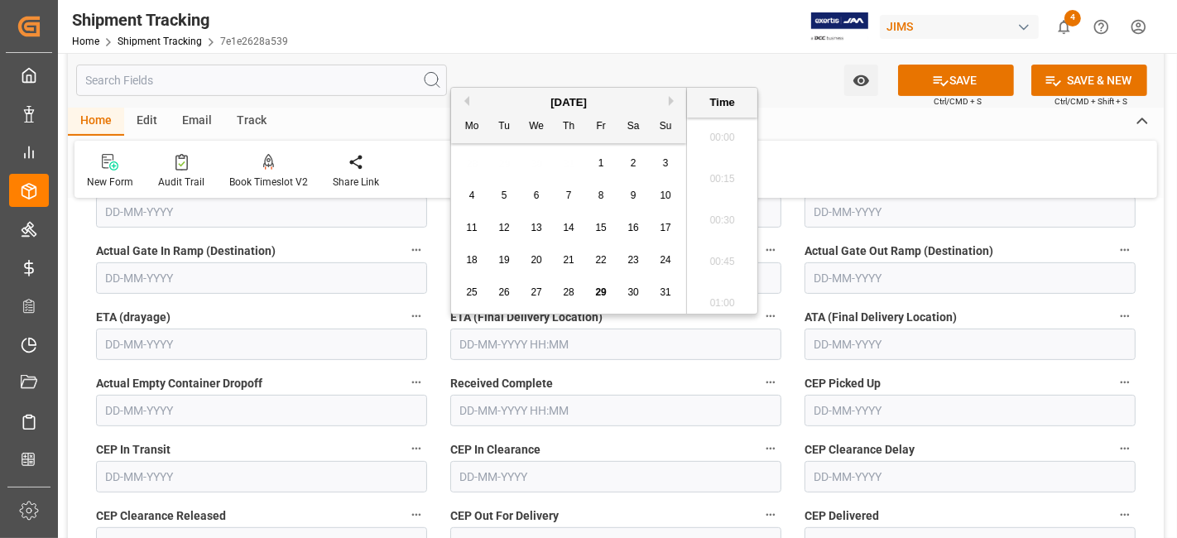
click at [557, 342] on input "text" at bounding box center [615, 344] width 331 height 31
click at [513, 277] on div "25 26 27 28 29 30 31" at bounding box center [569, 293] width 226 height 32
click at [669, 107] on div "August 2025" at bounding box center [568, 102] width 235 height 17
click at [670, 100] on button "Next Month" at bounding box center [674, 101] width 10 height 10
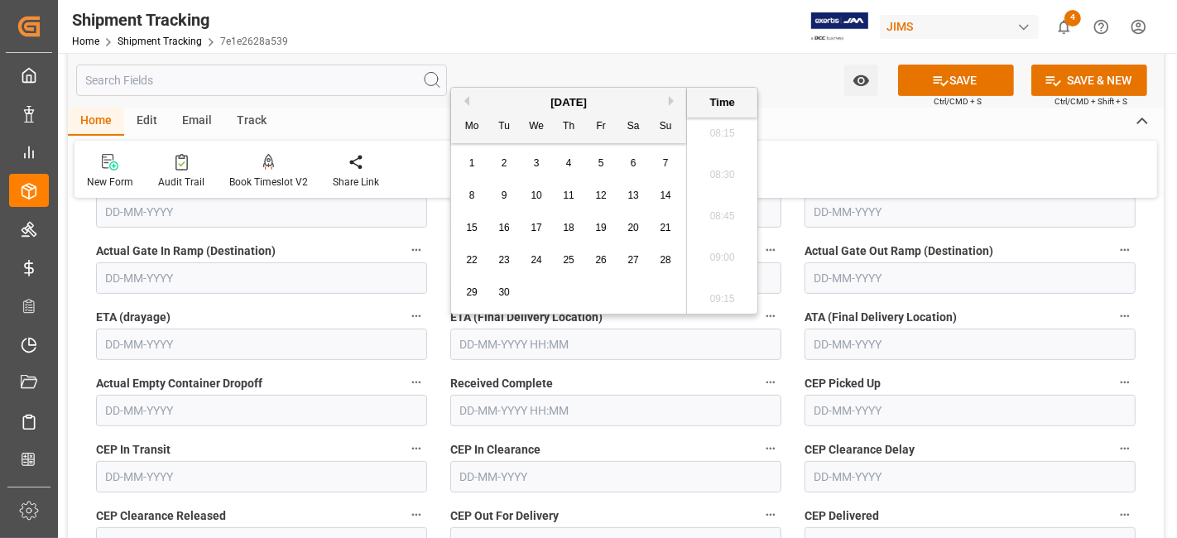
click at [600, 166] on span "5" at bounding box center [602, 163] width 6 height 12
type input "05-09-2025 00:00"
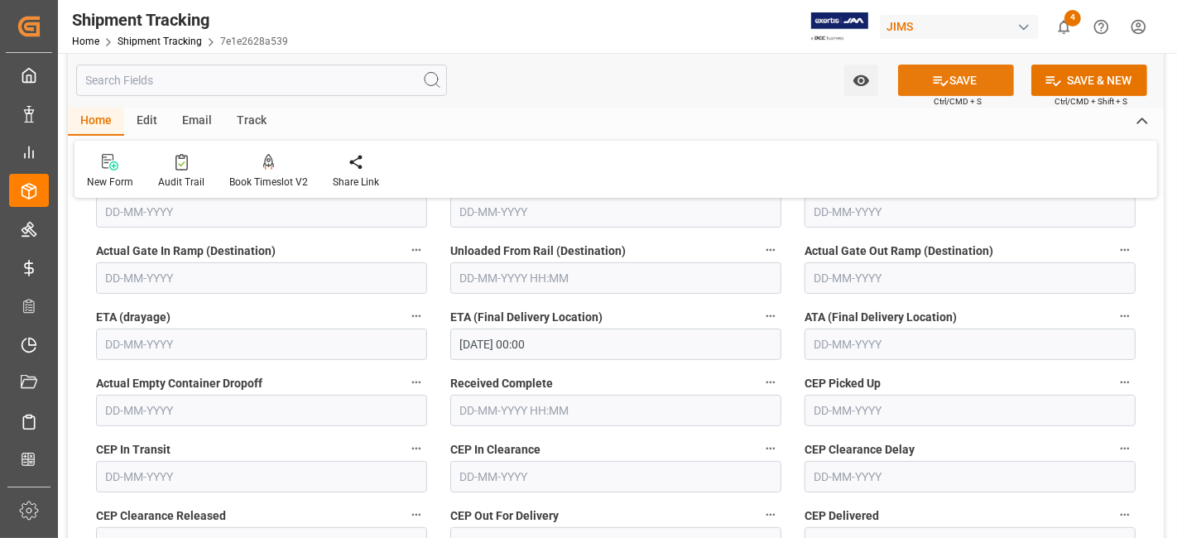
click at [941, 72] on icon at bounding box center [940, 80] width 17 height 17
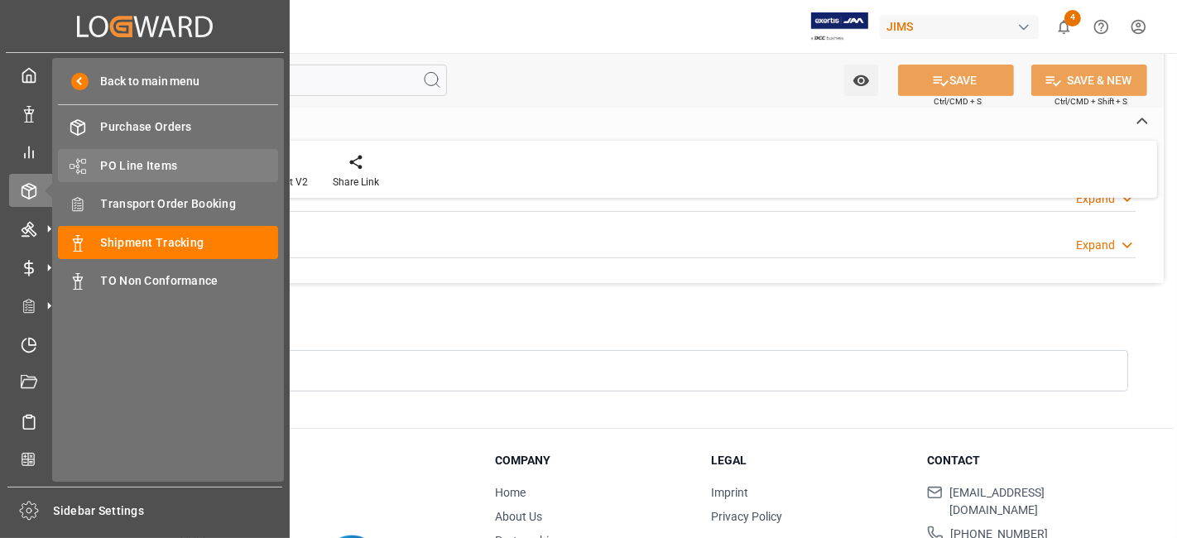
click at [156, 164] on span "PO Line Items" at bounding box center [190, 165] width 178 height 17
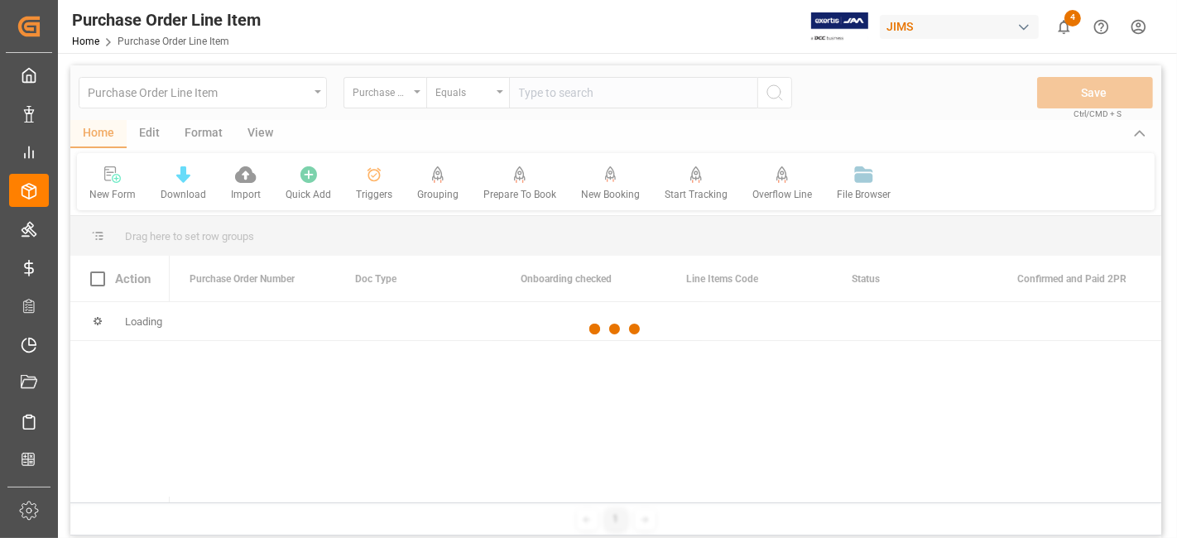
click at [553, 89] on div at bounding box center [615, 329] width 1091 height 528
click at [535, 103] on div at bounding box center [615, 329] width 1091 height 528
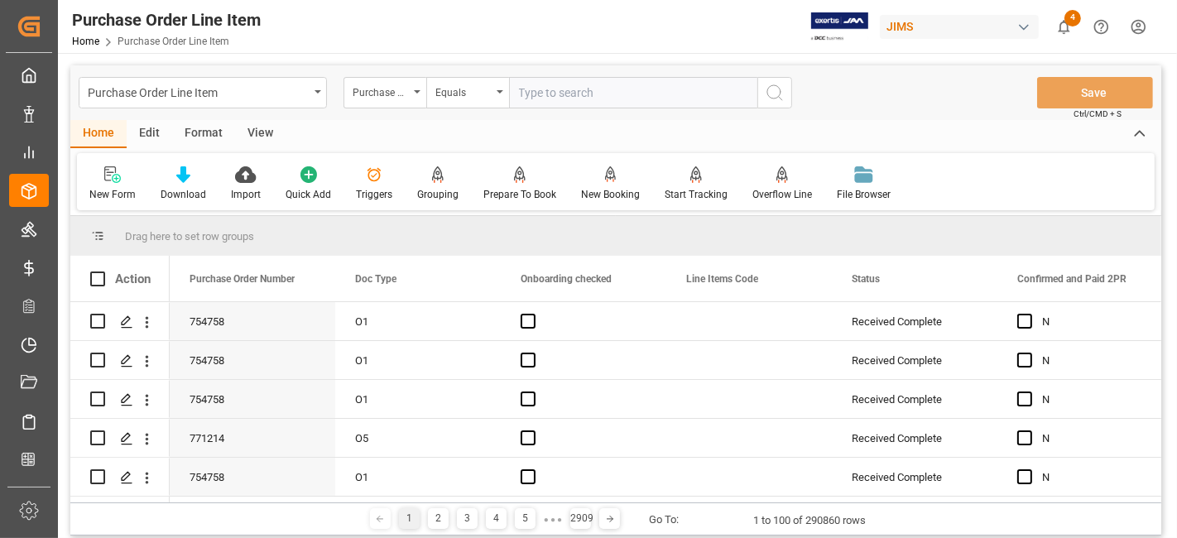
click at [536, 100] on input "text" at bounding box center [633, 92] width 248 height 31
paste input "77-10745-US"
type input "77-10745-US"
click at [790, 99] on button "search button" at bounding box center [775, 92] width 35 height 31
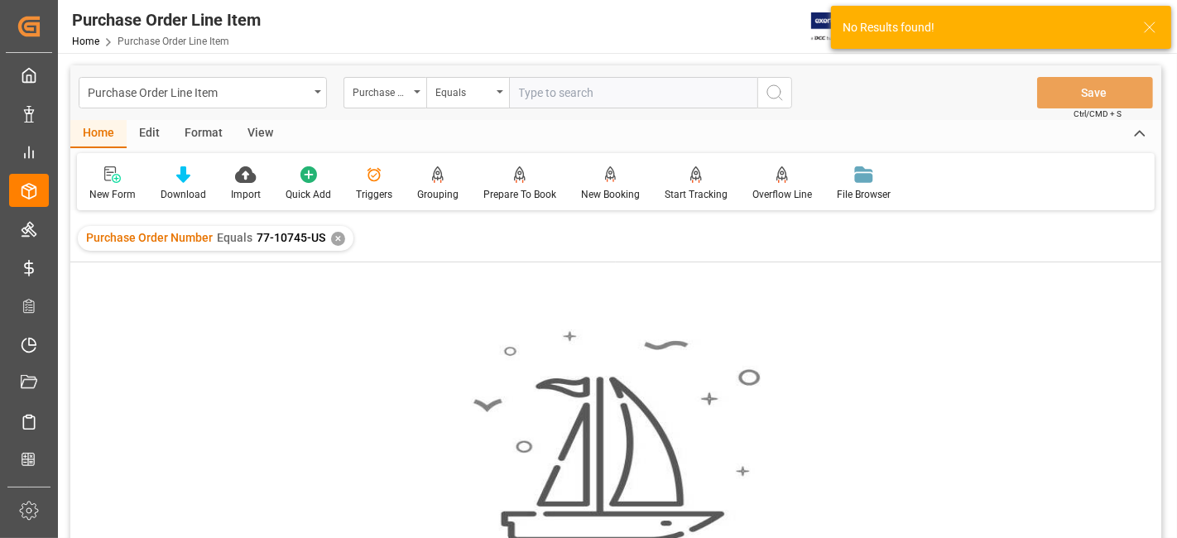
click at [331, 240] on div "✕" at bounding box center [338, 239] width 14 height 14
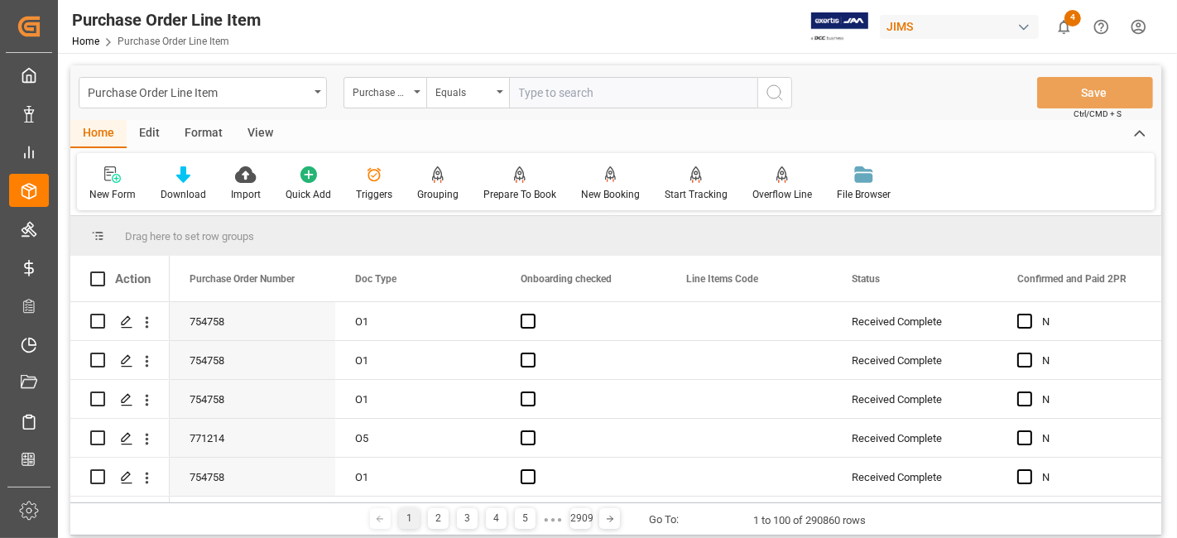
click at [418, 94] on div "Purchase Order Number" at bounding box center [385, 92] width 83 height 31
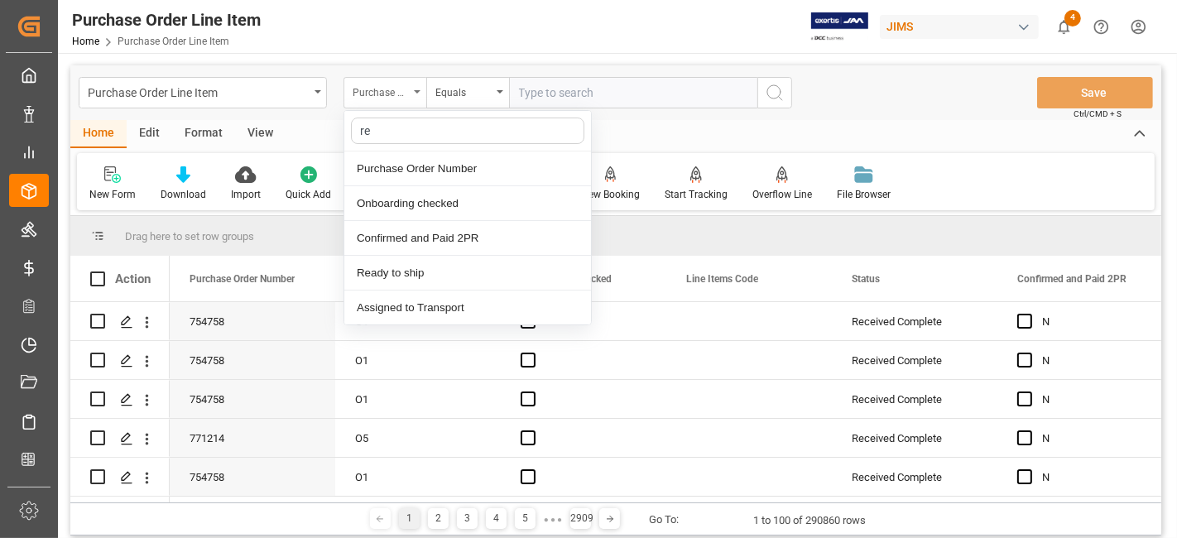
type input "ref"
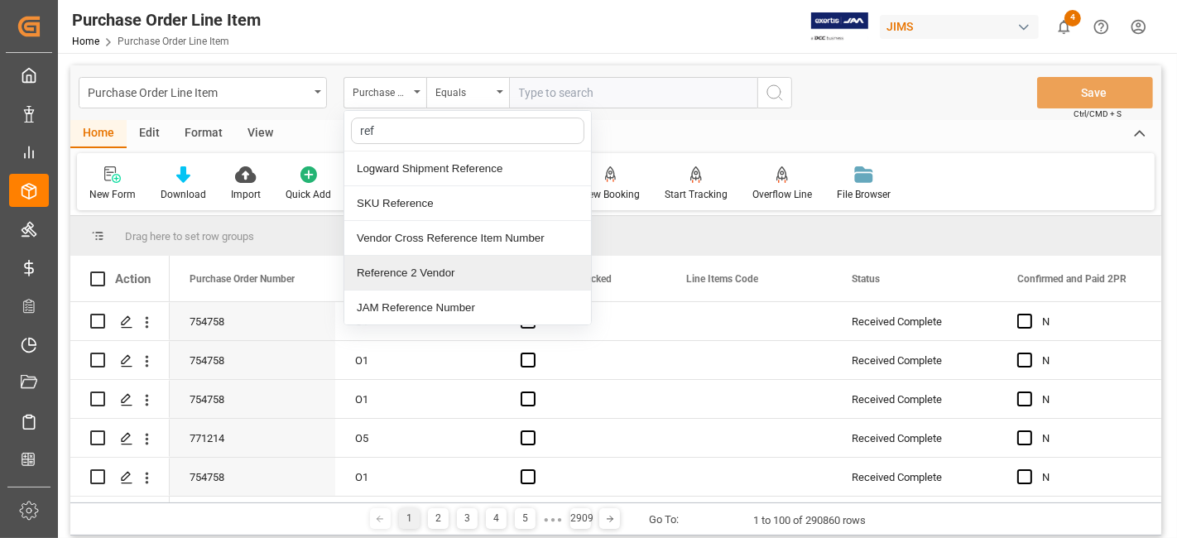
click at [451, 267] on div "Reference 2 Vendor" at bounding box center [467, 273] width 247 height 35
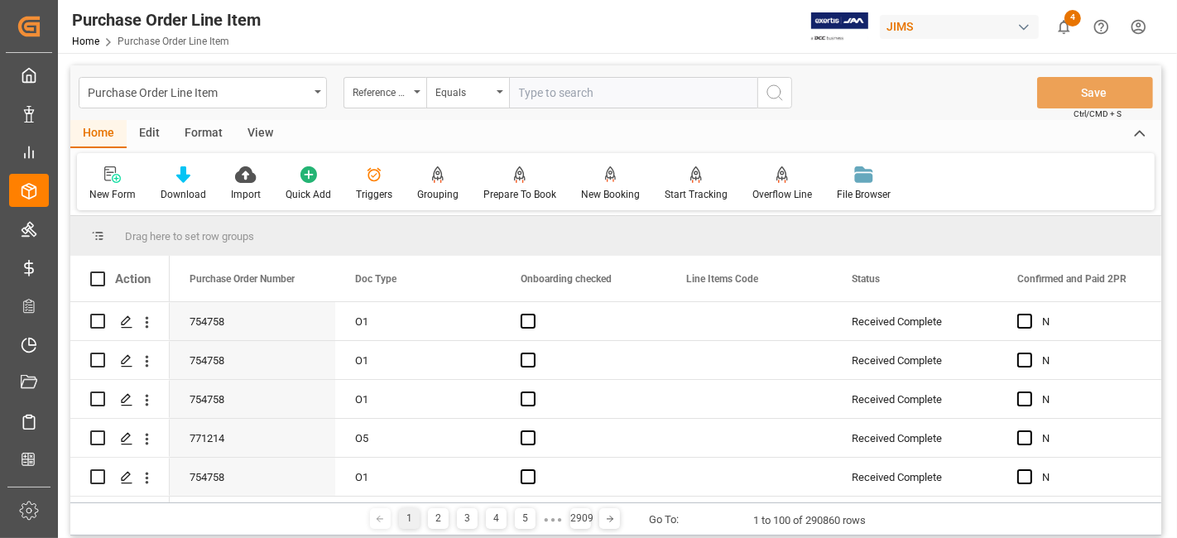
click at [546, 98] on input "text" at bounding box center [633, 92] width 248 height 31
paste input "77-10745-US"
type input "77-10745-US"
click at [770, 92] on icon "search button" at bounding box center [775, 93] width 20 height 20
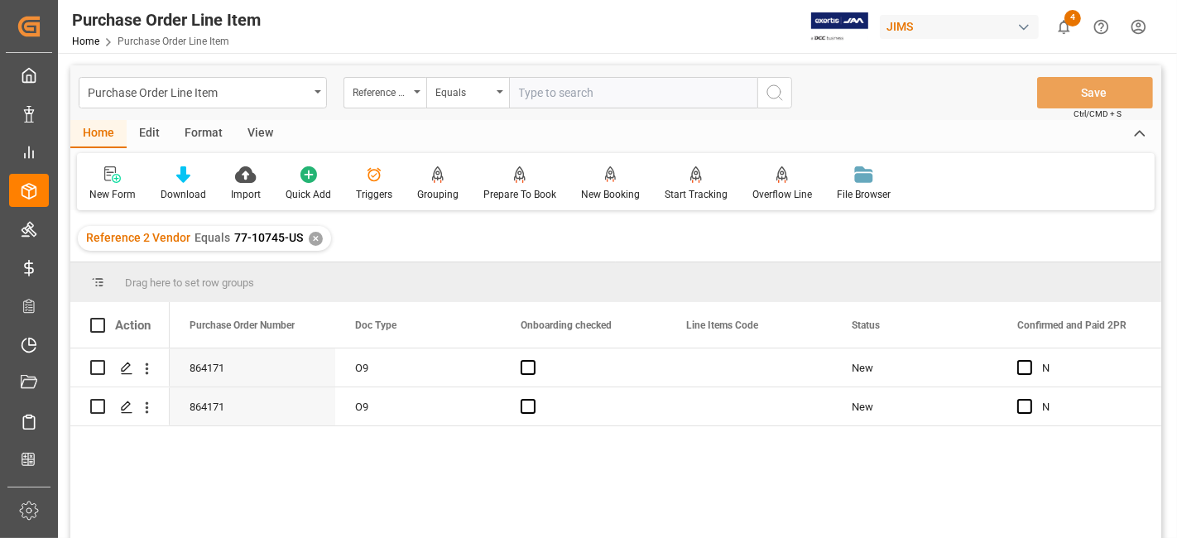
click at [250, 137] on div "View" at bounding box center [260, 134] width 51 height 28
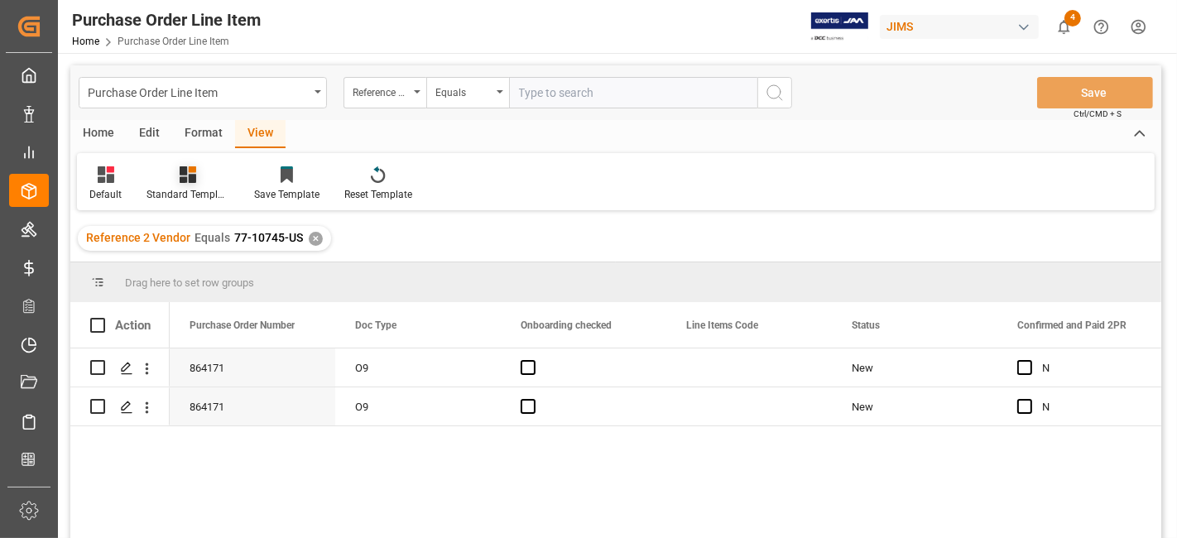
click at [194, 178] on icon at bounding box center [188, 174] width 17 height 17
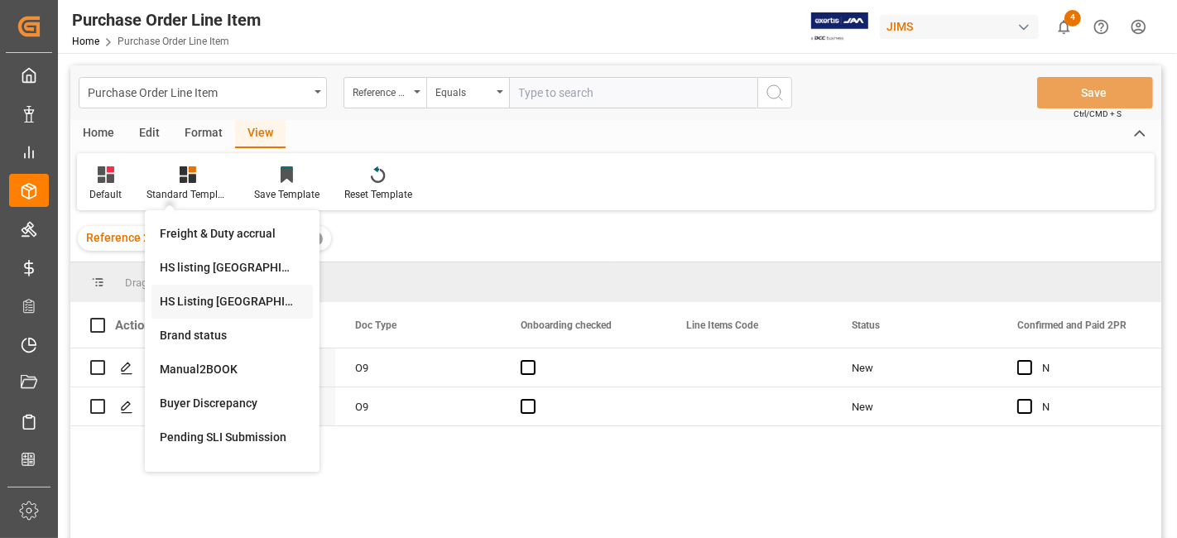
click at [238, 296] on div "HS Listing CANADA" at bounding box center [232, 301] width 145 height 17
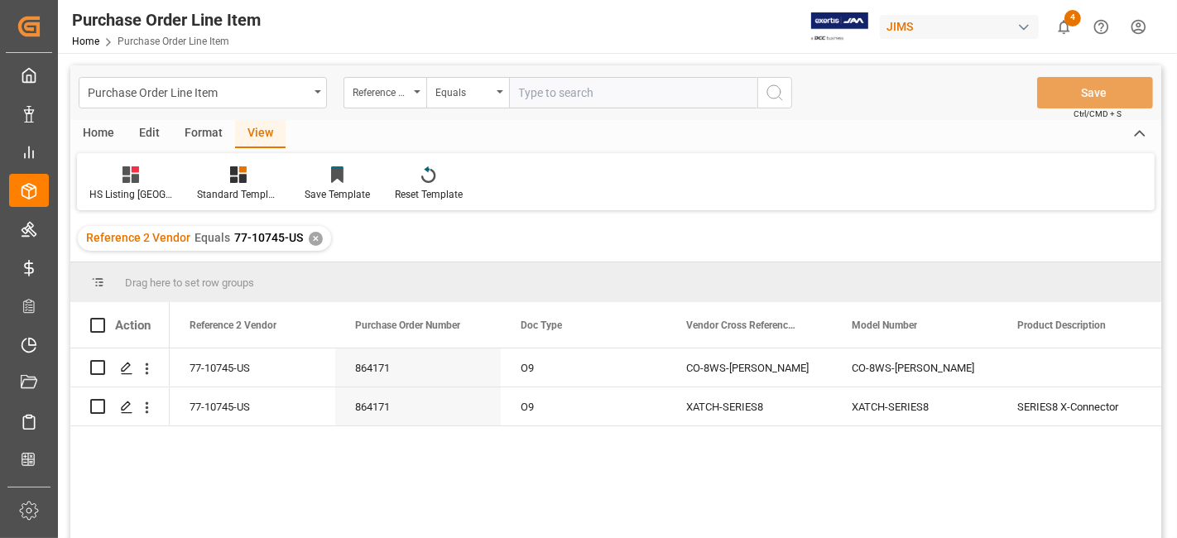
click at [101, 137] on div "Home" at bounding box center [98, 134] width 56 height 28
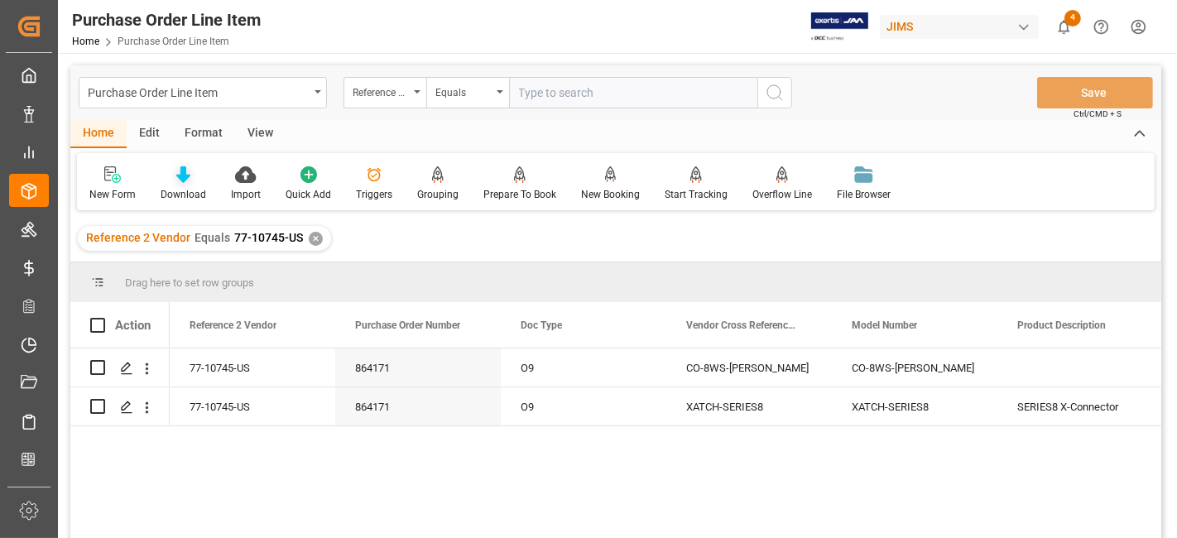
click at [179, 190] on div "Download" at bounding box center [184, 194] width 46 height 15
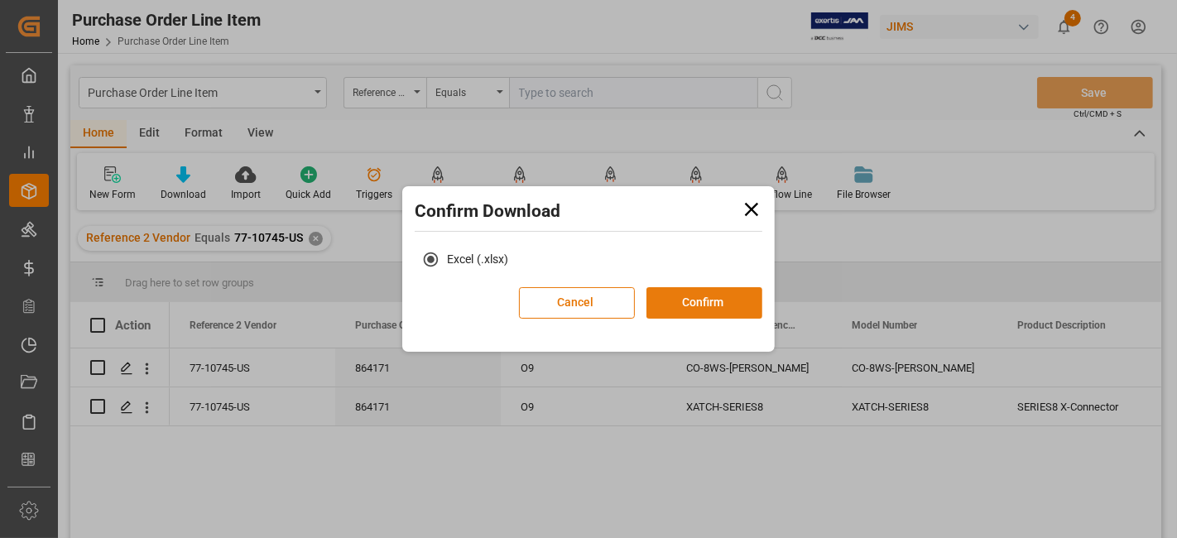
click at [687, 294] on button "Confirm" at bounding box center [705, 302] width 116 height 31
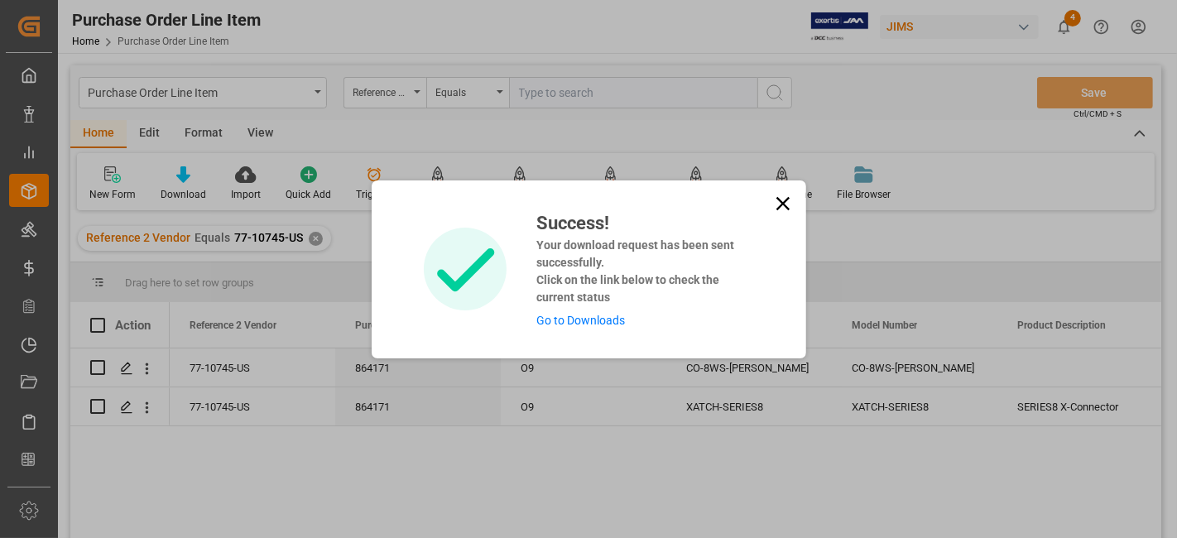
click at [619, 329] on div "Success! Your download request has been sent successfully. Click on the link be…" at bounding box center [638, 269] width 229 height 120
click at [600, 327] on div "Success! Your download request has been sent successfully. Click on the link be…" at bounding box center [638, 269] width 229 height 120
click at [596, 320] on link "Go to Downloads" at bounding box center [580, 320] width 89 height 13
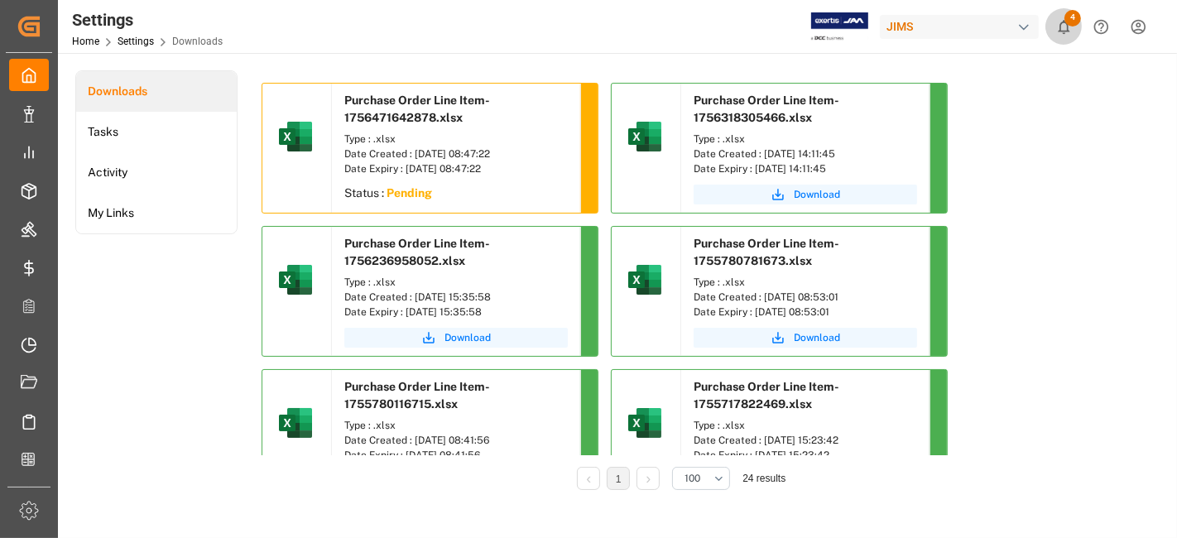
click at [1066, 22] on span "4" at bounding box center [1073, 18] width 17 height 17
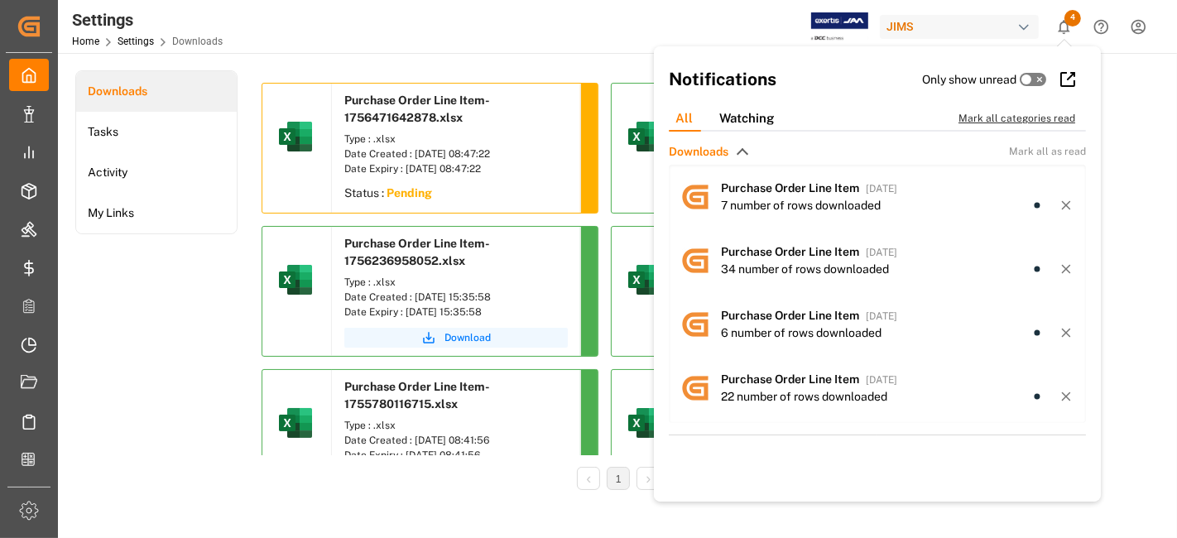
click at [1013, 121] on div "Mark all categories read" at bounding box center [1026, 118] width 134 height 15
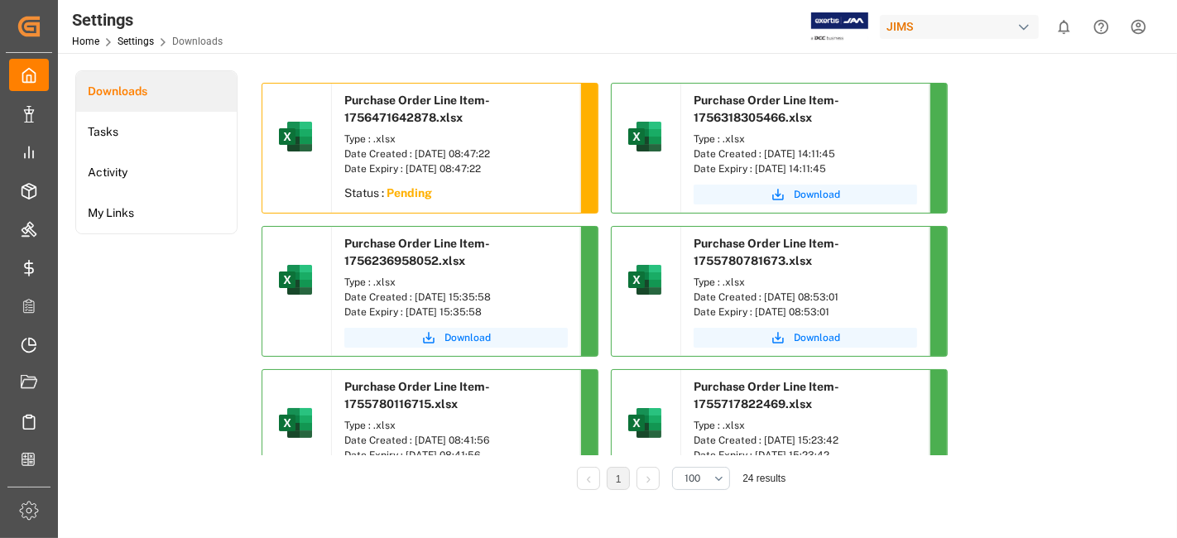
click at [432, 20] on div "Settings Home Settings Downloads JIMS 0 Notifications Only show unread All Watc…" at bounding box center [611, 26] width 1131 height 53
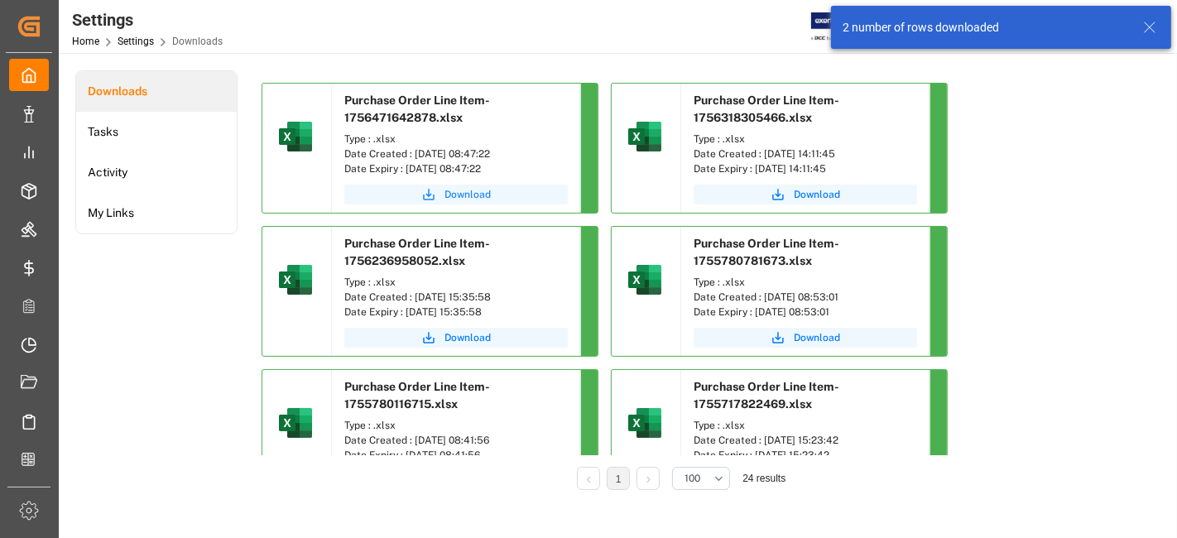
click at [461, 195] on span "Download" at bounding box center [468, 194] width 46 height 15
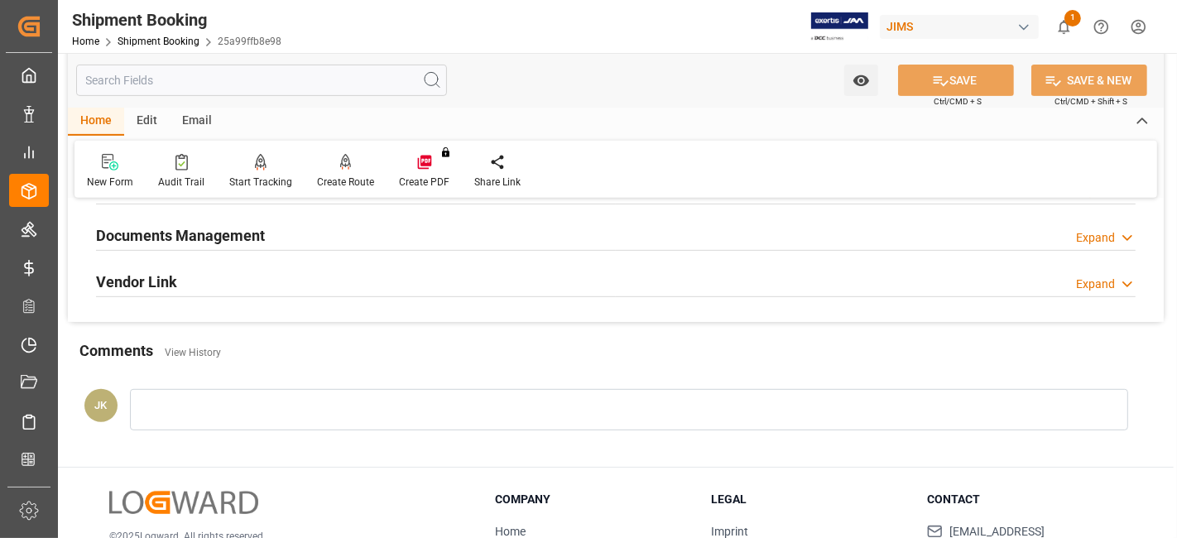
scroll to position [560, 0]
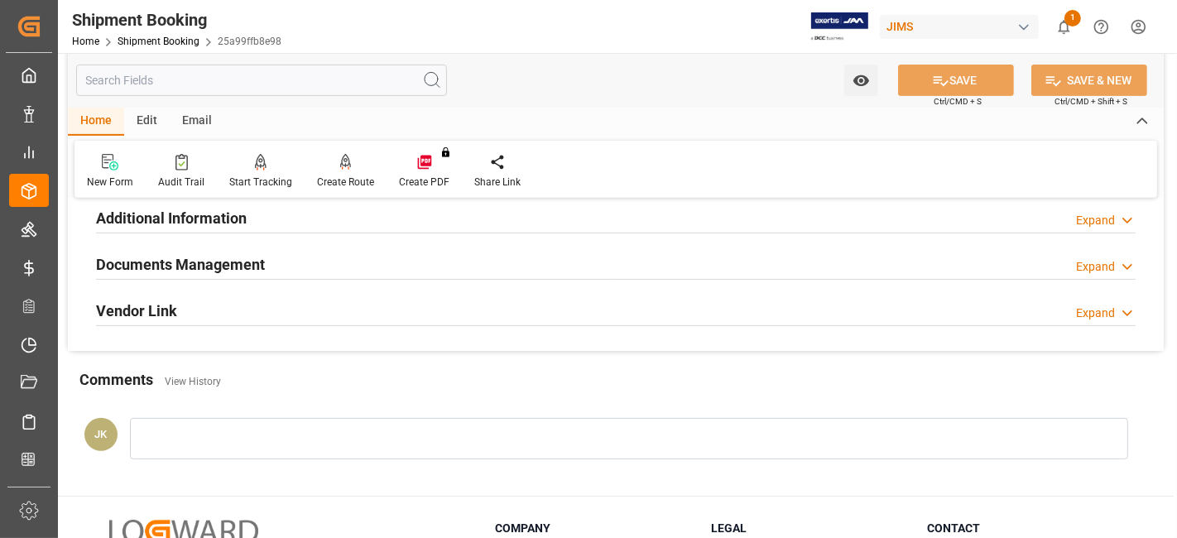
click at [219, 249] on div "Documents Management" at bounding box center [180, 263] width 169 height 31
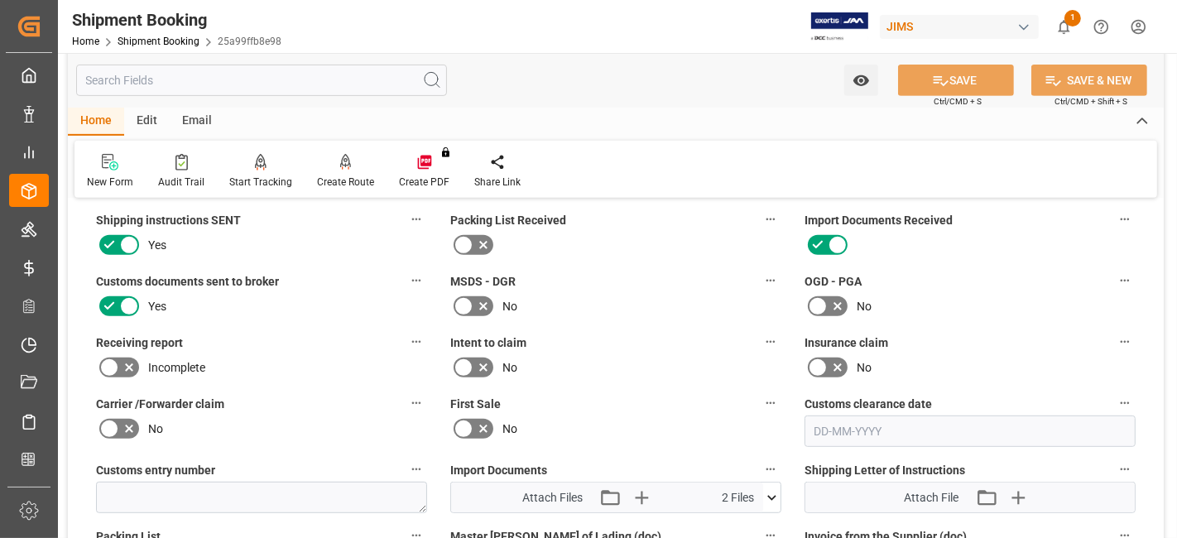
scroll to position [743, 0]
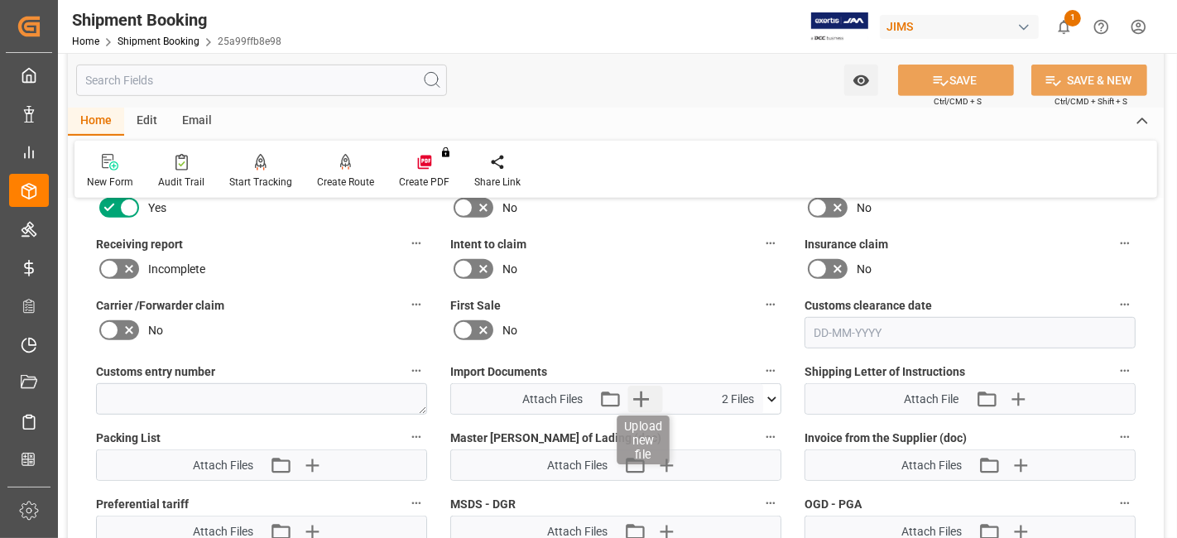
click at [647, 394] on icon "button" at bounding box center [641, 399] width 26 height 26
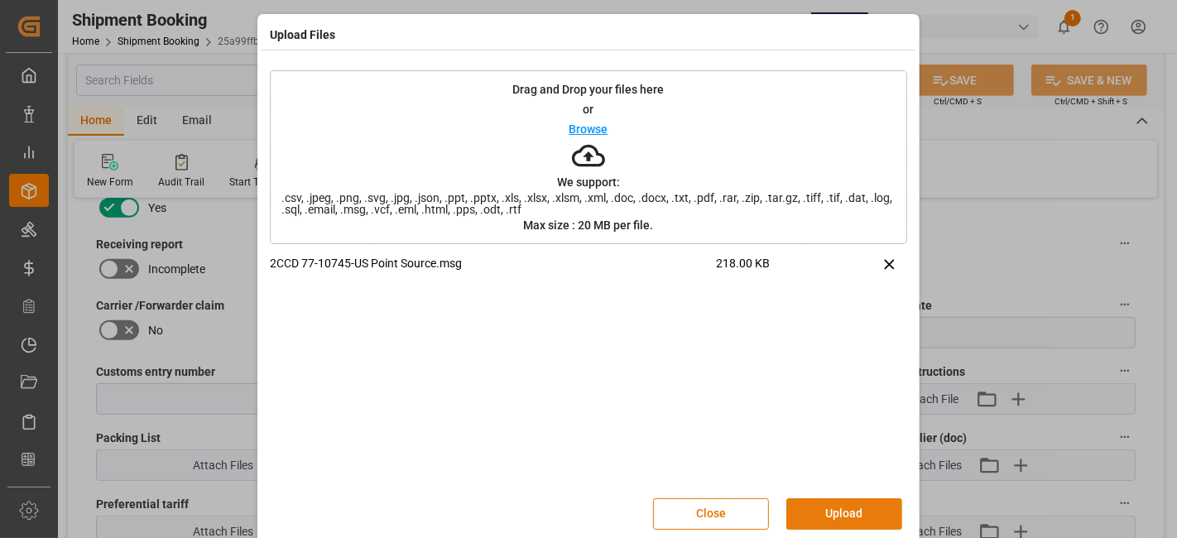
click at [835, 512] on button "Upload" at bounding box center [845, 513] width 116 height 31
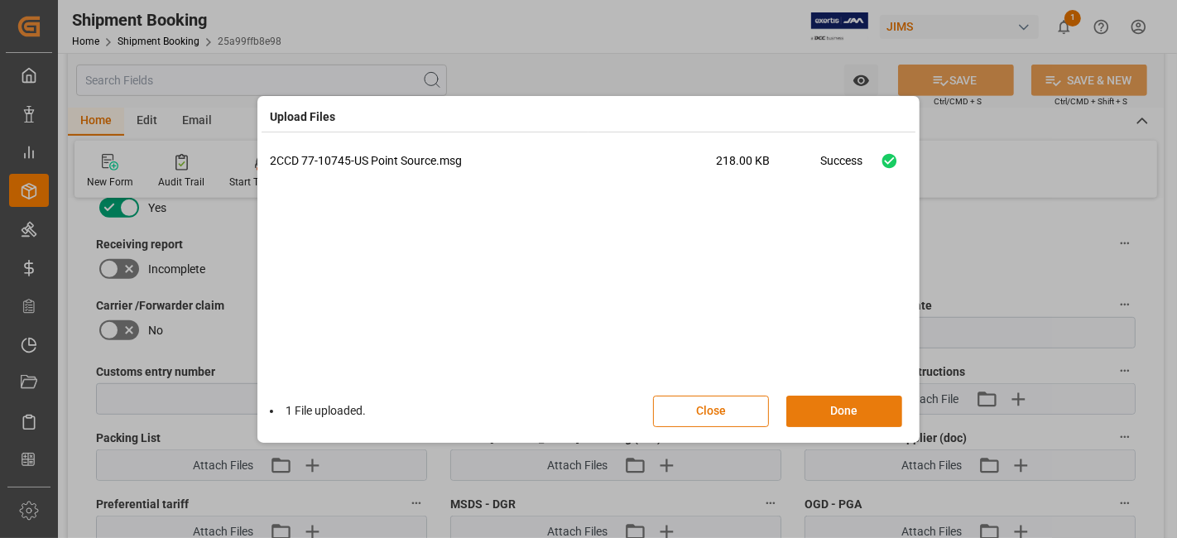
click at [835, 415] on button "Done" at bounding box center [845, 411] width 116 height 31
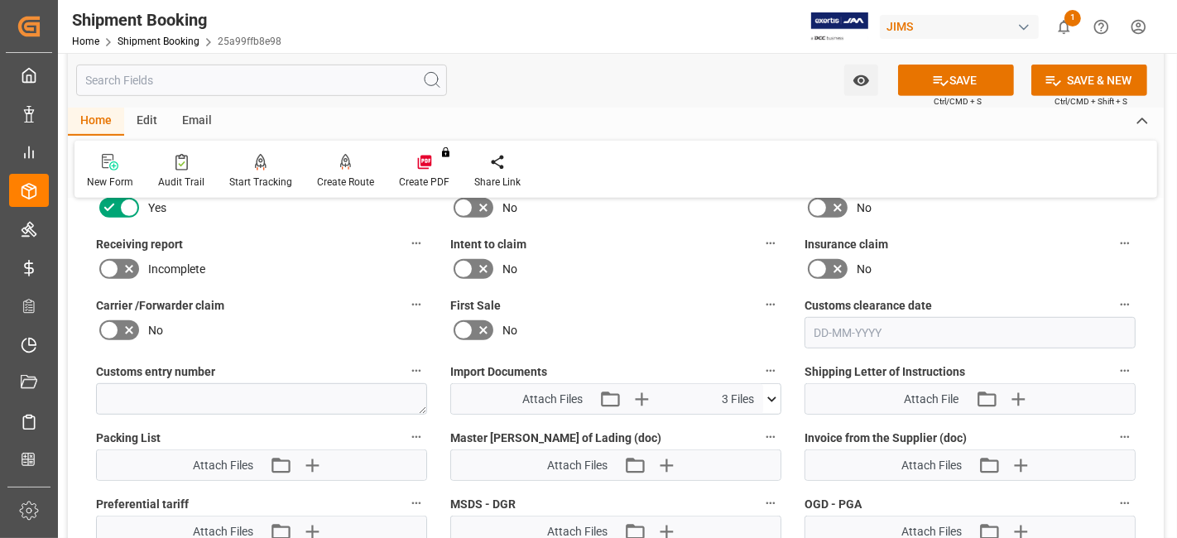
click at [912, 79] on button "SAVE" at bounding box center [956, 80] width 116 height 31
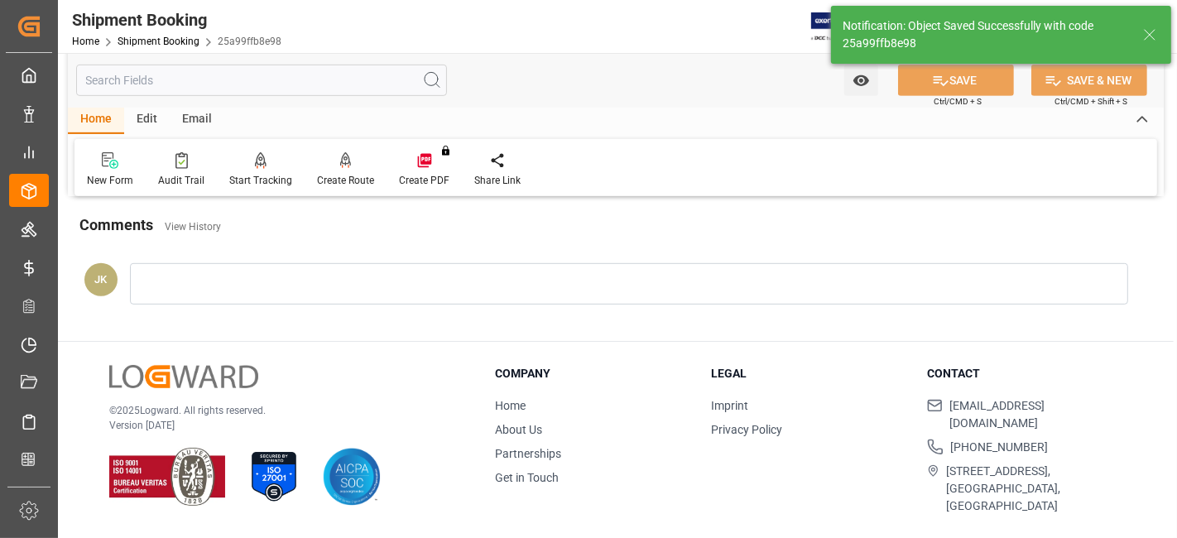
scroll to position [700, 0]
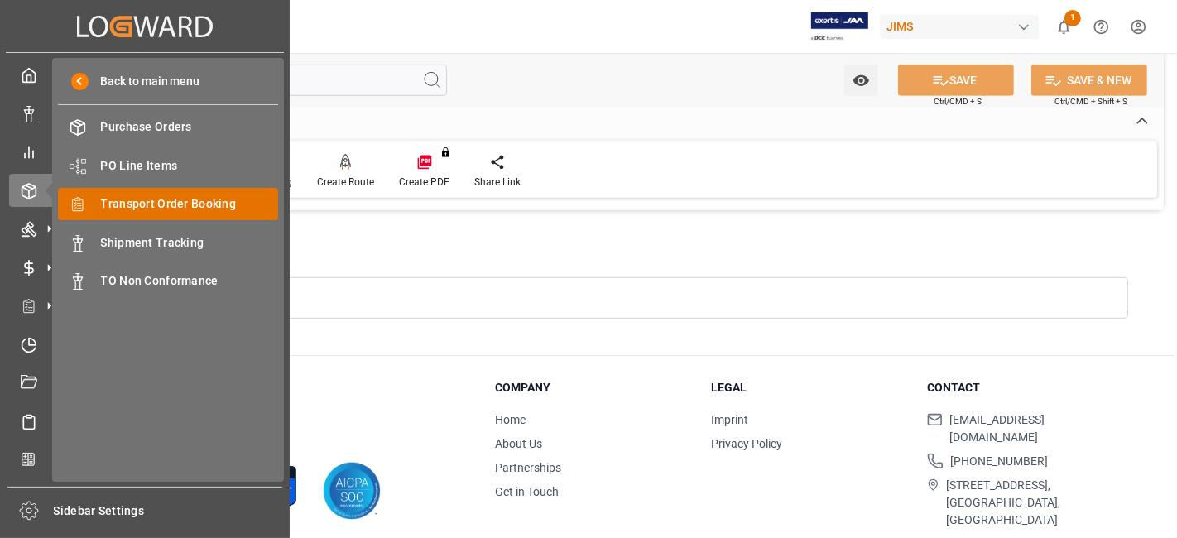
click at [215, 200] on span "Transport Order Booking" at bounding box center [190, 203] width 178 height 17
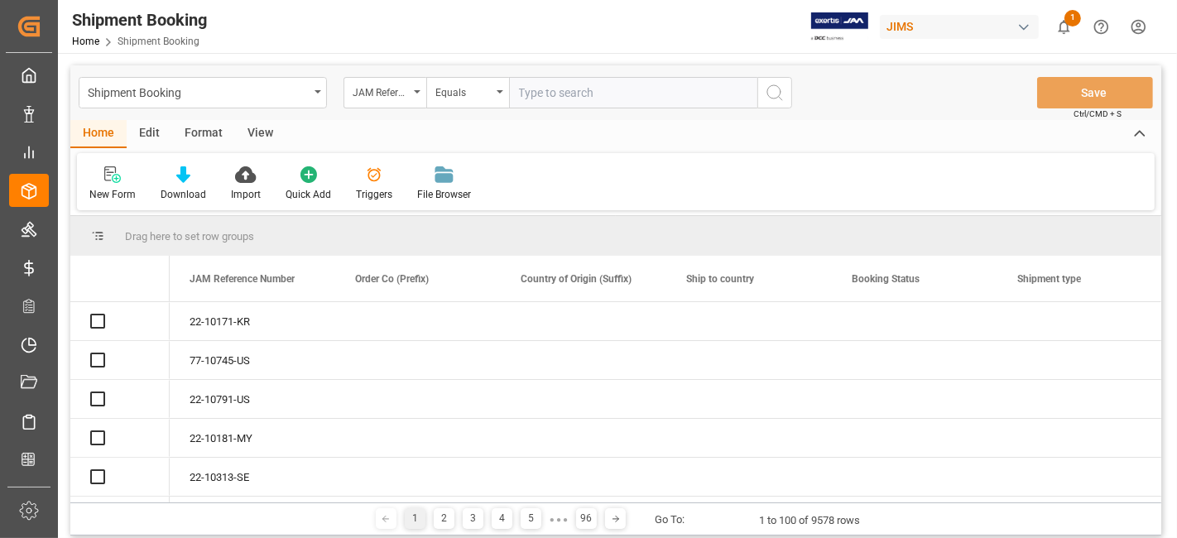
click at [542, 99] on input "text" at bounding box center [633, 92] width 248 height 31
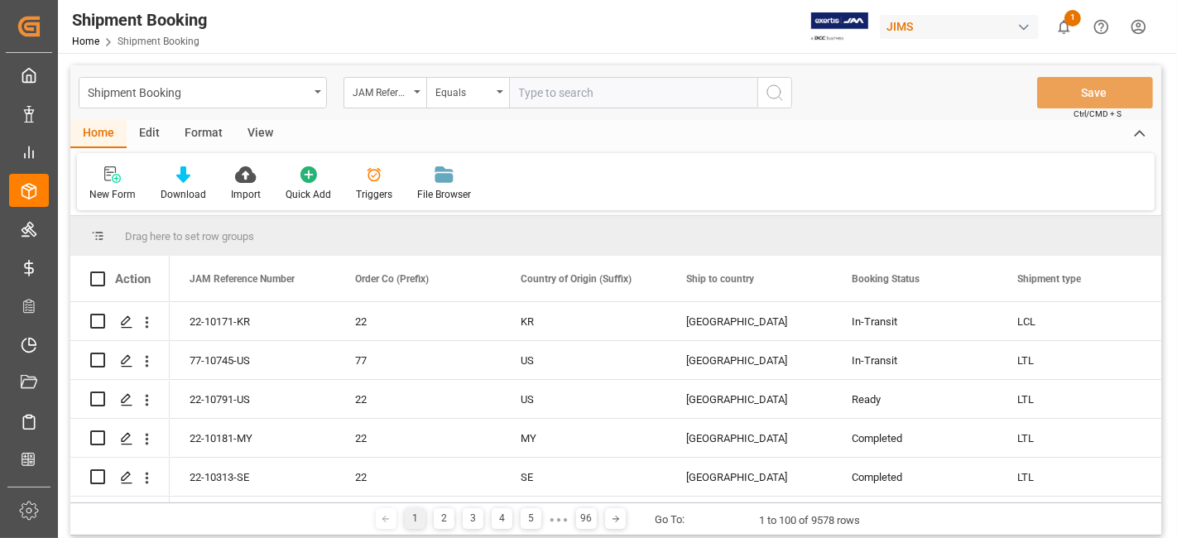
click at [542, 97] on input "text" at bounding box center [633, 92] width 248 height 31
type input "77-10727-US"
click at [782, 98] on icon "search button" at bounding box center [775, 93] width 20 height 20
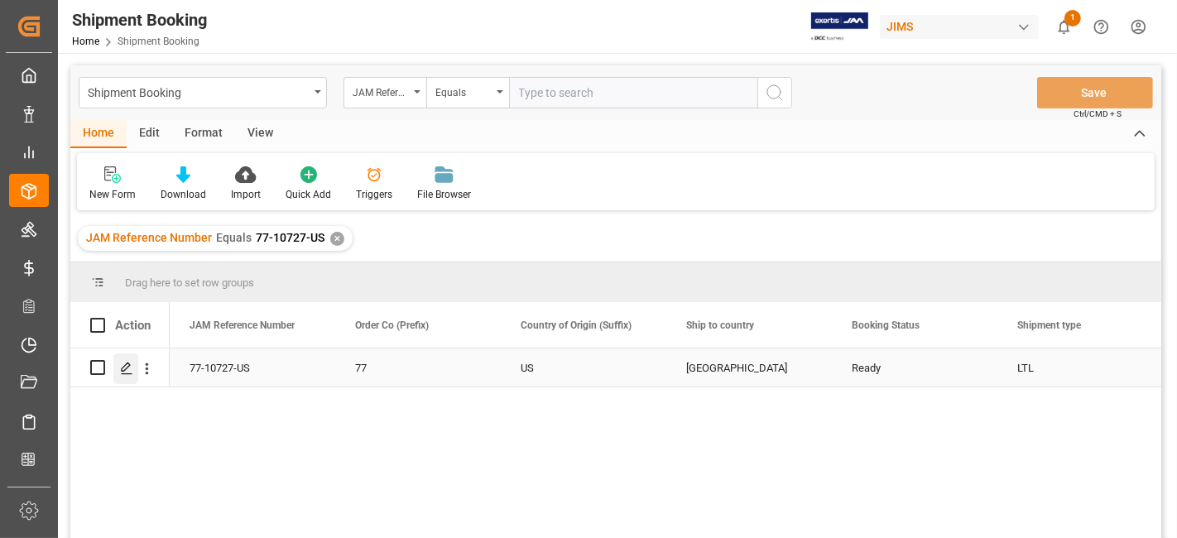
click at [120, 373] on icon "Press SPACE to select this row." at bounding box center [126, 368] width 13 height 13
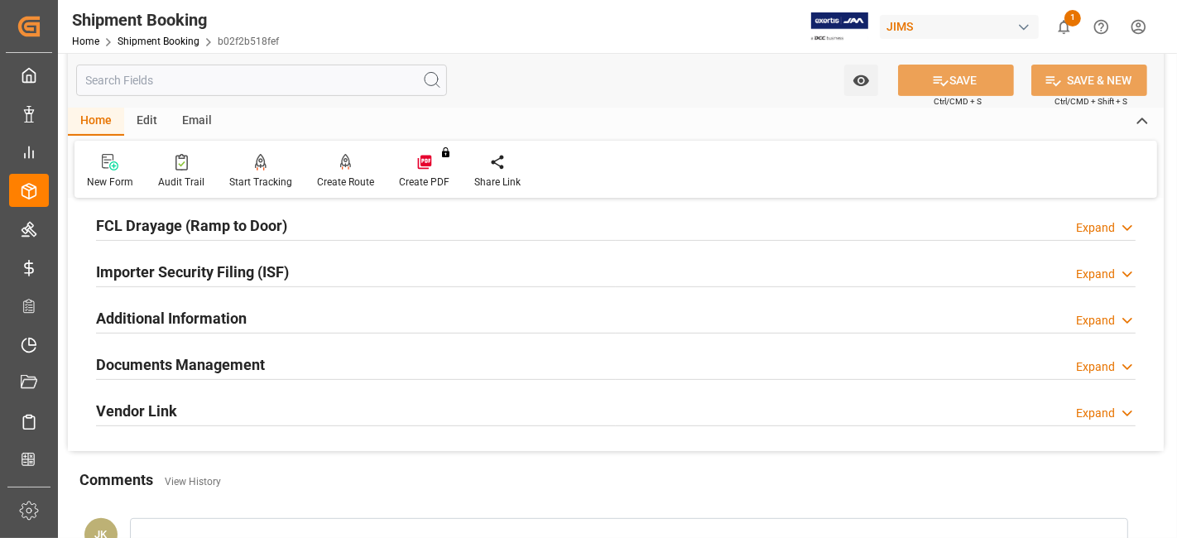
click at [257, 370] on h2 "Documents Management" at bounding box center [180, 365] width 169 height 22
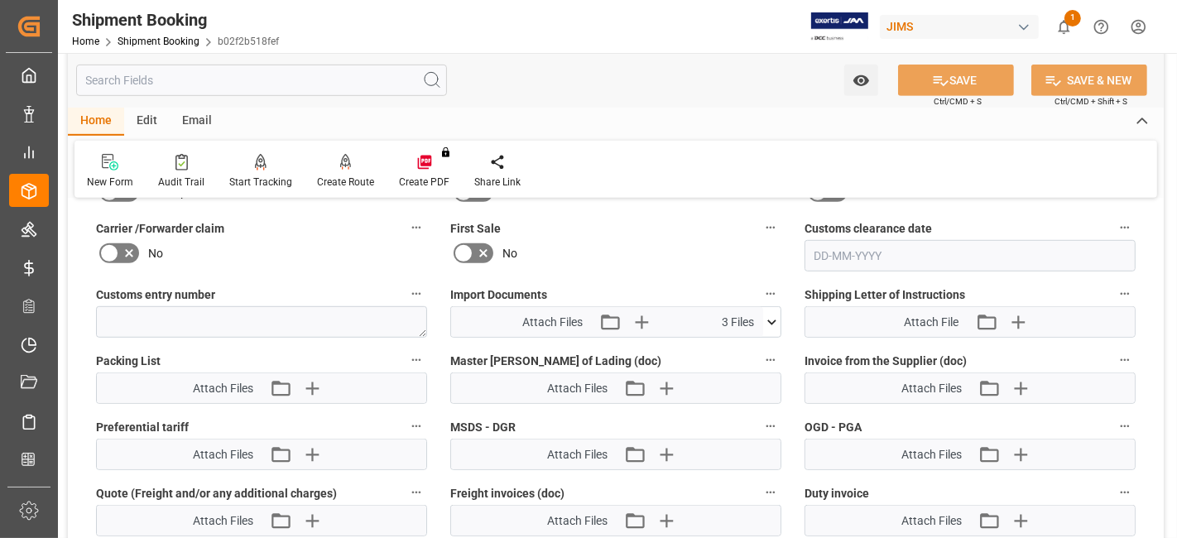
scroll to position [828, 0]
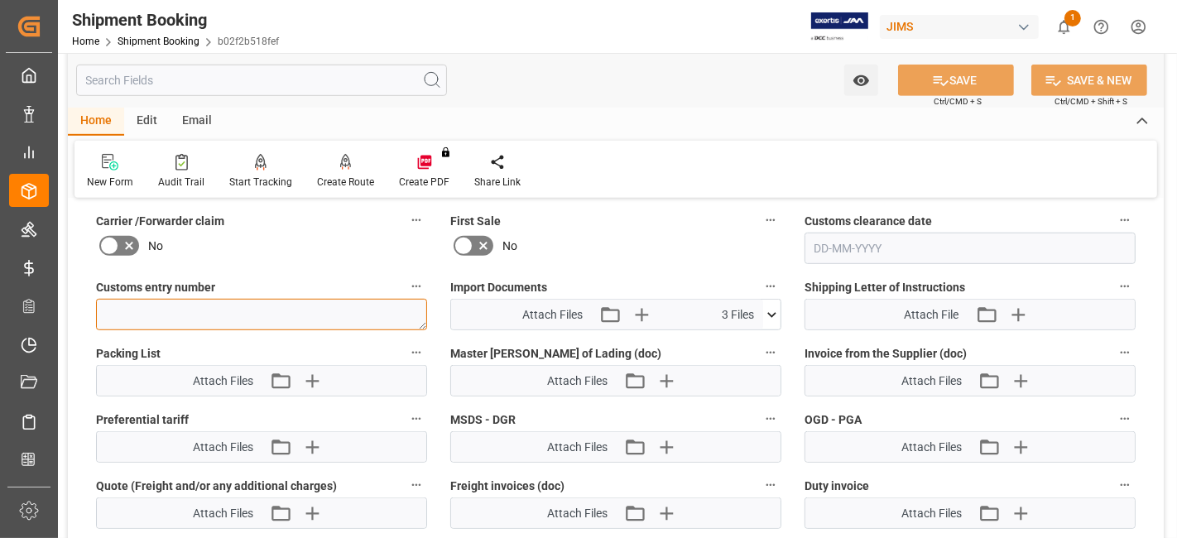
click at [163, 311] on textarea at bounding box center [261, 314] width 331 height 31
paste textarea "77-10727-US"
type textarea "77-10727-US"
click at [158, 313] on textarea "77-10727-US" at bounding box center [261, 314] width 331 height 31
paste textarea "13391-69282470-7"
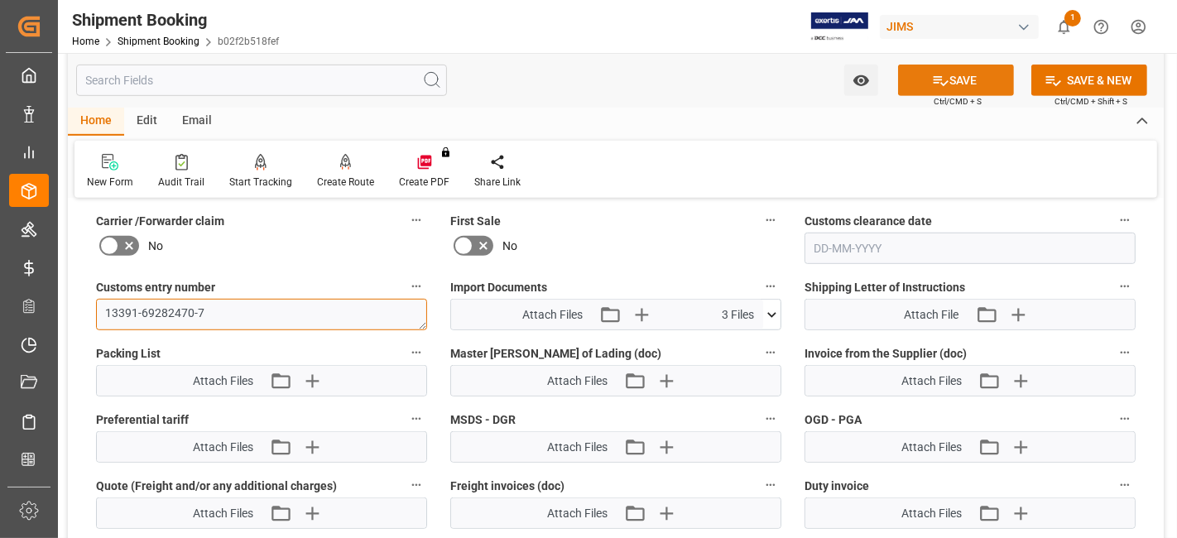
type textarea "13391-69282470-7"
click at [945, 91] on button "SAVE" at bounding box center [956, 80] width 116 height 31
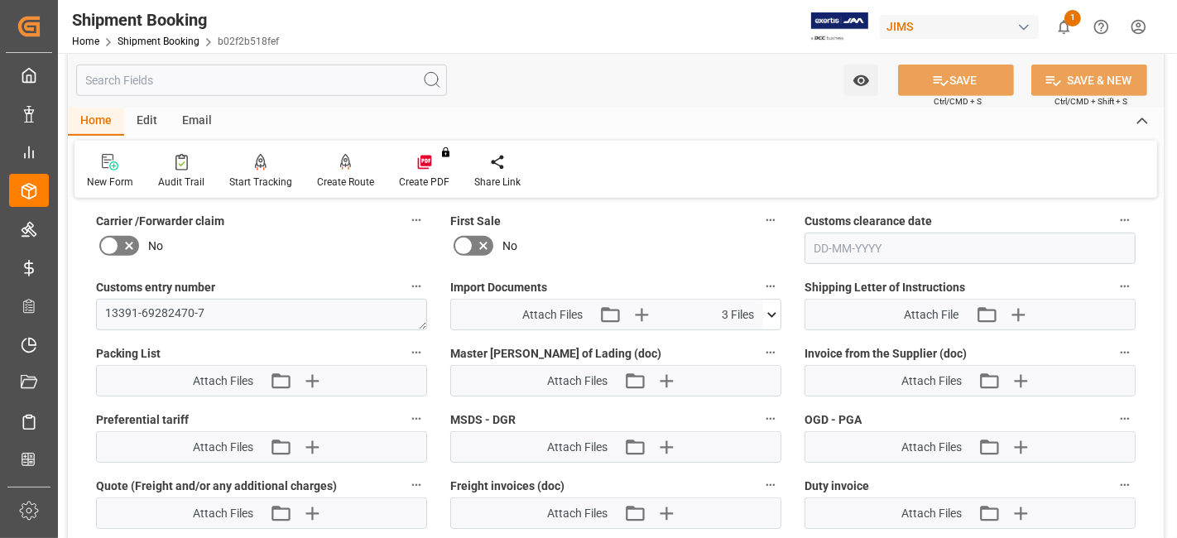
click at [782, 310] on div "Import Documents Attach Files Attach existing file Upload new file 3 Files 77-1…" at bounding box center [616, 303] width 354 height 66
click at [776, 312] on icon at bounding box center [771, 314] width 17 height 17
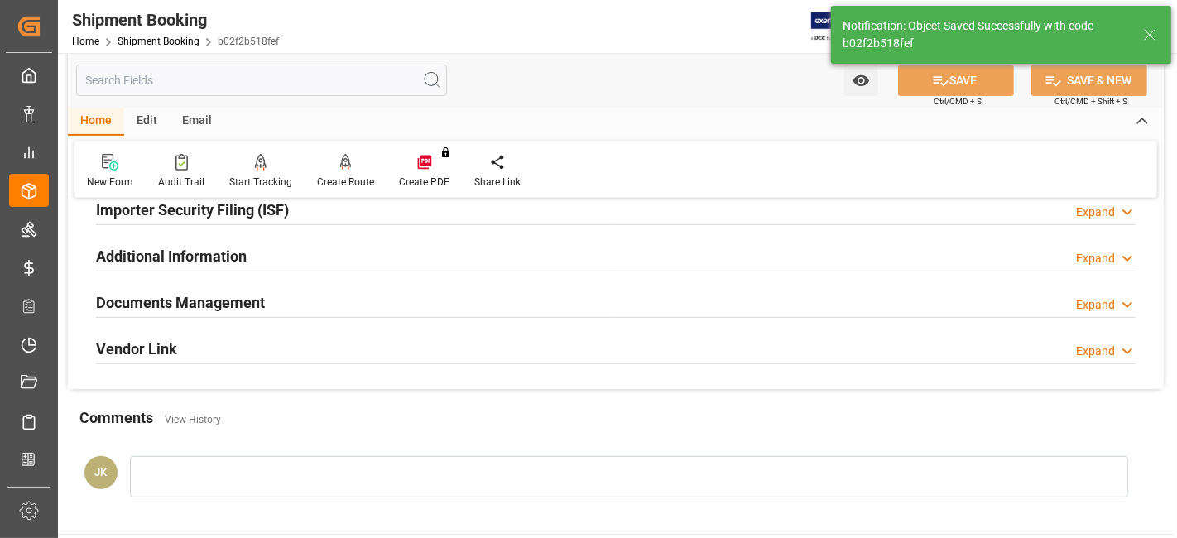
scroll to position [517, 0]
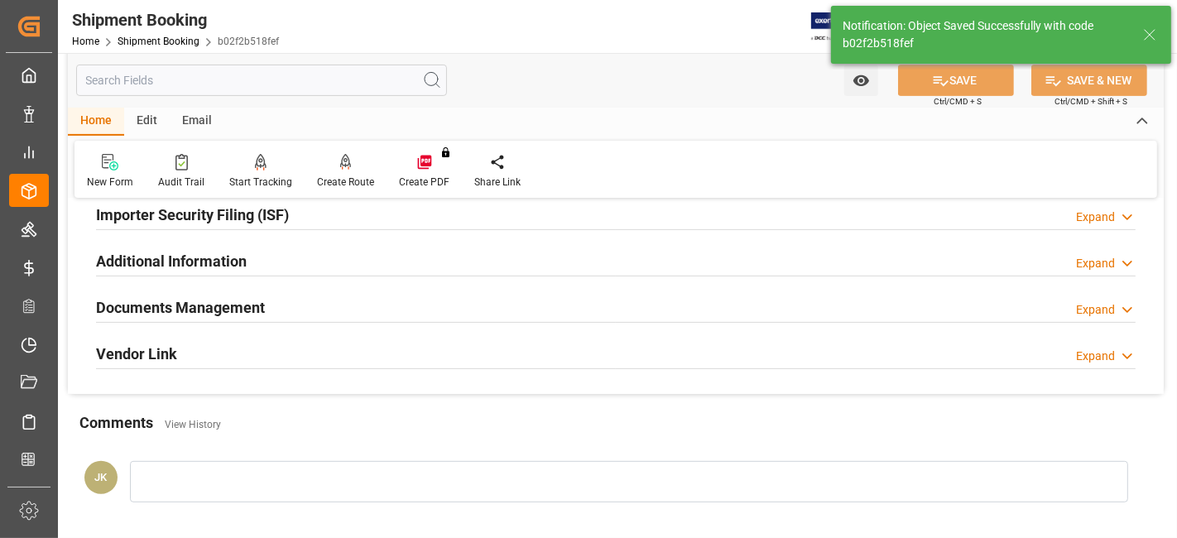
click at [333, 302] on div "Documents Management Expand" at bounding box center [616, 306] width 1040 height 31
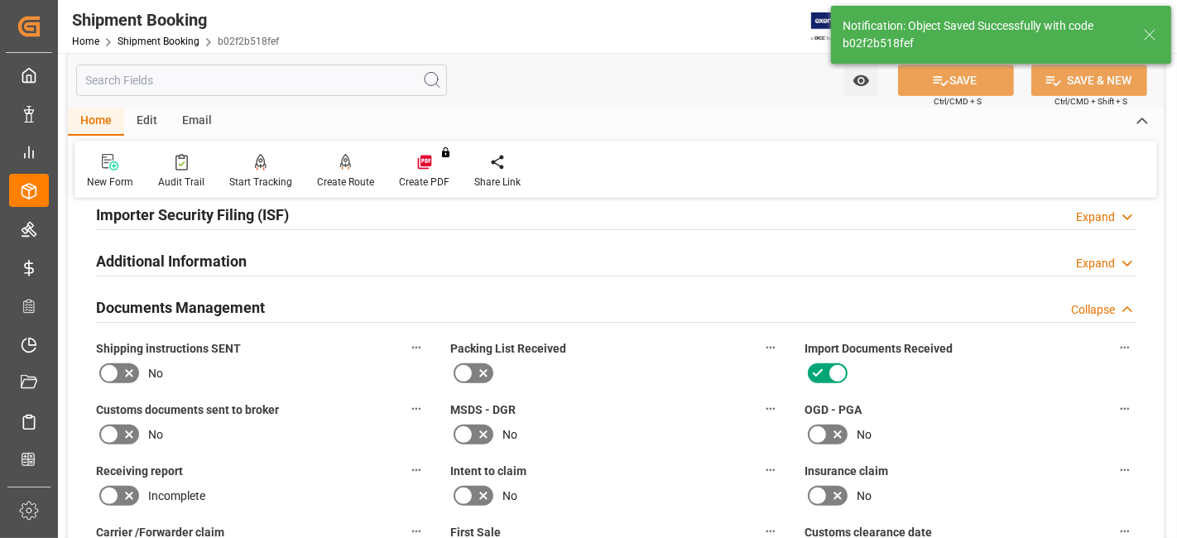
scroll to position [792, 0]
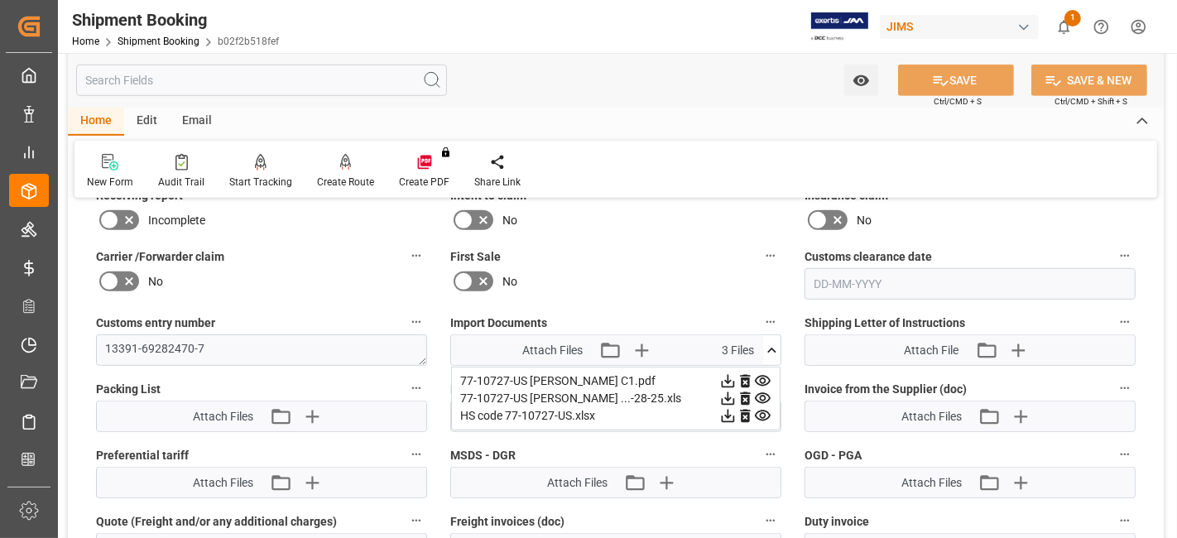
click at [656, 251] on label "First Sale" at bounding box center [615, 256] width 331 height 23
click at [760, 251] on button "First Sale" at bounding box center [771, 256] width 22 height 22
click at [766, 339] on div at bounding box center [588, 269] width 1177 height 538
click at [772, 344] on icon at bounding box center [771, 350] width 17 height 17
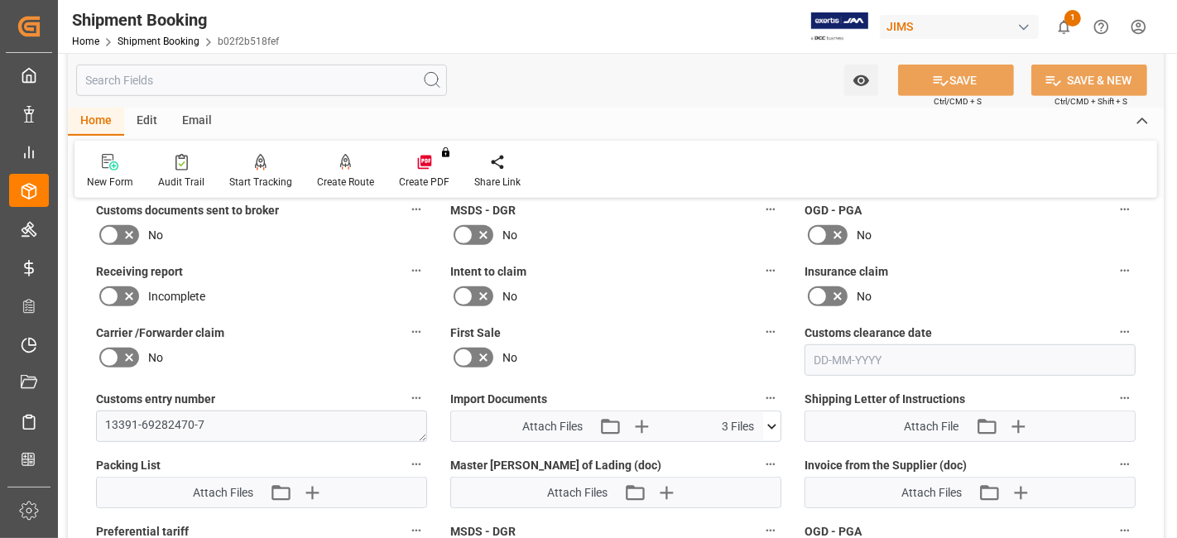
scroll to position [609, 0]
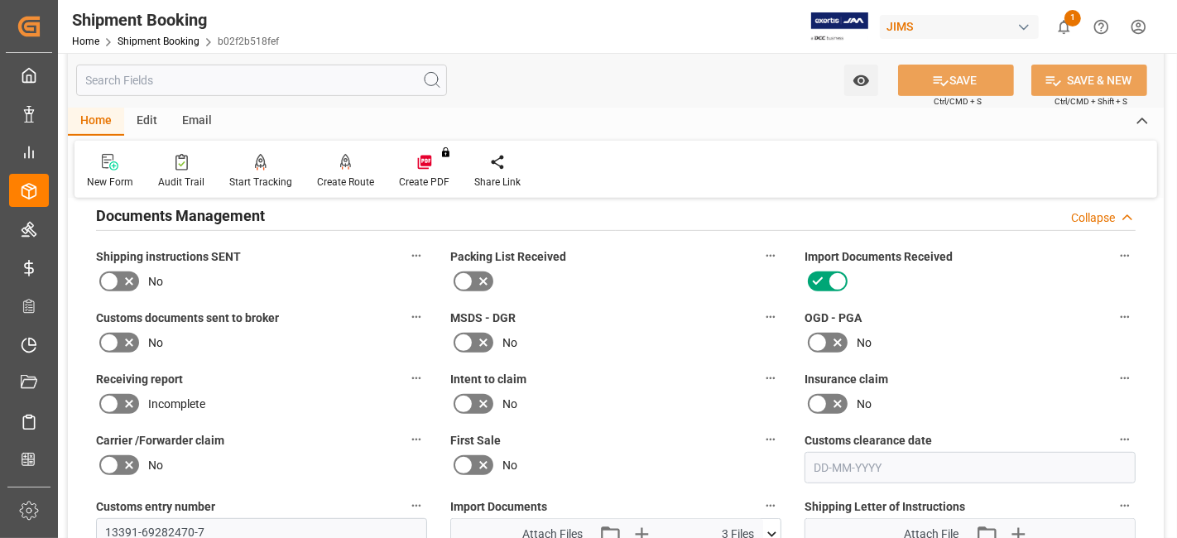
click at [128, 275] on icon at bounding box center [129, 282] width 20 height 20
click at [0, 0] on input "checkbox" at bounding box center [0, 0] width 0 height 0
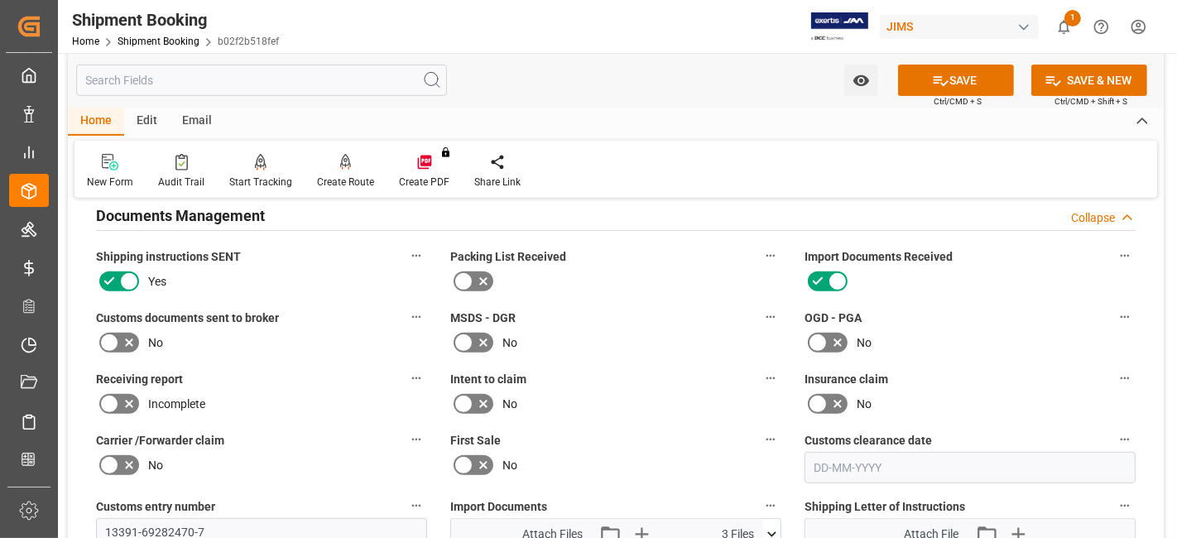
click at [128, 339] on icon at bounding box center [129, 343] width 8 height 8
click at [0, 0] on input "checkbox" at bounding box center [0, 0] width 0 height 0
click at [955, 82] on button "SAVE" at bounding box center [956, 80] width 116 height 31
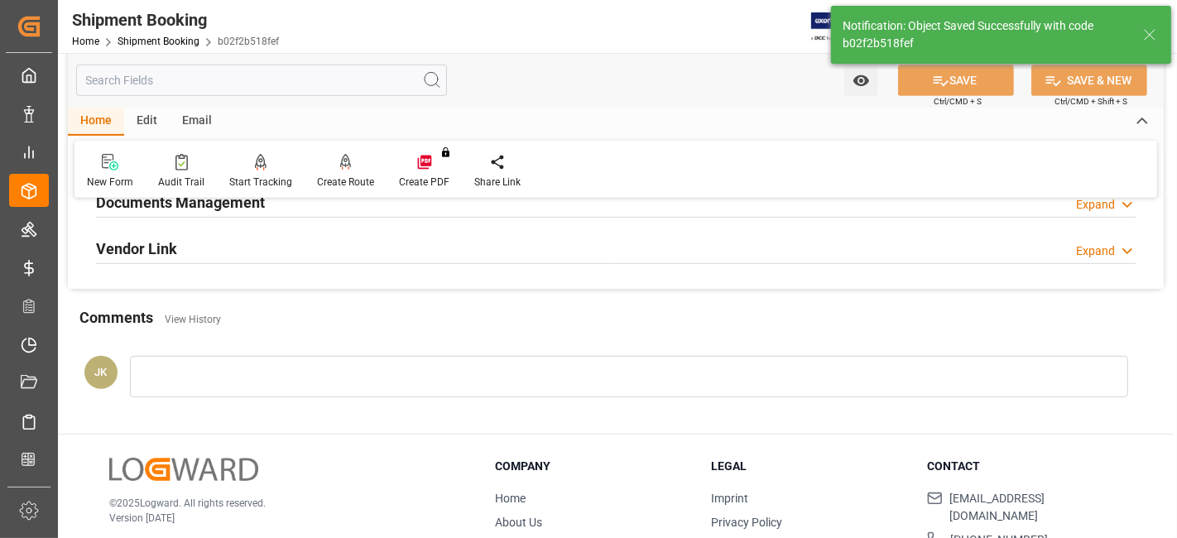
scroll to position [517, 0]
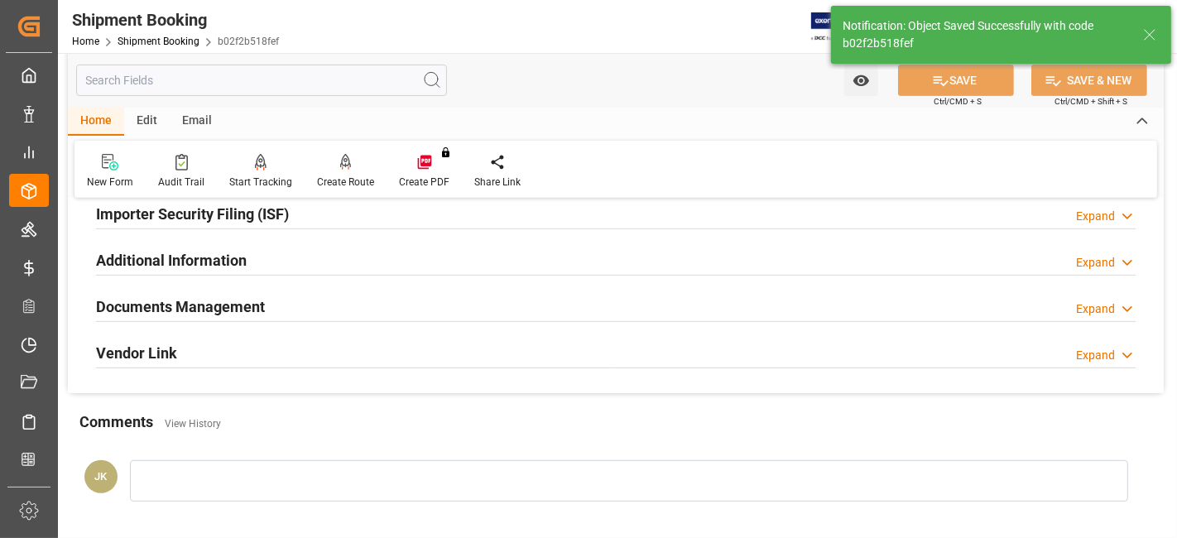
click at [407, 308] on div "Documents Management Expand" at bounding box center [616, 305] width 1040 height 31
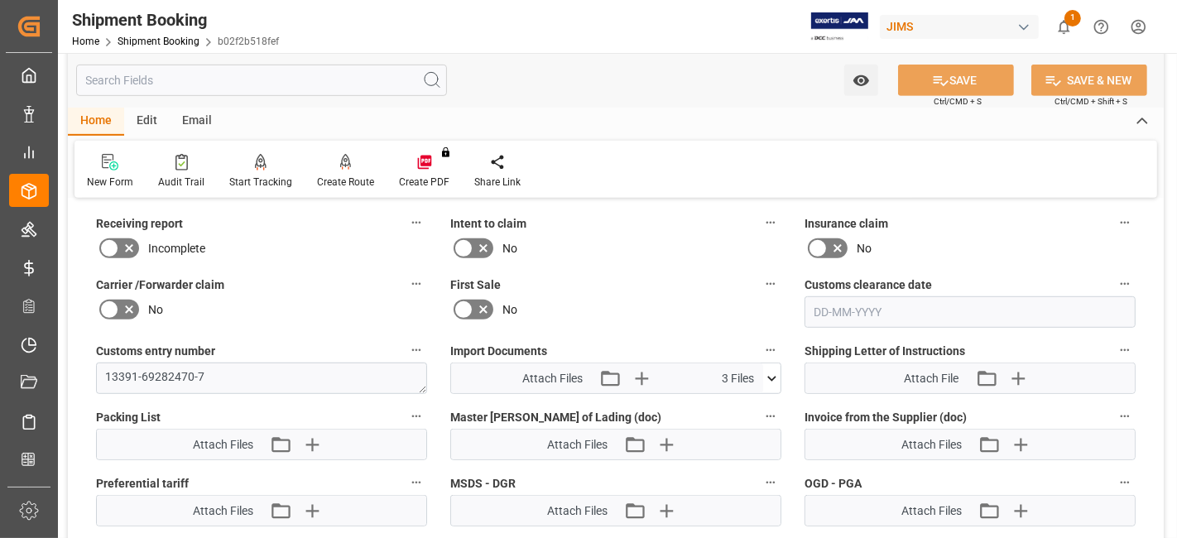
scroll to position [793, 0]
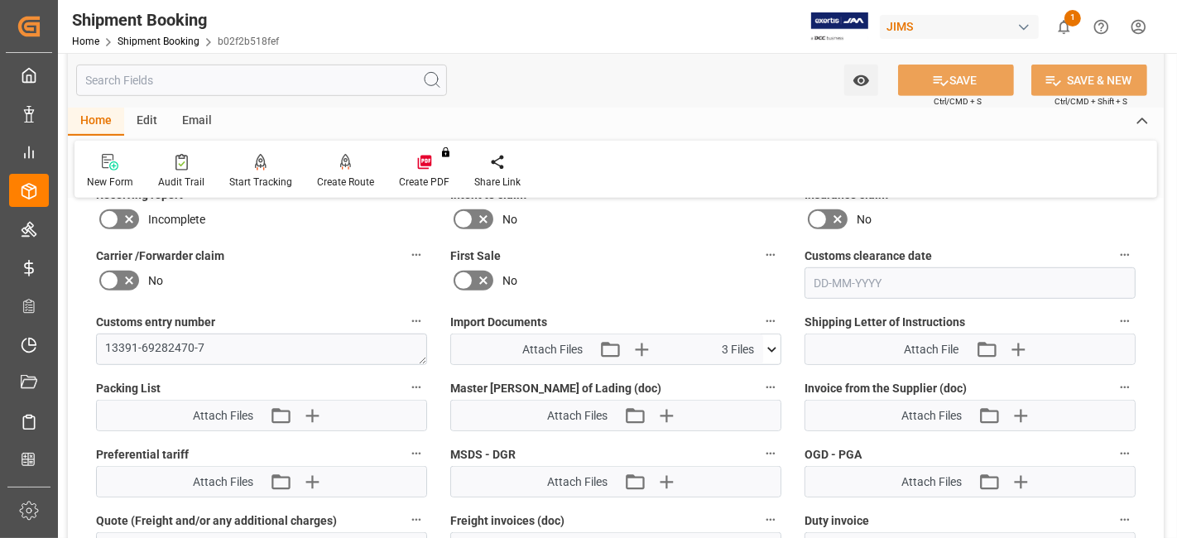
click at [772, 347] on icon at bounding box center [771, 349] width 9 height 5
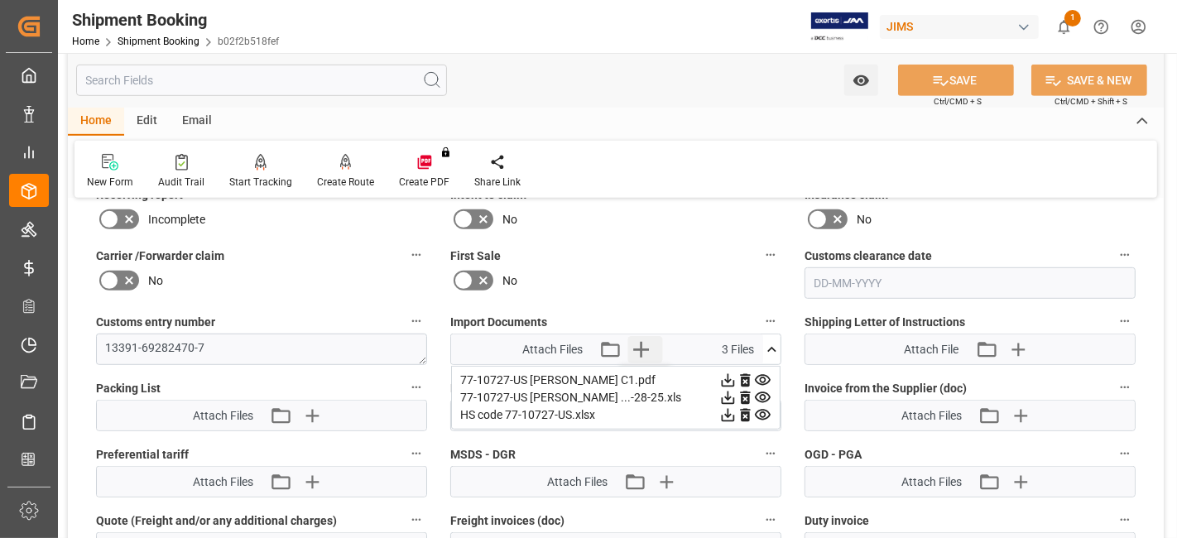
click at [646, 342] on icon "button" at bounding box center [641, 350] width 16 height 16
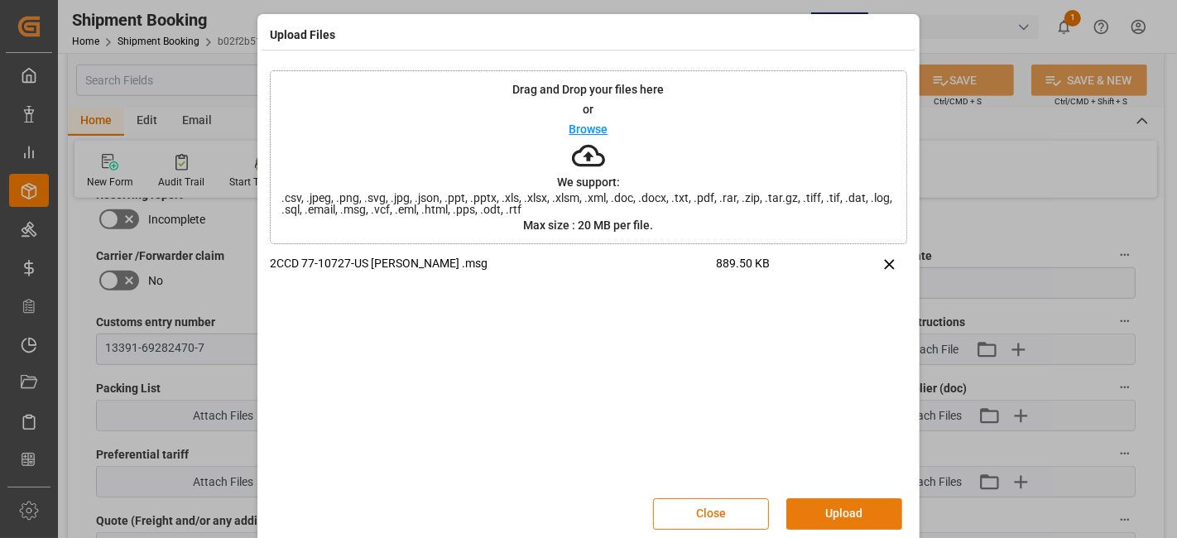
click at [825, 511] on button "Upload" at bounding box center [845, 513] width 116 height 31
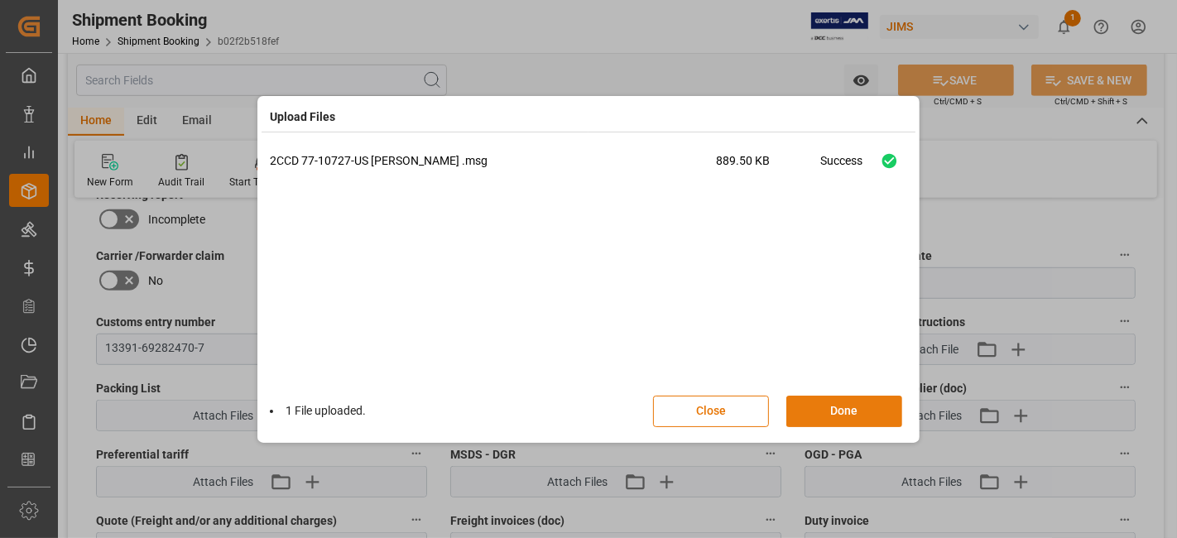
click at [835, 416] on button "Done" at bounding box center [845, 411] width 116 height 31
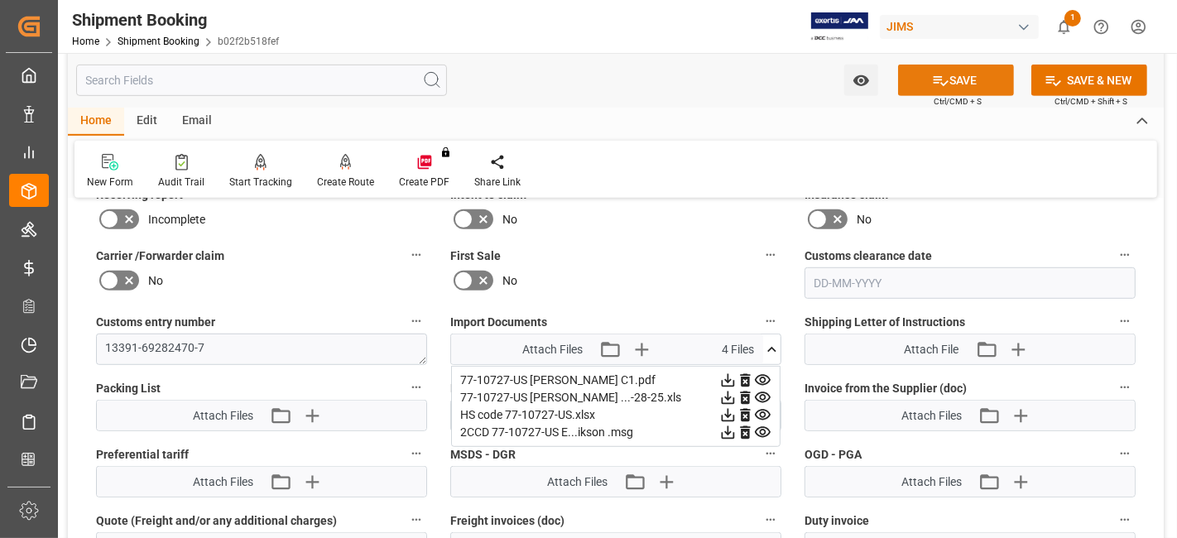
click at [925, 83] on button "SAVE" at bounding box center [956, 80] width 116 height 31
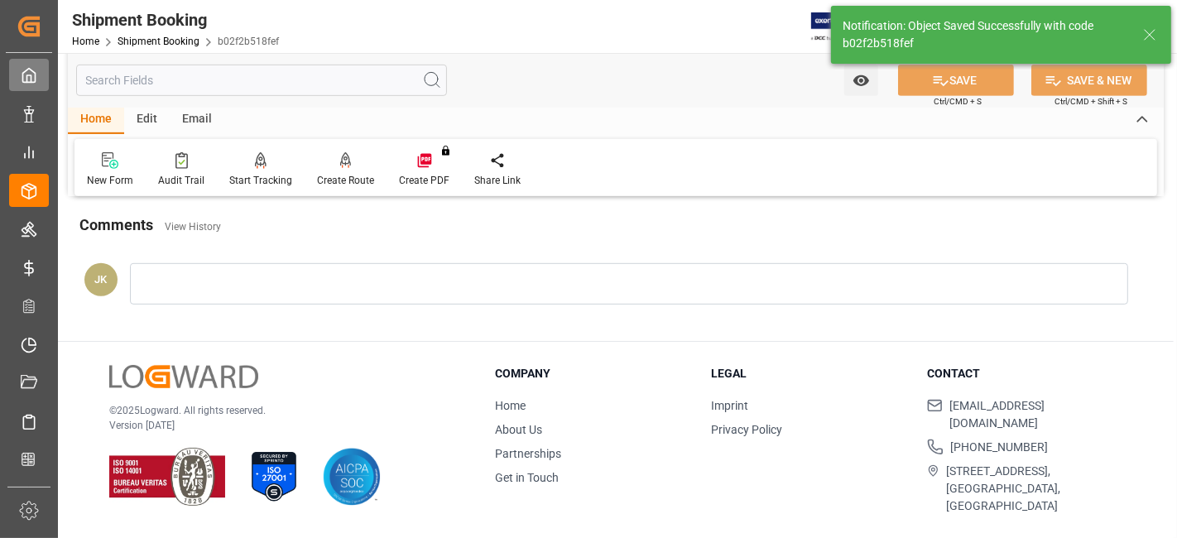
scroll to position [700, 0]
